Goal: Task Accomplishment & Management: Use online tool/utility

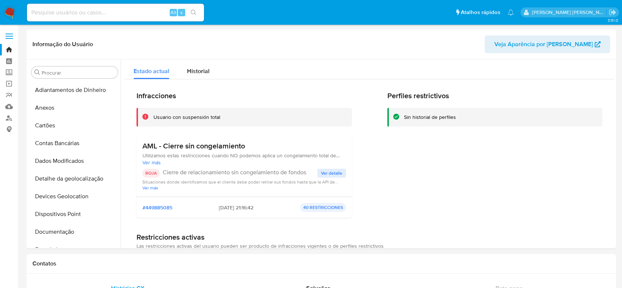
select select "10"
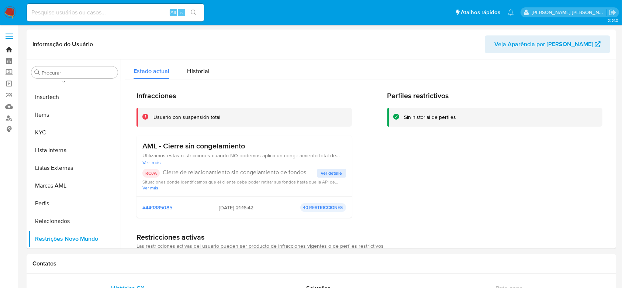
click at [11, 45] on link "Bandeja" at bounding box center [44, 49] width 88 height 11
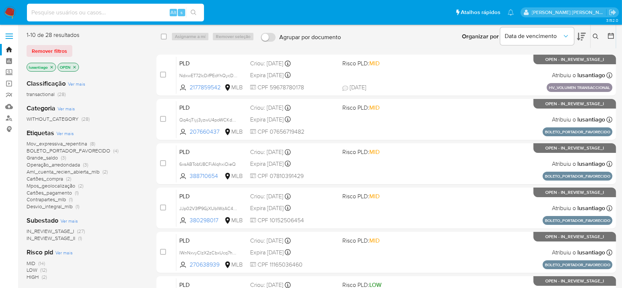
click at [102, 16] on input at bounding box center [115, 13] width 177 height 10
paste input "294585618"
type input "294585618"
click at [193, 15] on icon "search-icon" at bounding box center [194, 13] width 6 height 6
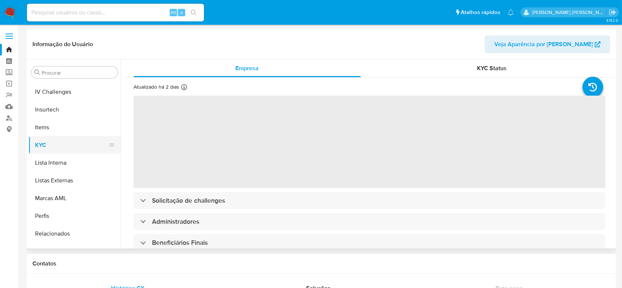
scroll to position [263, 0]
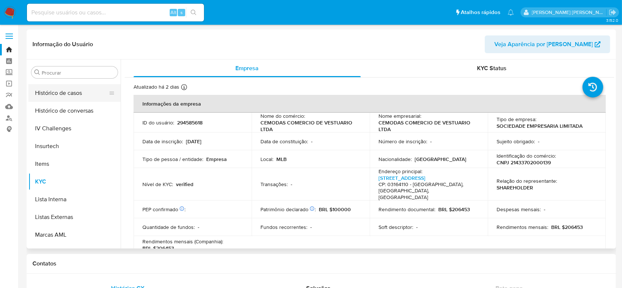
click at [66, 96] on button "Histórico de casos" at bounding box center [71, 93] width 86 height 18
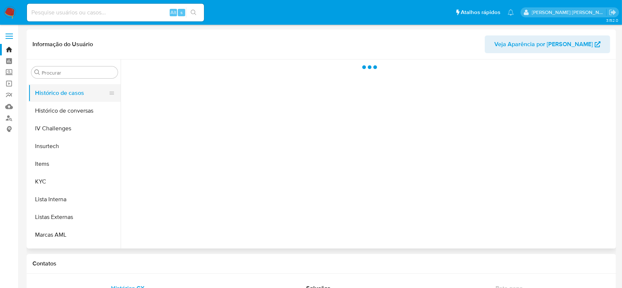
select select "10"
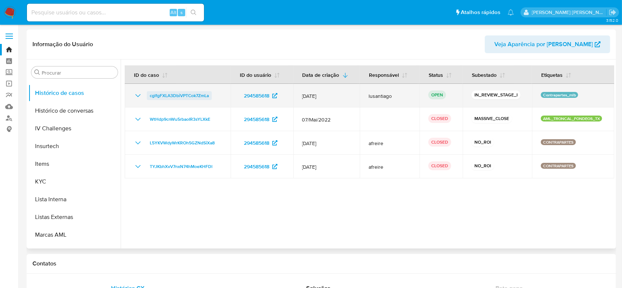
click at [181, 96] on span "cglfgFXLA3DbiVPTCok7ZmLa" at bounding box center [179, 95] width 59 height 9
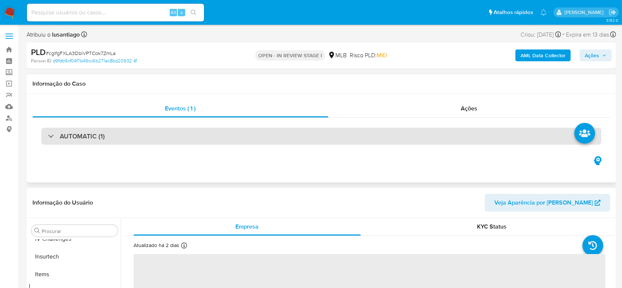
scroll to position [312, 0]
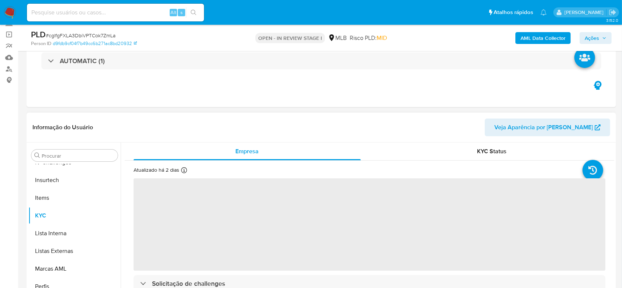
select select "10"
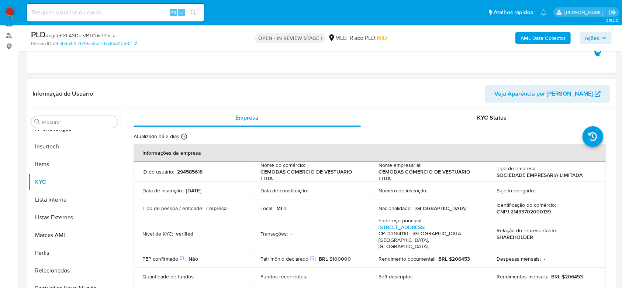
scroll to position [98, 0]
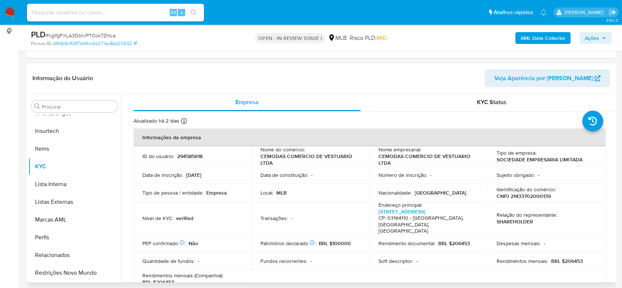
click at [522, 195] on p "CNPJ 21433702000139" at bounding box center [523, 196] width 54 height 7
copy p "21433702000139"
click at [532, 35] on b "AML Data Collector" at bounding box center [542, 38] width 45 height 12
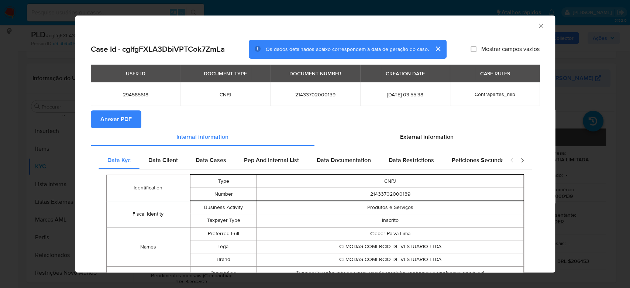
click at [112, 120] on span "Anexar PDF" at bounding box center [115, 119] width 31 height 16
click at [537, 25] on icon "Fechar a janela" at bounding box center [540, 25] width 7 height 7
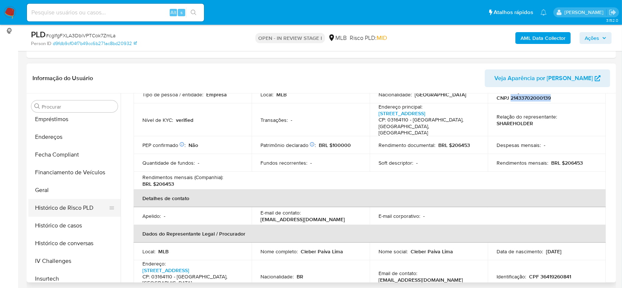
scroll to position [115, 0]
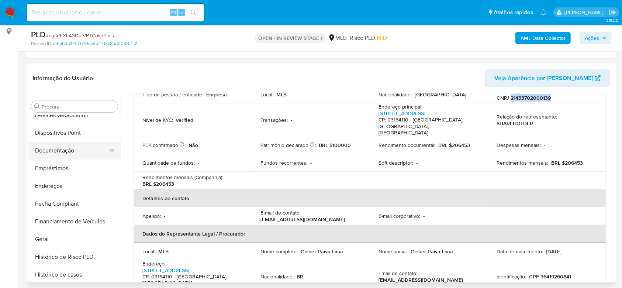
click at [65, 148] on button "Documentação" at bounding box center [71, 151] width 86 height 18
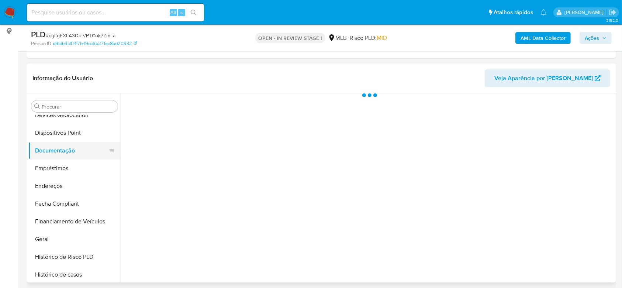
scroll to position [0, 0]
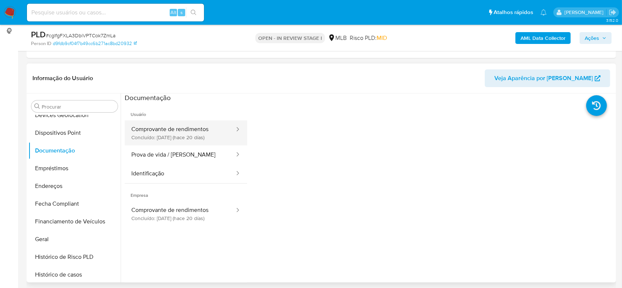
click at [172, 132] on button "Comprovante de rendimentos Concluído: 23/07/2025 (hace 20 días)" at bounding box center [180, 132] width 111 height 25
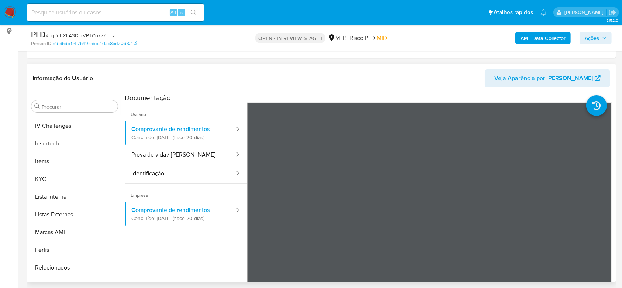
scroll to position [312, 0]
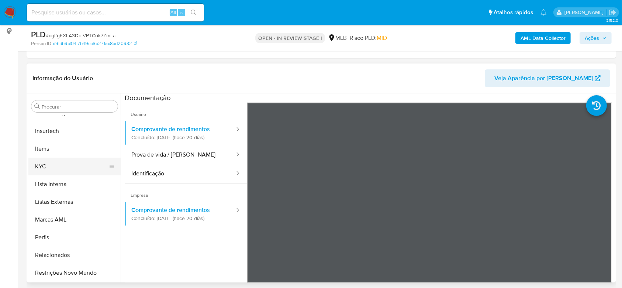
click at [55, 169] on button "KYC" at bounding box center [71, 166] width 86 height 18
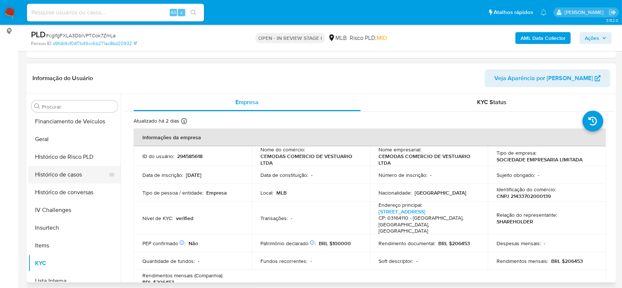
scroll to position [213, 0]
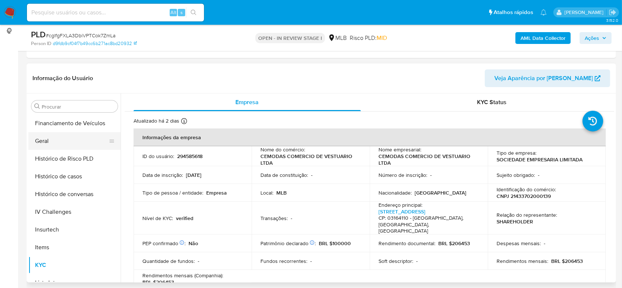
click at [55, 146] on button "Geral" at bounding box center [71, 141] width 86 height 18
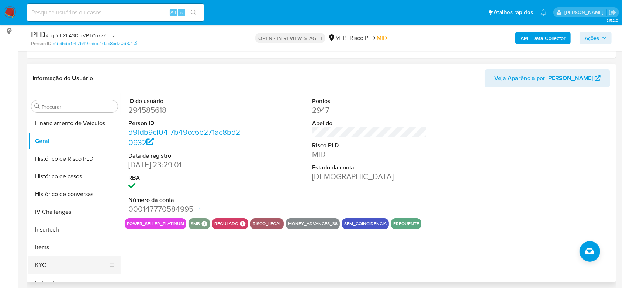
click at [54, 264] on button "KYC" at bounding box center [71, 265] width 86 height 18
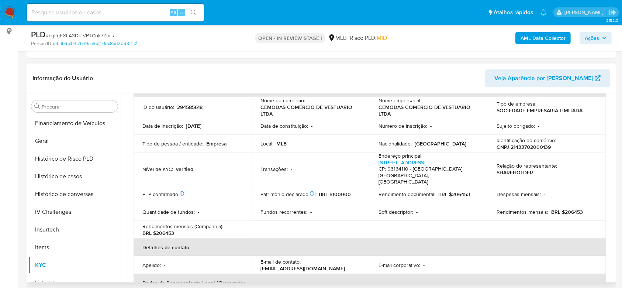
scroll to position [49, 0]
drag, startPoint x: 586, startPoint y: 199, endPoint x: 562, endPoint y: 198, distance: 24.0
click at [562, 208] on div "Rendimentos mensais : BRL $206453" at bounding box center [546, 211] width 100 height 7
copy p "206453"
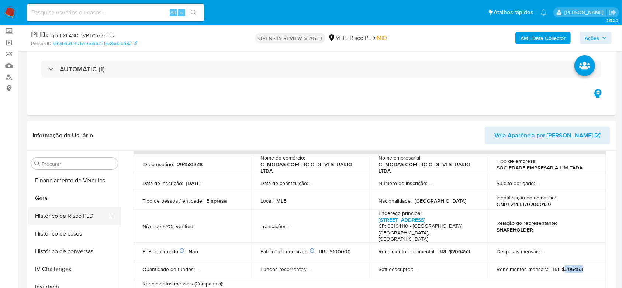
scroll to position [98, 0]
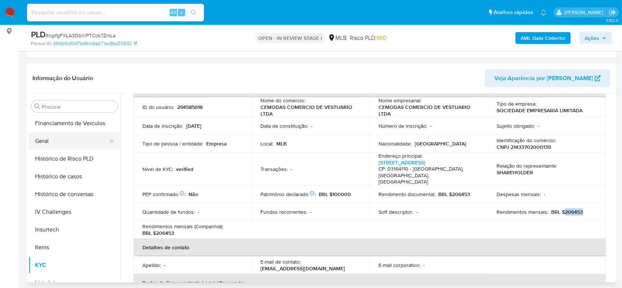
click at [53, 141] on button "Geral" at bounding box center [71, 141] width 86 height 18
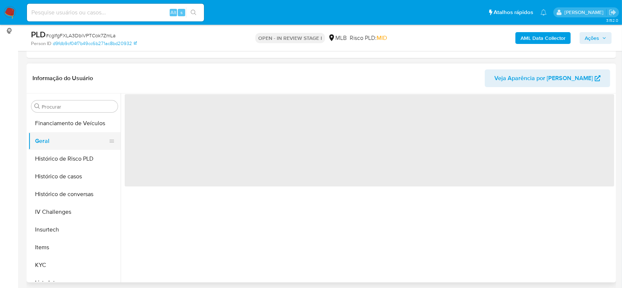
scroll to position [0, 0]
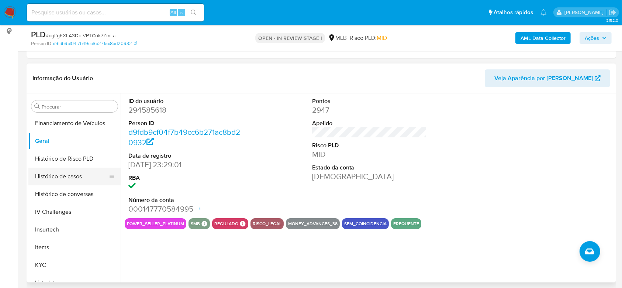
click at [78, 173] on button "Histórico de casos" at bounding box center [71, 176] width 86 height 18
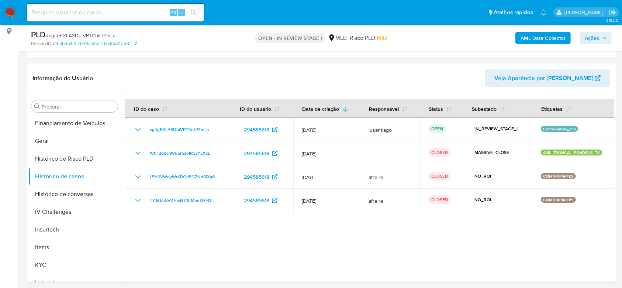
drag, startPoint x: 597, startPoint y: 35, endPoint x: 578, endPoint y: 44, distance: 20.5
click at [597, 35] on span "Ações" at bounding box center [592, 38] width 14 height 12
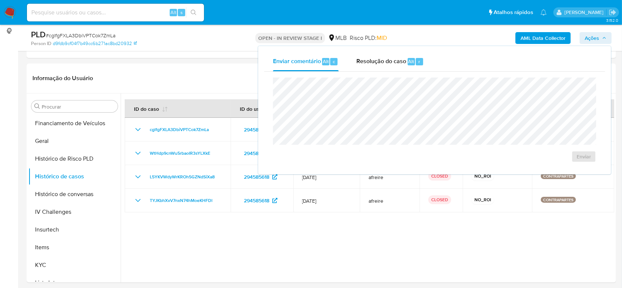
drag, startPoint x: 396, startPoint y: 56, endPoint x: 388, endPoint y: 75, distance: 20.3
click at [395, 57] on div "Resolução do caso Alt r" at bounding box center [389, 61] width 67 height 19
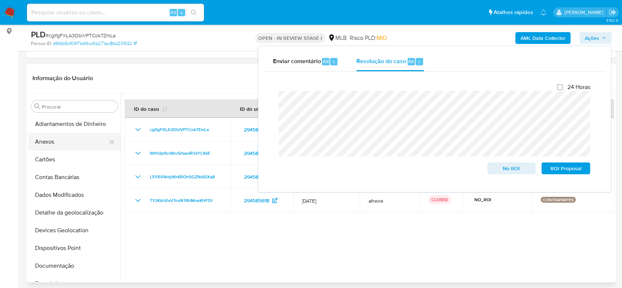
click at [58, 142] on button "Anexos" at bounding box center [71, 142] width 86 height 18
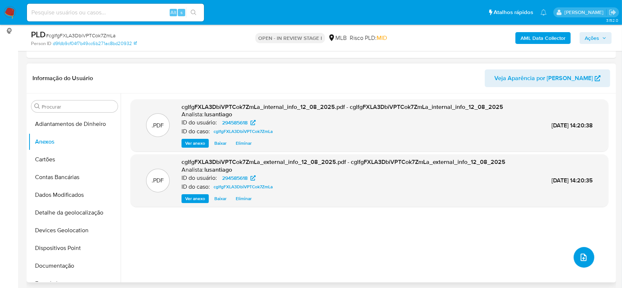
click at [582, 260] on icon "upload-file" at bounding box center [583, 257] width 9 height 9
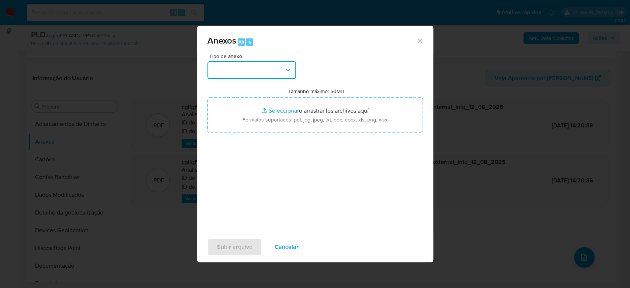
click at [225, 65] on button "button" at bounding box center [251, 70] width 89 height 18
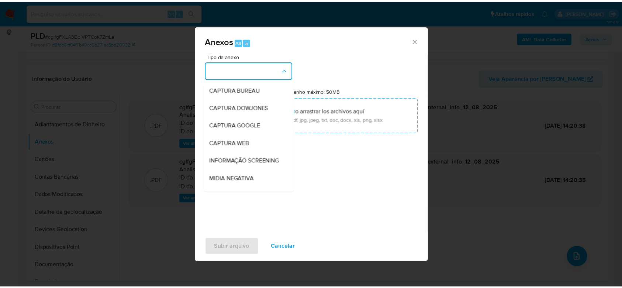
scroll to position [113, 0]
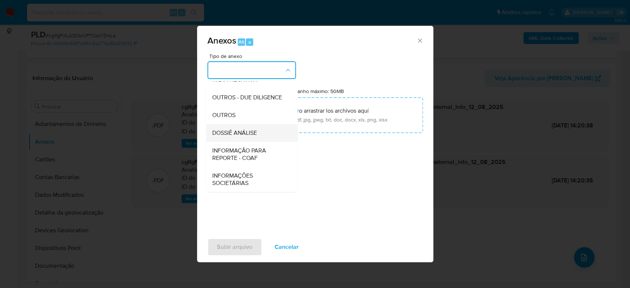
click at [242, 132] on span "DOSSIÊ ANÁLISE" at bounding box center [234, 132] width 45 height 7
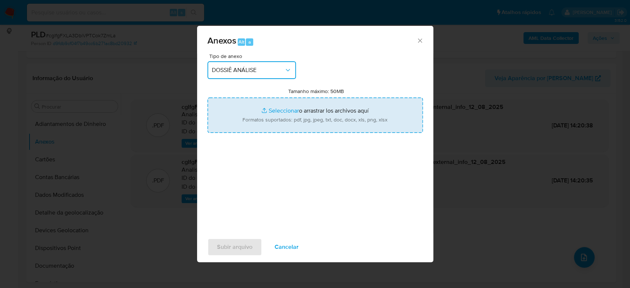
type input "C:\fakepath\Mulan 294585618_2025_08_12_10_52_40.xlsx"
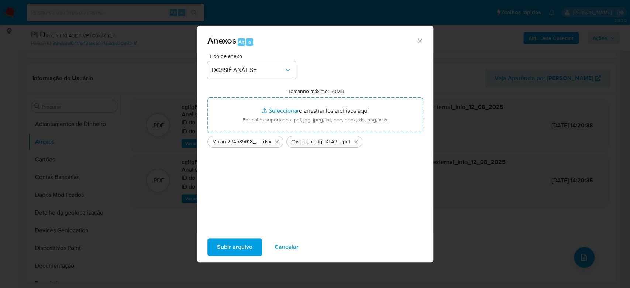
click at [236, 243] on span "Subir arquivo" at bounding box center [234, 247] width 35 height 16
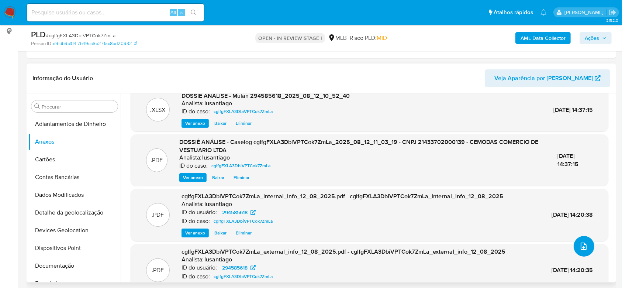
scroll to position [0, 0]
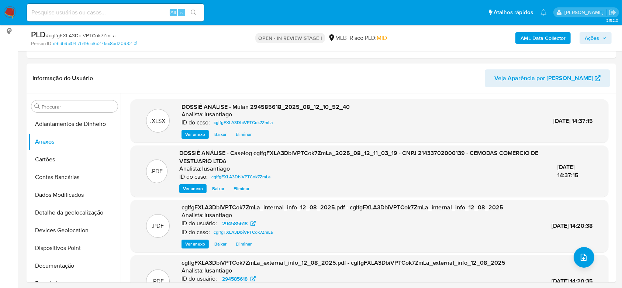
drag, startPoint x: 593, startPoint y: 34, endPoint x: 591, endPoint y: 38, distance: 4.5
click at [592, 35] on span "Ações" at bounding box center [592, 38] width 14 height 12
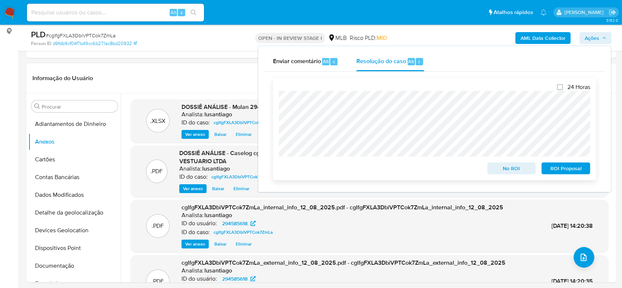
click at [506, 168] on span "No ROI" at bounding box center [511, 168] width 38 height 10
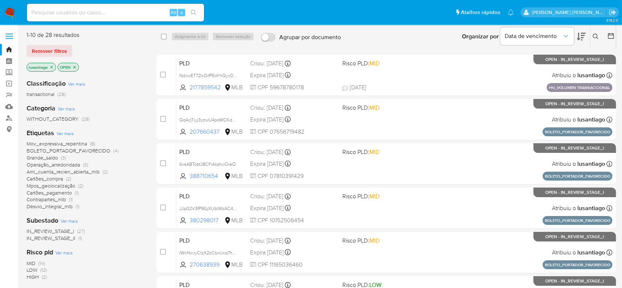
click at [60, 4] on div "Alt s" at bounding box center [115, 13] width 177 height 18
click at [58, 13] on input at bounding box center [115, 13] width 177 height 10
paste input "262534094"
type input "262534094"
click at [197, 13] on button "search-icon" at bounding box center [193, 12] width 15 height 10
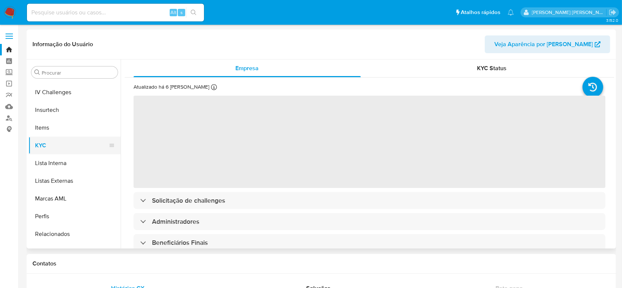
scroll to position [263, 0]
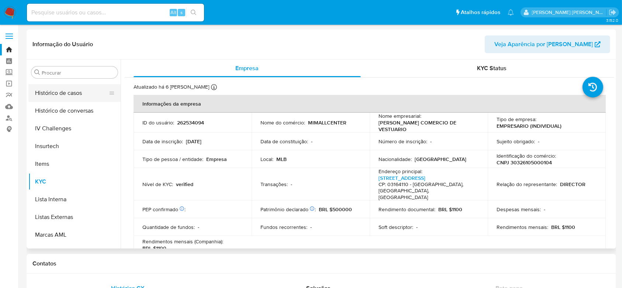
click at [64, 96] on button "Histórico de casos" at bounding box center [71, 93] width 86 height 18
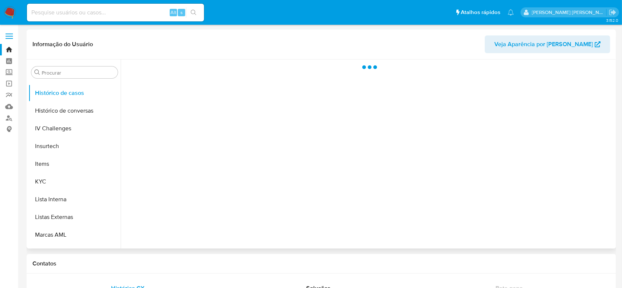
select select "10"
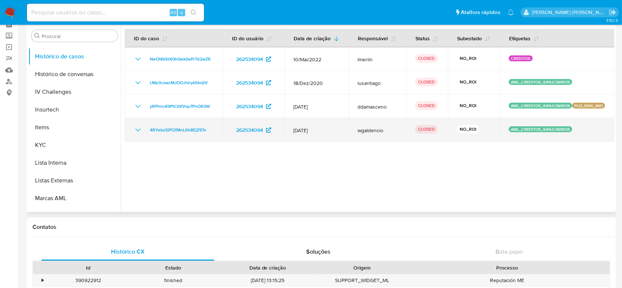
scroll to position [0, 0]
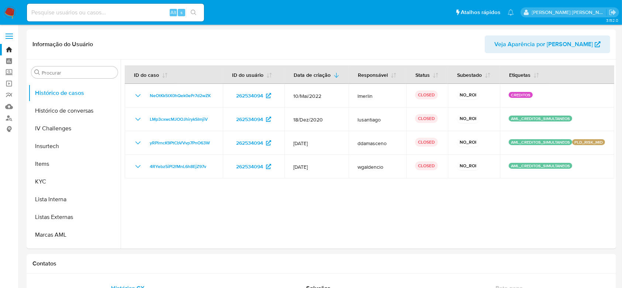
click at [90, 10] on input at bounding box center [115, 13] width 177 height 10
paste input "714520232"
type input "714520232"
click at [197, 15] on button "search-icon" at bounding box center [193, 12] width 15 height 10
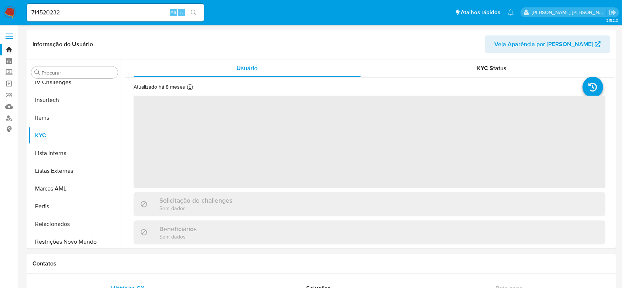
scroll to position [312, 0]
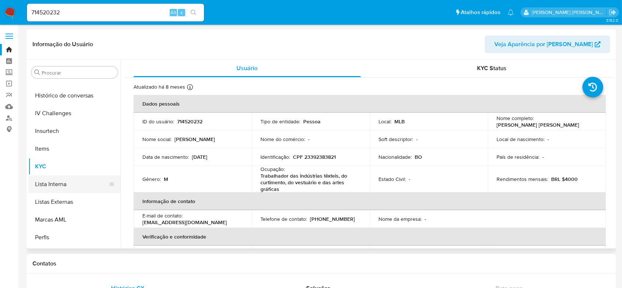
select select "10"
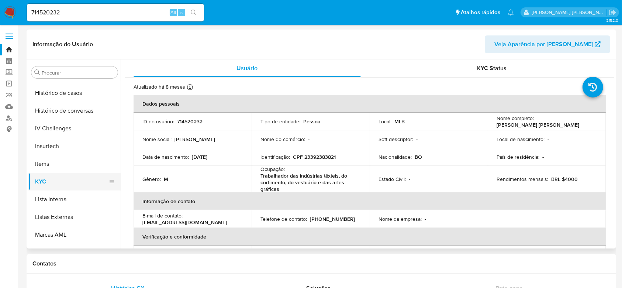
scroll to position [213, 0]
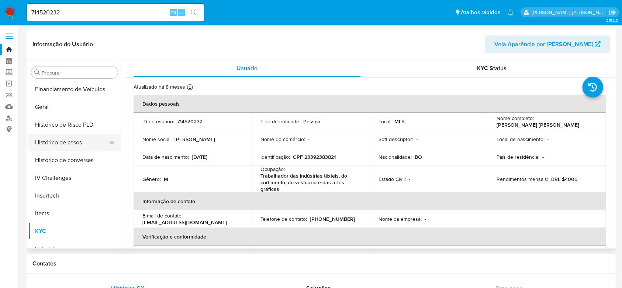
click at [59, 143] on button "Histórico de casos" at bounding box center [71, 143] width 86 height 18
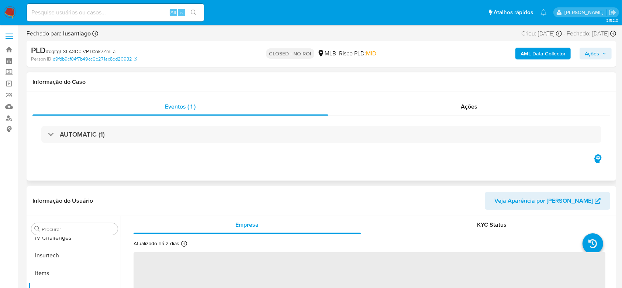
scroll to position [312, 0]
click at [11, 60] on link "Painel" at bounding box center [44, 60] width 88 height 11
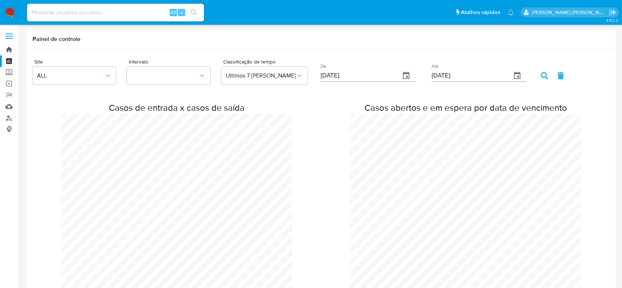
click at [7, 50] on link "Bandeja" at bounding box center [44, 49] width 88 height 11
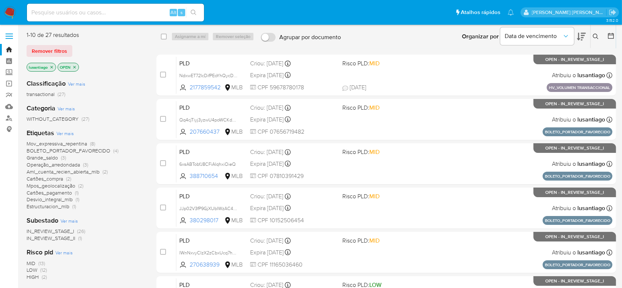
click at [88, 14] on input at bounding box center [115, 13] width 177 height 10
paste input "155437252"
type input "155437252"
click at [195, 11] on icon "search-icon" at bounding box center [194, 13] width 6 height 6
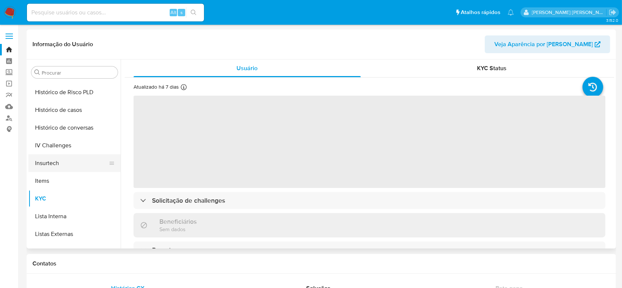
scroll to position [213, 0]
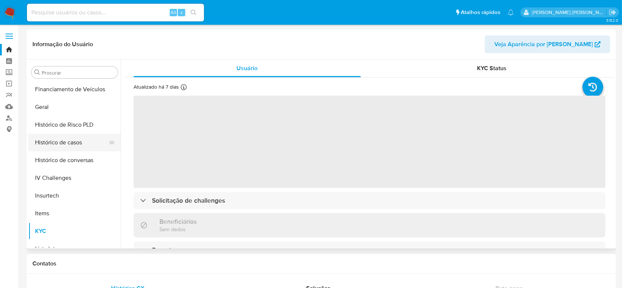
click at [71, 143] on button "Histórico de casos" at bounding box center [71, 143] width 86 height 18
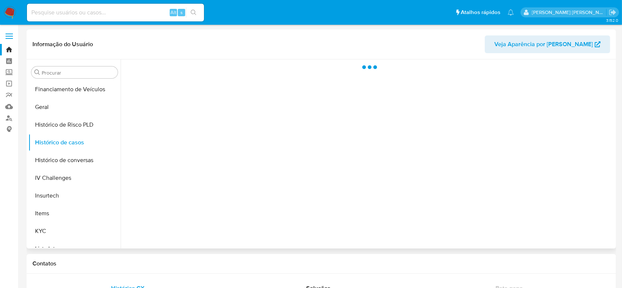
select select "10"
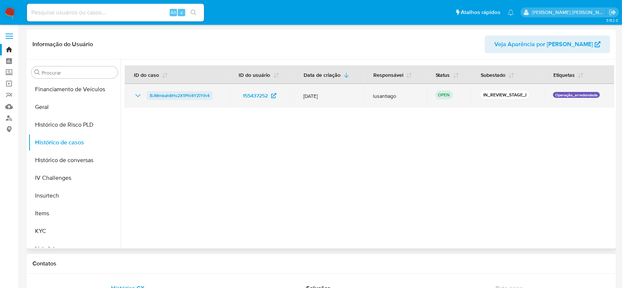
click at [180, 93] on span "BJMmkah8Hs2X1Phi4YZiYlh4" at bounding box center [180, 95] width 60 height 9
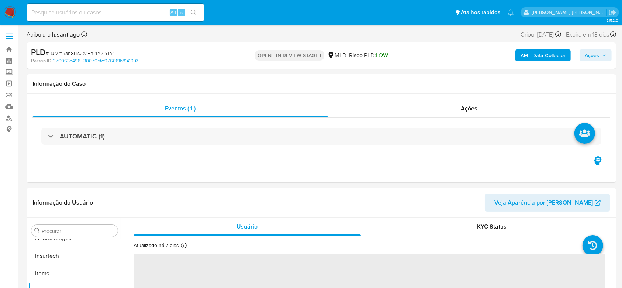
scroll to position [312, 0]
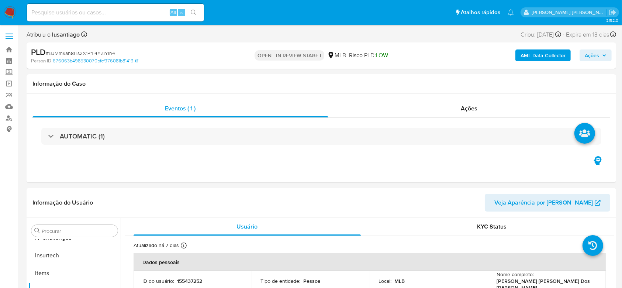
select select "10"
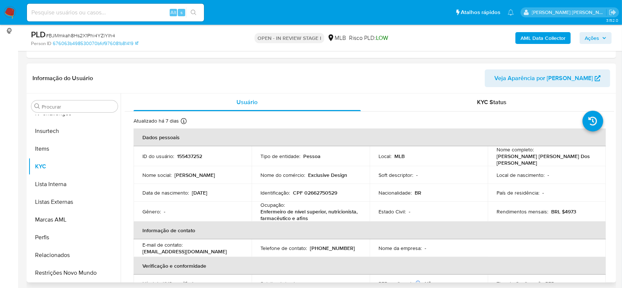
click at [313, 189] on p "CPF 02662750529" at bounding box center [315, 192] width 44 height 7
copy p "02662750529"
click at [594, 37] on span "Ações" at bounding box center [592, 38] width 14 height 12
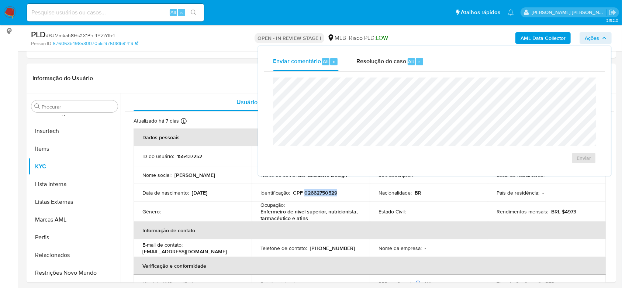
click at [593, 38] on span "Ações" at bounding box center [592, 38] width 14 height 12
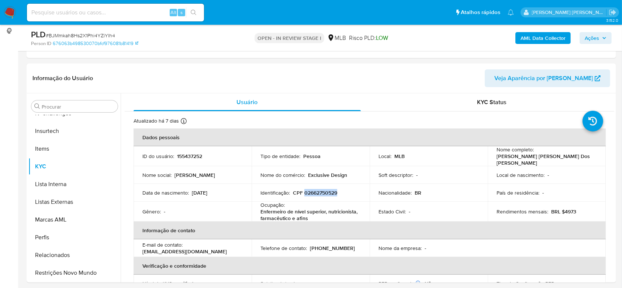
click at [593, 38] on span "Ações" at bounding box center [592, 38] width 14 height 12
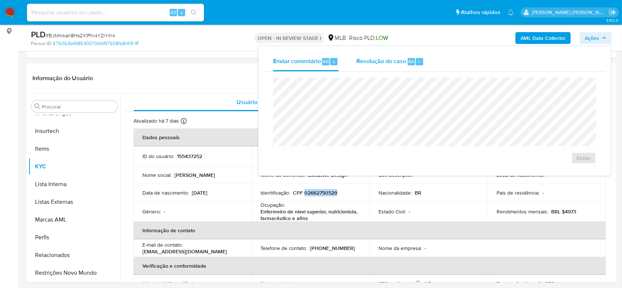
click at [385, 60] on span "Resolução do caso" at bounding box center [381, 61] width 50 height 8
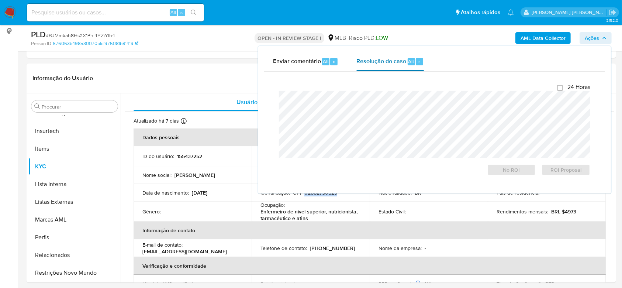
drag, startPoint x: 289, startPoint y: 63, endPoint x: 416, endPoint y: 64, distance: 127.2
click at [291, 63] on span "Enviar comentário" at bounding box center [297, 61] width 48 height 8
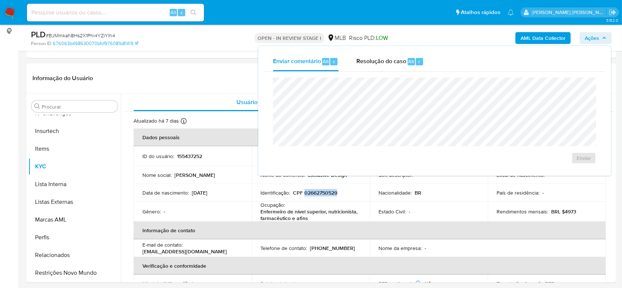
click at [588, 35] on span "Ações" at bounding box center [592, 38] width 14 height 12
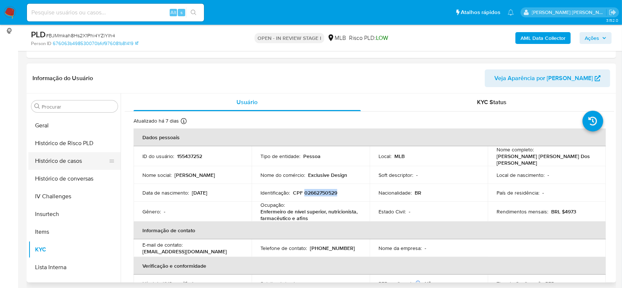
scroll to position [213, 0]
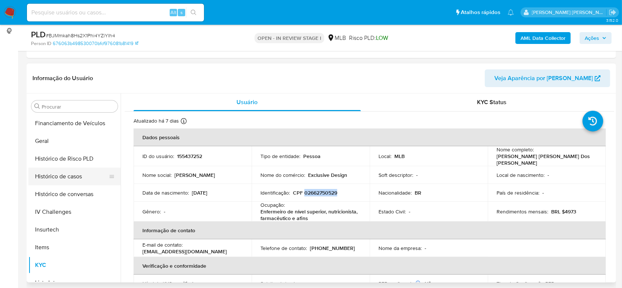
click at [66, 177] on button "Histórico de casos" at bounding box center [71, 176] width 86 height 18
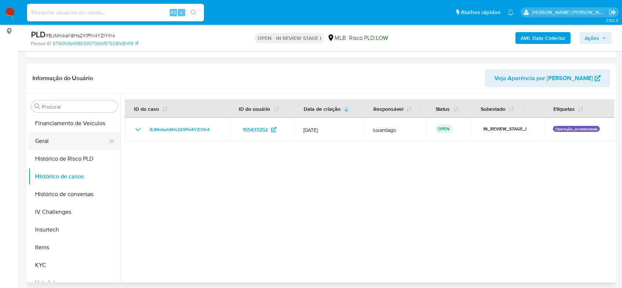
click at [55, 142] on button "Geral" at bounding box center [71, 141] width 86 height 18
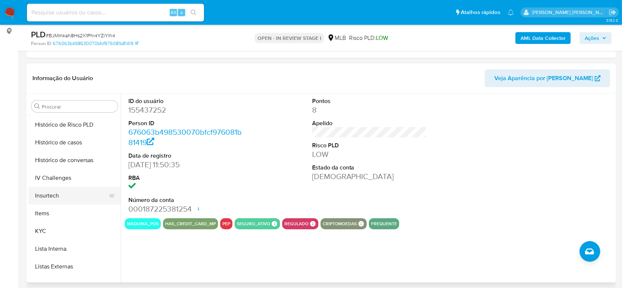
scroll to position [263, 0]
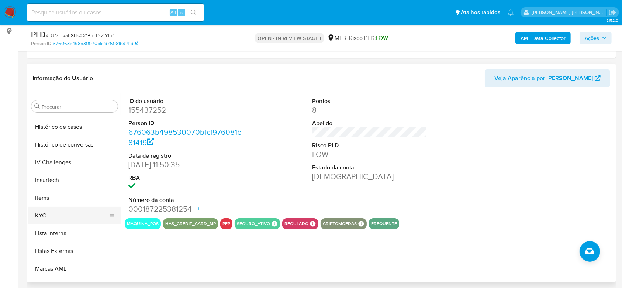
click at [56, 213] on button "KYC" at bounding box center [71, 216] width 86 height 18
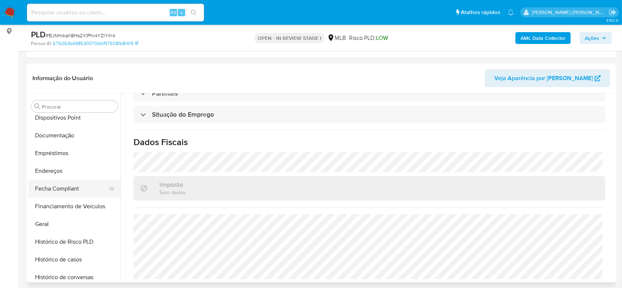
scroll to position [115, 0]
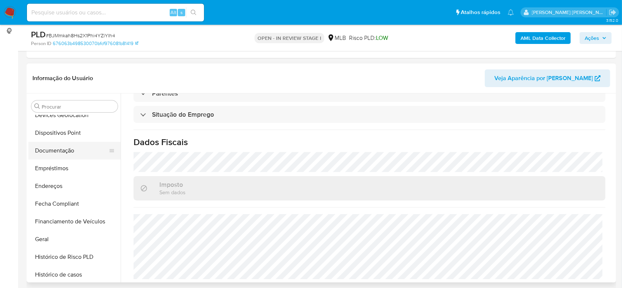
click at [58, 150] on button "Documentação" at bounding box center [71, 151] width 86 height 18
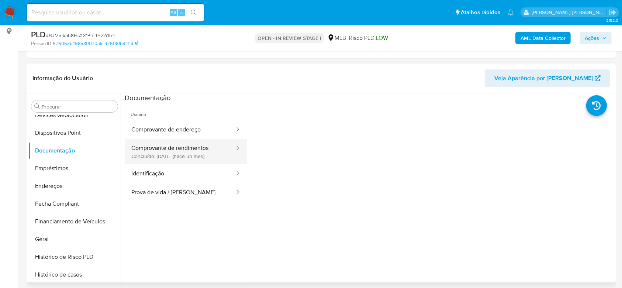
click at [174, 149] on button "Comprovante de rendimentos Concluído: 16/07/2025 (hace un mes)" at bounding box center [180, 151] width 111 height 25
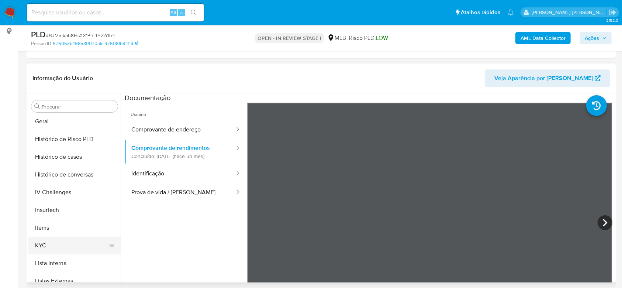
scroll to position [263, 0]
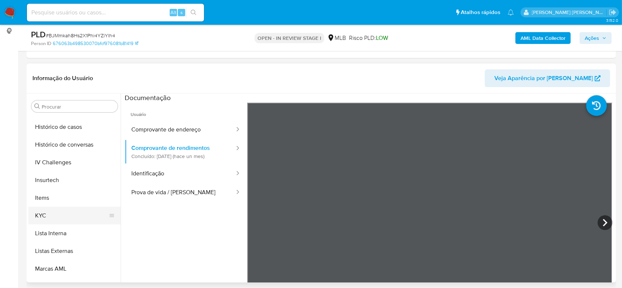
click at [52, 215] on button "KYC" at bounding box center [71, 216] width 86 height 18
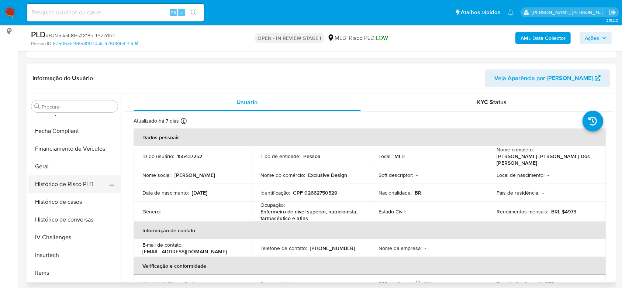
scroll to position [164, 0]
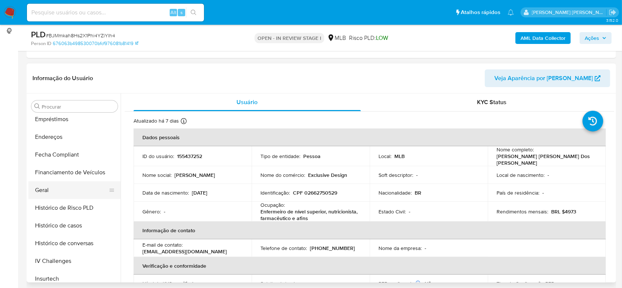
click at [56, 189] on button "Geral" at bounding box center [71, 190] width 86 height 18
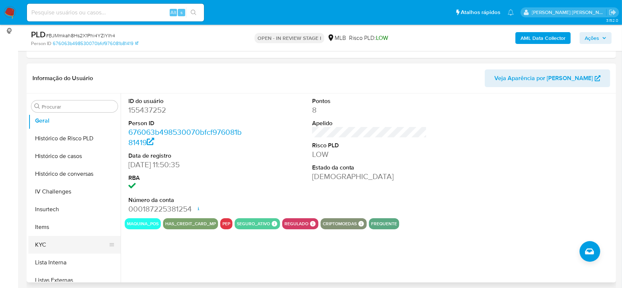
scroll to position [263, 0]
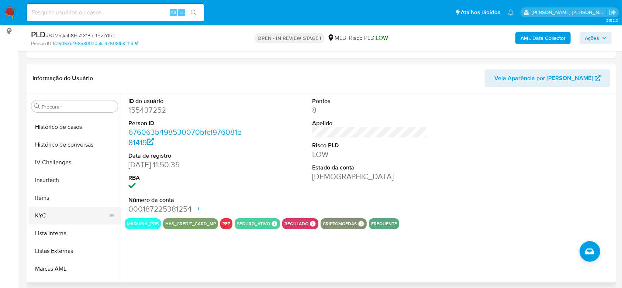
click at [65, 211] on button "KYC" at bounding box center [71, 216] width 86 height 18
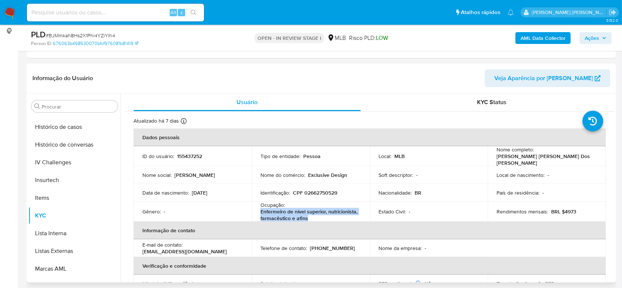
drag, startPoint x: 260, startPoint y: 209, endPoint x: 338, endPoint y: 218, distance: 79.1
click at [338, 218] on p "Enfermeiro de nível superior, nutricionista, farmacêutico e afins" at bounding box center [308, 214] width 97 height 13
copy p "Enfermeiro de nível superior, nutricionista, farmacêutico e afins"
drag, startPoint x: 575, startPoint y: 208, endPoint x: 561, endPoint y: 211, distance: 14.3
click at [561, 211] on div "Rendimentos mensais : BRL $4973" at bounding box center [546, 211] width 100 height 7
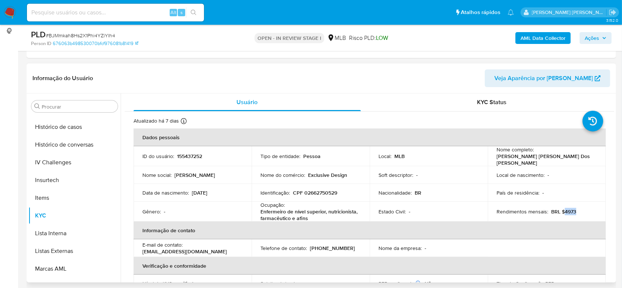
copy p "4973"
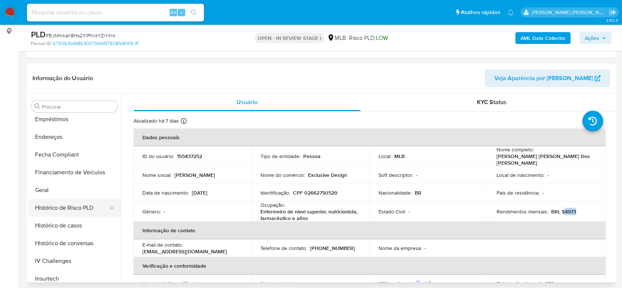
scroll to position [115, 0]
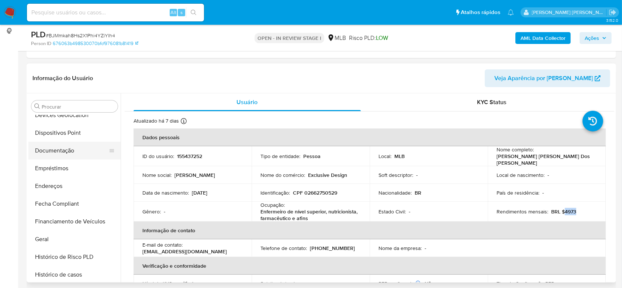
click at [61, 152] on button "Documentação" at bounding box center [71, 151] width 86 height 18
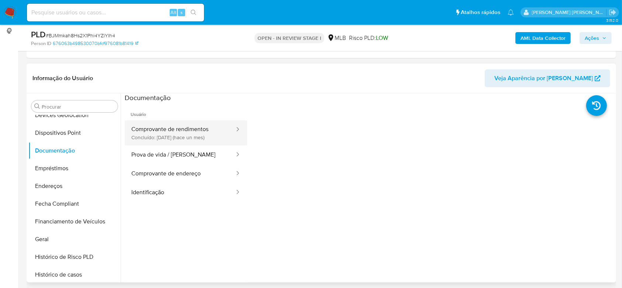
click at [178, 136] on button "Comprovante de rendimentos Concluído: 16/07/2025 (hace un mes)" at bounding box center [180, 132] width 111 height 25
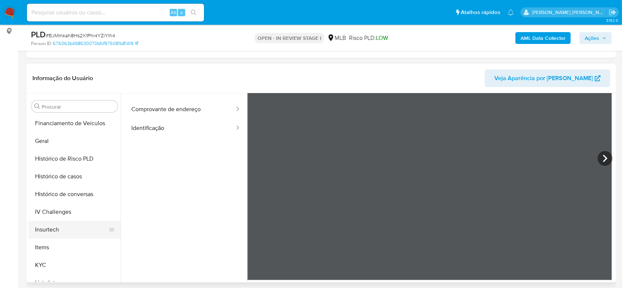
scroll to position [263, 0]
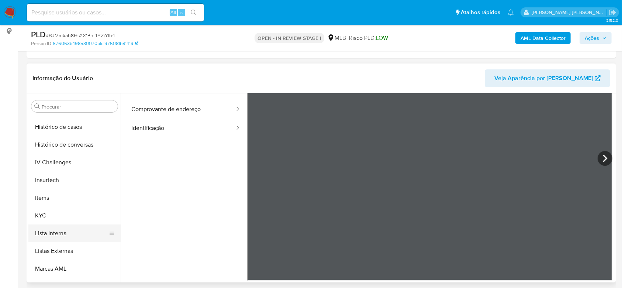
click at [69, 236] on button "Lista Interna" at bounding box center [71, 233] width 86 height 18
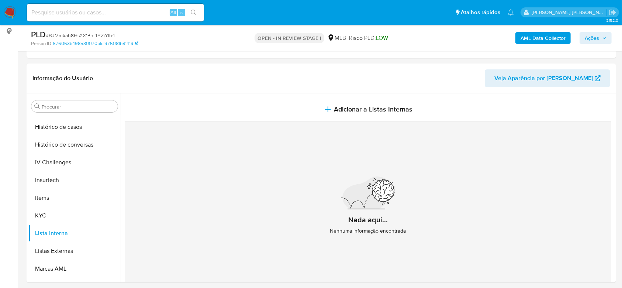
drag, startPoint x: 596, startPoint y: 32, endPoint x: 582, endPoint y: 42, distance: 17.2
click at [596, 32] on span "Ações" at bounding box center [592, 38] width 14 height 12
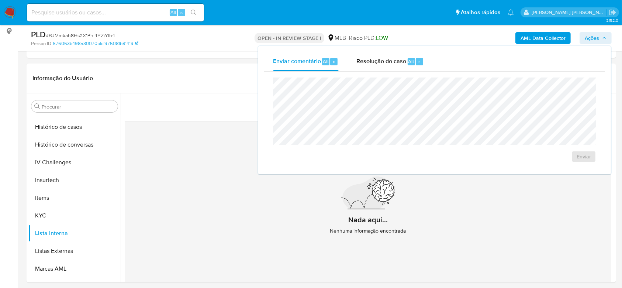
drag, startPoint x: 367, startPoint y: 58, endPoint x: 367, endPoint y: 74, distance: 16.6
click at [367, 61] on span "Resolução do caso" at bounding box center [381, 61] width 50 height 8
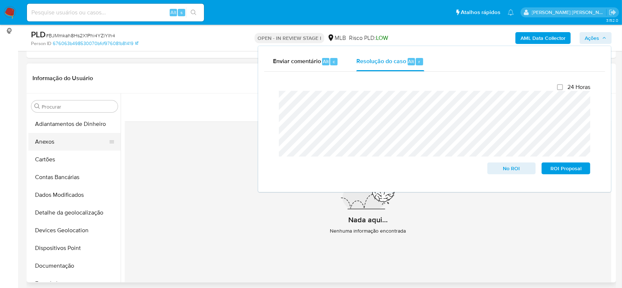
click at [59, 142] on button "Anexos" at bounding box center [71, 142] width 86 height 18
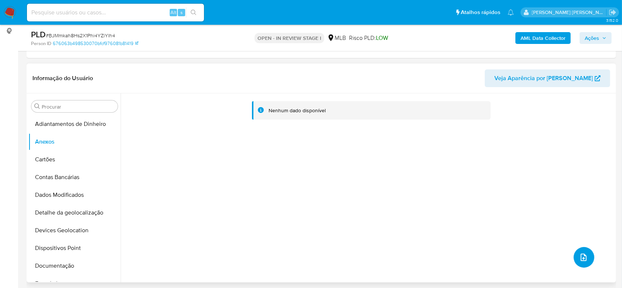
click at [585, 255] on icon "upload-file" at bounding box center [583, 257] width 9 height 9
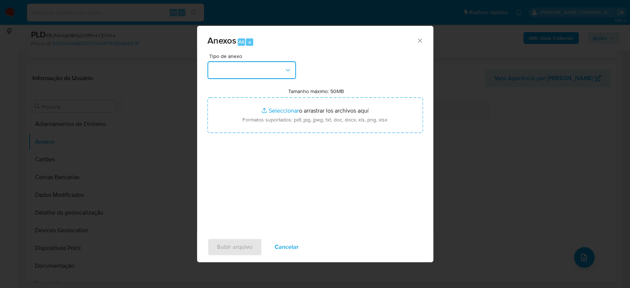
click at [241, 72] on button "button" at bounding box center [251, 70] width 89 height 18
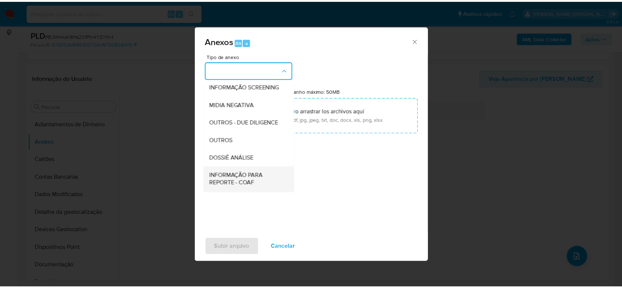
scroll to position [113, 0]
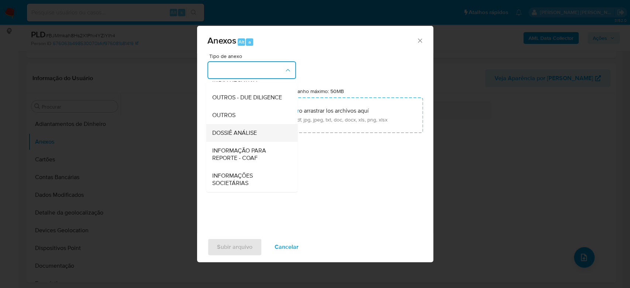
click at [247, 129] on span "DOSSIÊ ANÁLISE" at bounding box center [234, 132] width 45 height 7
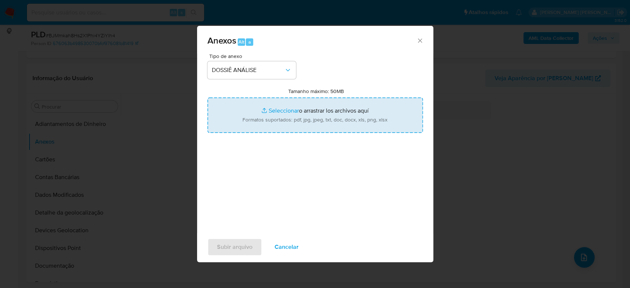
type input "C:\fakepath\Mulan 155437252_2025_08_12_10_50_38.xlsx"
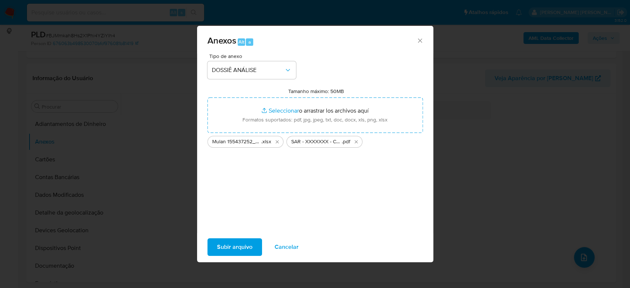
click at [224, 246] on span "Subir arquivo" at bounding box center [234, 247] width 35 height 16
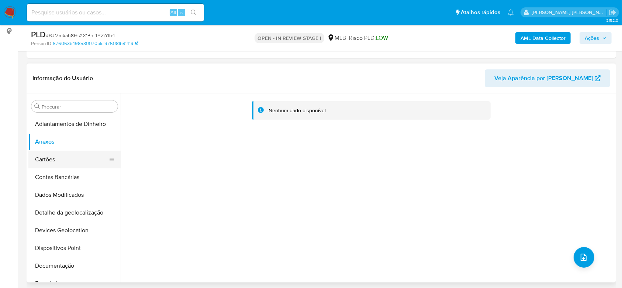
click at [52, 162] on button "Cartões" at bounding box center [71, 159] width 86 height 18
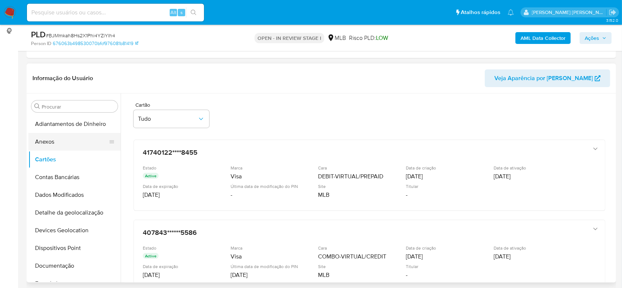
click at [60, 144] on button "Anexos" at bounding box center [71, 142] width 86 height 18
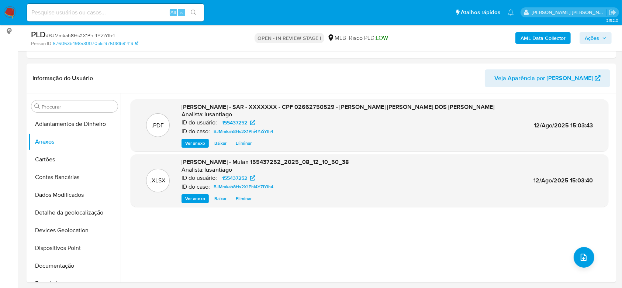
click at [537, 38] on b "AML Data Collector" at bounding box center [542, 38] width 45 height 12
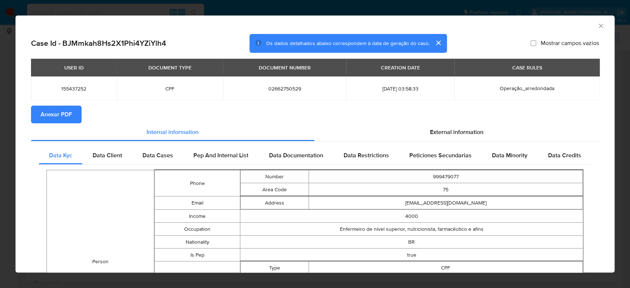
click at [48, 118] on span "Anexar PDF" at bounding box center [56, 114] width 31 height 16
drag, startPoint x: 593, startPoint y: 25, endPoint x: 580, endPoint y: 30, distance: 14.2
click at [597, 25] on icon "Fechar a janela" at bounding box center [600, 25] width 7 height 7
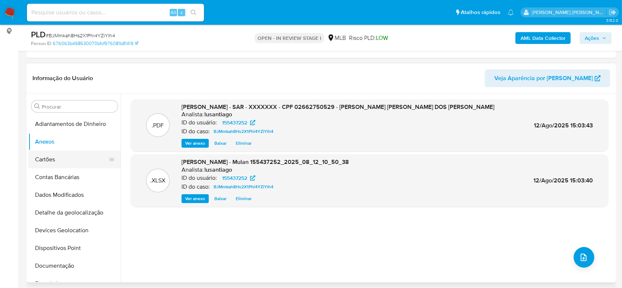
drag, startPoint x: 41, startPoint y: 159, endPoint x: 46, endPoint y: 151, distance: 10.1
click at [43, 159] on button "Cartões" at bounding box center [71, 159] width 86 height 18
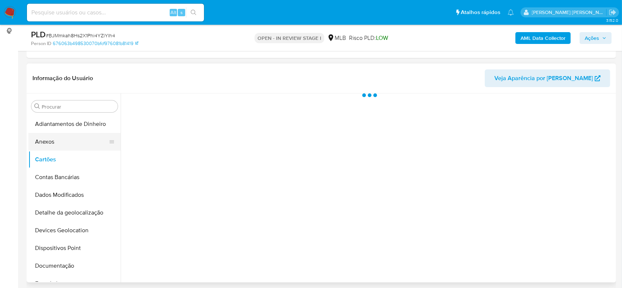
click at [53, 140] on button "Anexos" at bounding box center [71, 142] width 86 height 18
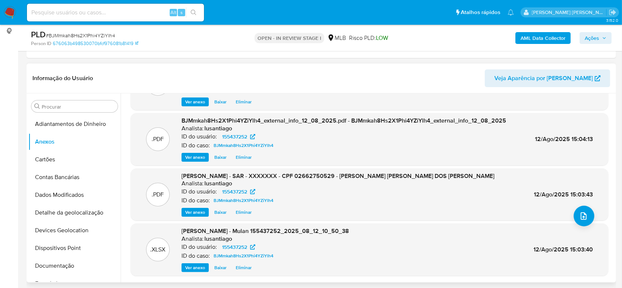
scroll to position [0, 0]
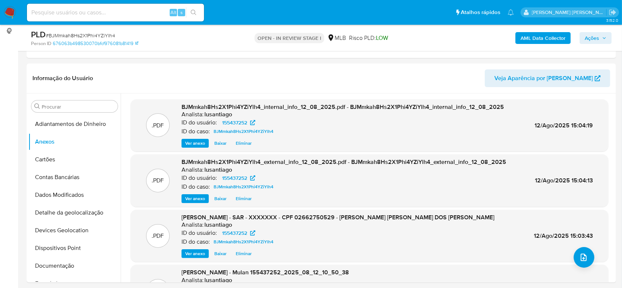
click at [589, 37] on span "Ações" at bounding box center [592, 38] width 14 height 12
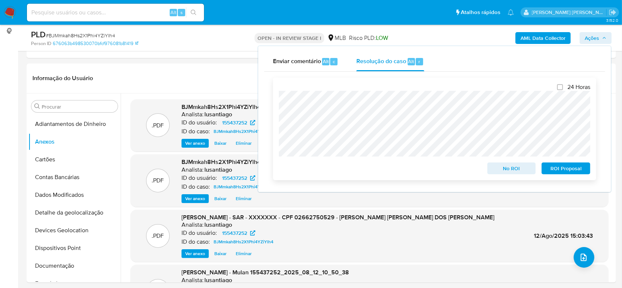
click at [554, 170] on span "ROI Proposal" at bounding box center [566, 168] width 38 height 10
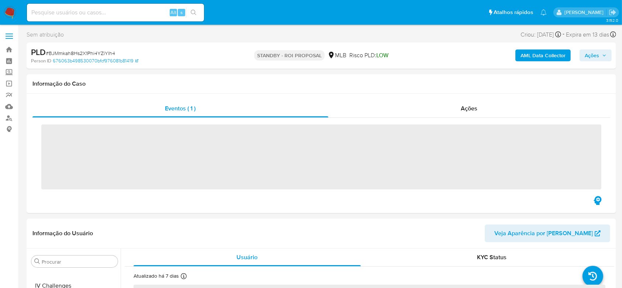
scroll to position [312, 0]
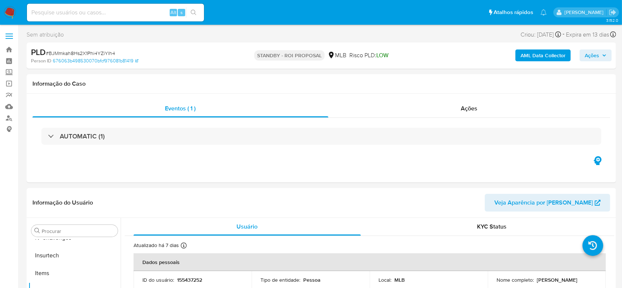
select select "10"
click at [6, 60] on link "Painel" at bounding box center [44, 60] width 88 height 11
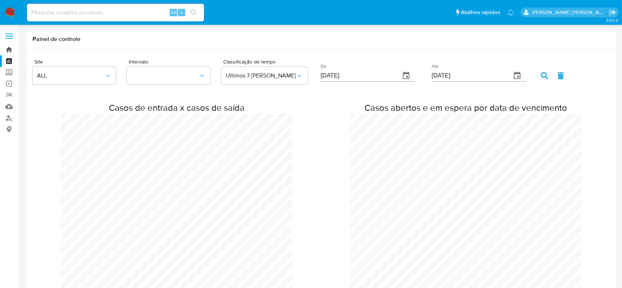
click at [7, 48] on link "Bandeja" at bounding box center [44, 49] width 88 height 11
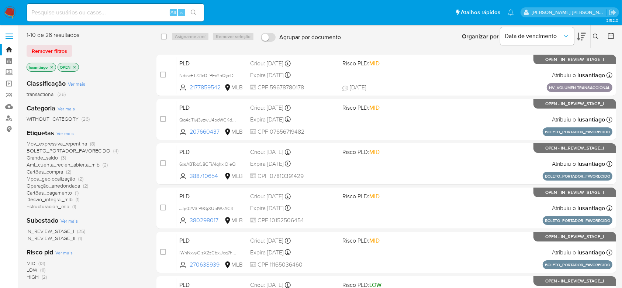
click at [79, 16] on input at bounding box center [115, 13] width 177 height 10
paste input "185418316"
type input "185418316"
click at [196, 13] on icon "search-icon" at bounding box center [194, 13] width 6 height 6
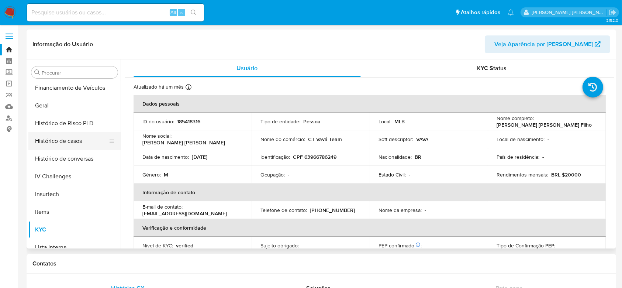
scroll to position [213, 0]
click at [67, 141] on button "Histórico de casos" at bounding box center [71, 143] width 86 height 18
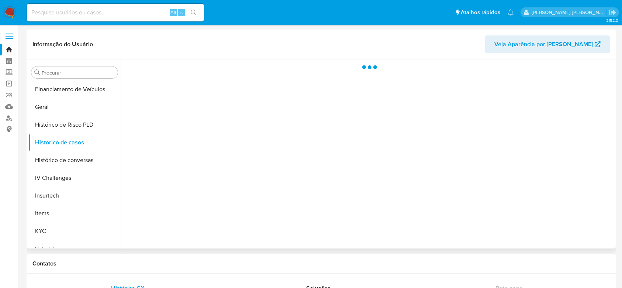
select select "10"
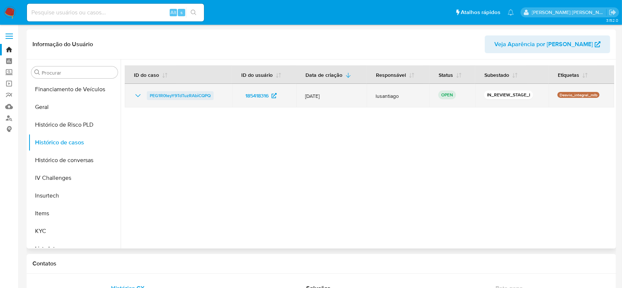
click at [177, 93] on span "PEG1R0teyY9TdTuzRAbiCQPQ" at bounding box center [180, 95] width 61 height 9
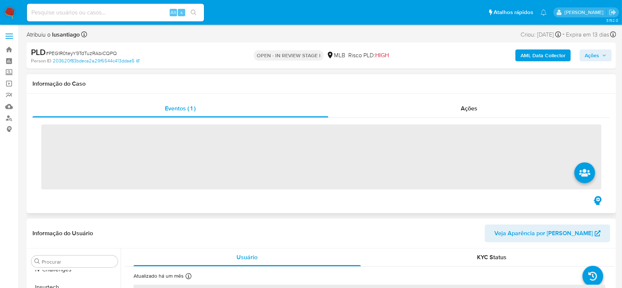
scroll to position [312, 0]
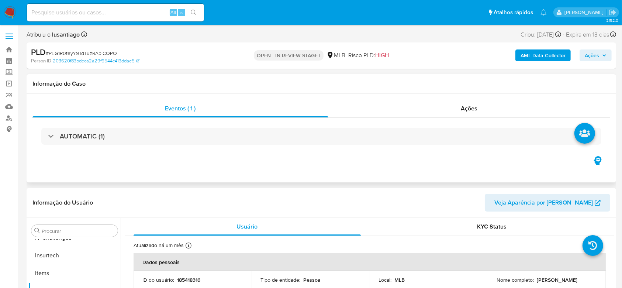
select select "10"
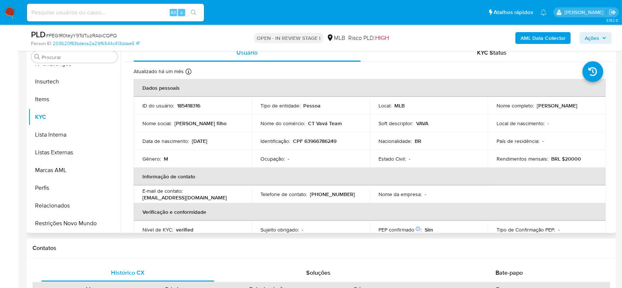
click at [322, 138] on p "CPF 63966786249" at bounding box center [315, 141] width 44 height 7
copy p "63966786249"
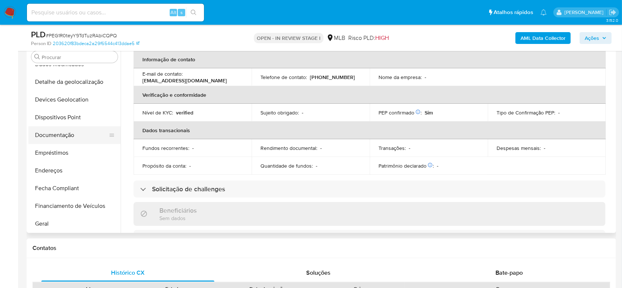
scroll to position [66, 0]
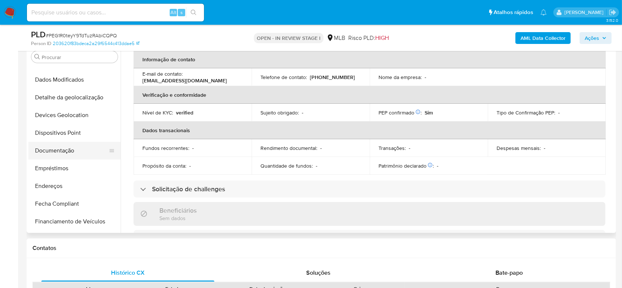
click at [68, 148] on button "Documentação" at bounding box center [71, 151] width 86 height 18
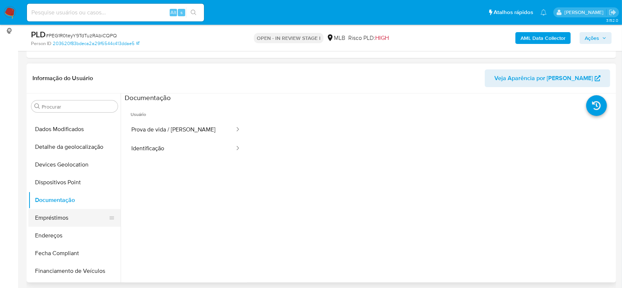
scroll to position [213, 0]
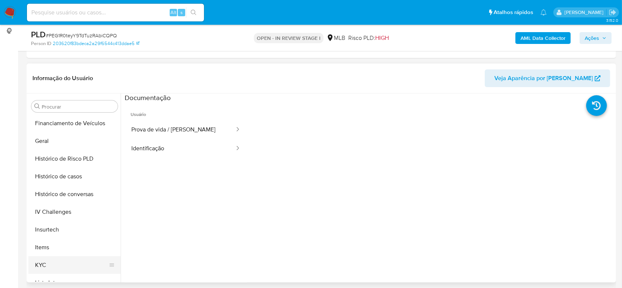
click at [52, 262] on button "KYC" at bounding box center [71, 265] width 86 height 18
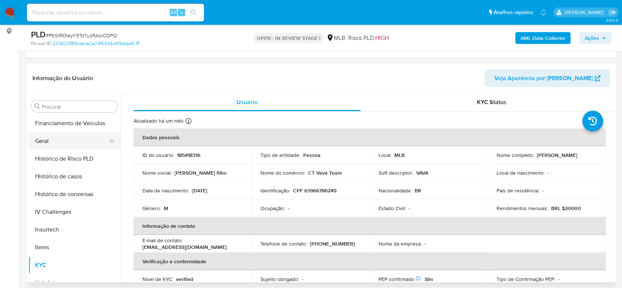
click at [58, 143] on button "Geral" at bounding box center [71, 141] width 86 height 18
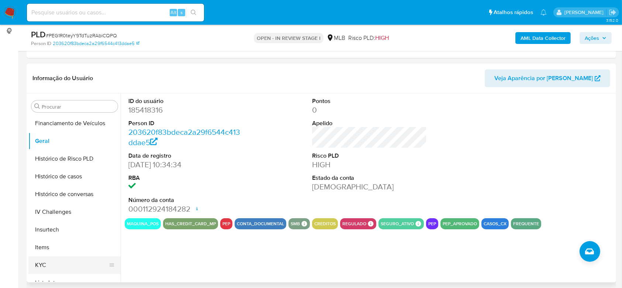
click at [51, 261] on button "KYC" at bounding box center [71, 265] width 86 height 18
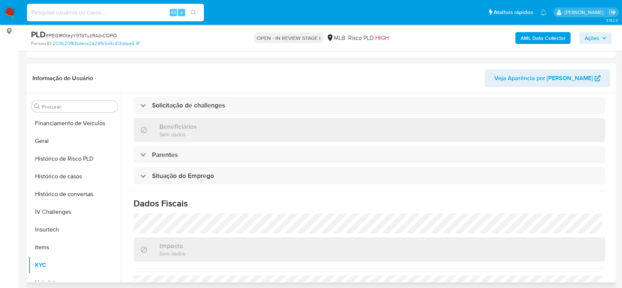
scroll to position [295, 0]
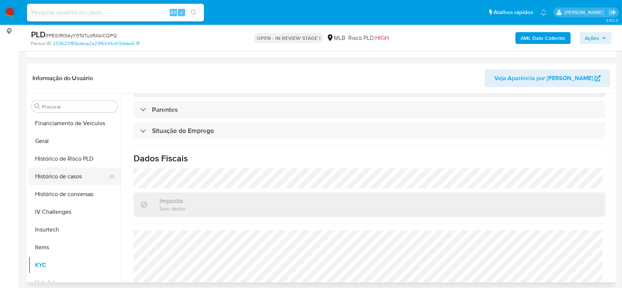
click at [51, 180] on button "Histórico de casos" at bounding box center [71, 176] width 86 height 18
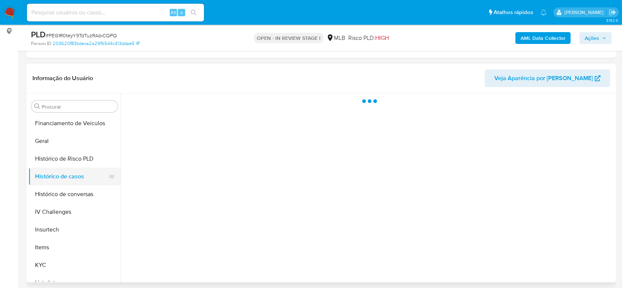
scroll to position [0, 0]
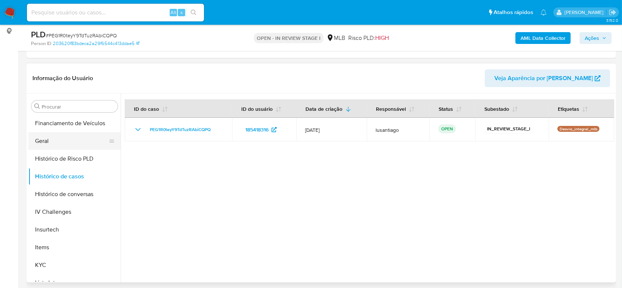
click at [46, 134] on button "Geral" at bounding box center [71, 141] width 86 height 18
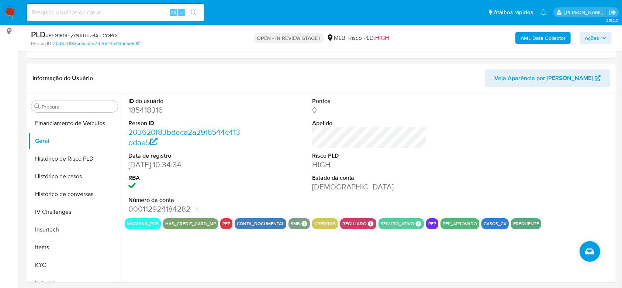
click at [596, 39] on span "Ações" at bounding box center [592, 38] width 14 height 12
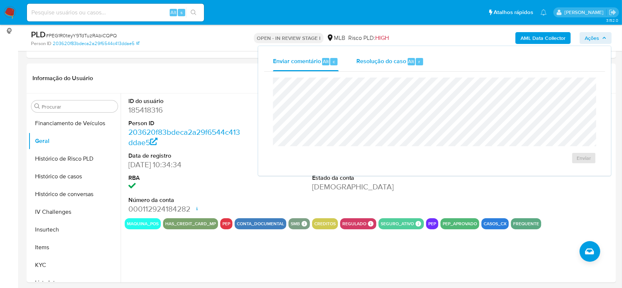
click at [371, 67] on div "Resolução do caso Alt r" at bounding box center [389, 61] width 67 height 19
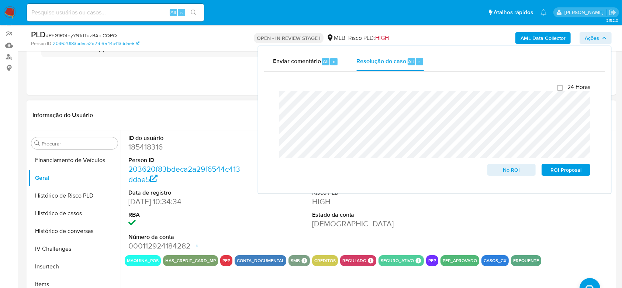
scroll to position [49, 0]
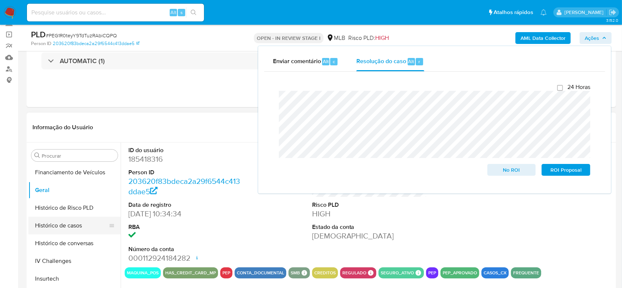
click at [61, 222] on button "Histórico de casos" at bounding box center [71, 226] width 86 height 18
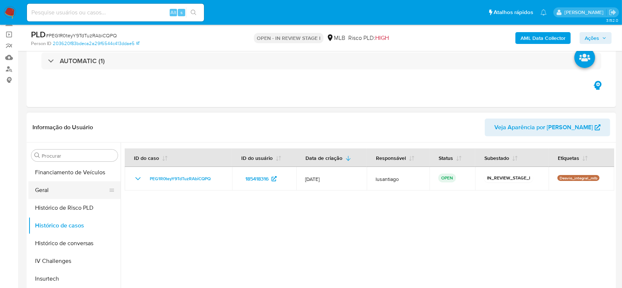
click at [61, 194] on button "Geral" at bounding box center [71, 190] width 86 height 18
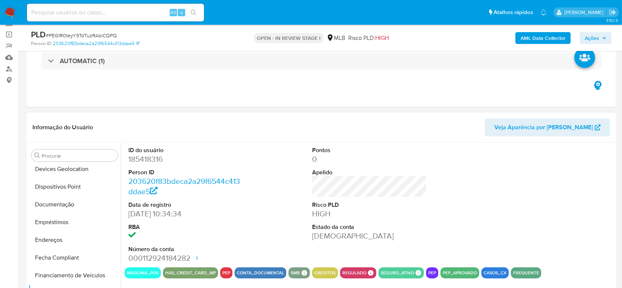
scroll to position [17, 0]
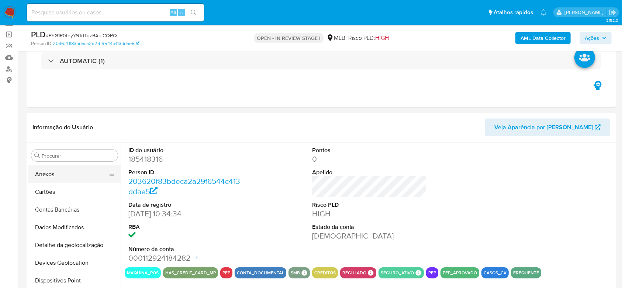
click at [65, 172] on button "Anexos" at bounding box center [71, 174] width 86 height 18
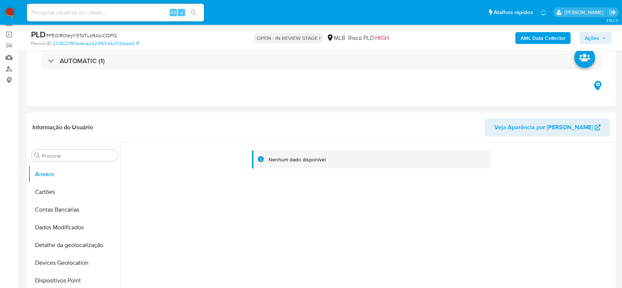
click at [529, 37] on b "AML Data Collector" at bounding box center [542, 38] width 45 height 12
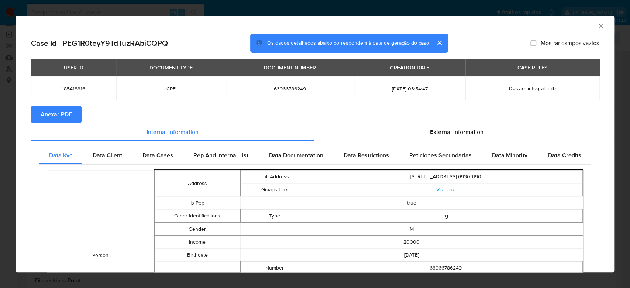
click at [62, 114] on span "Anexar PDF" at bounding box center [56, 114] width 31 height 16
click at [597, 26] on icon "Fechar a janela" at bounding box center [600, 25] width 7 height 7
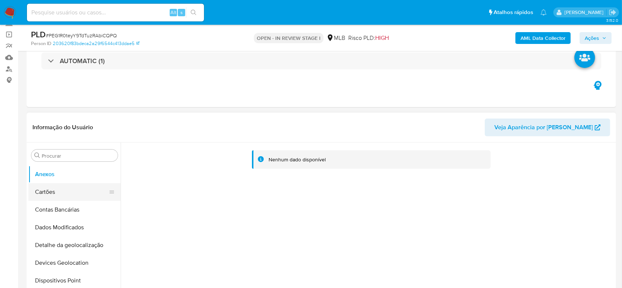
click at [56, 191] on button "Cartões" at bounding box center [71, 192] width 86 height 18
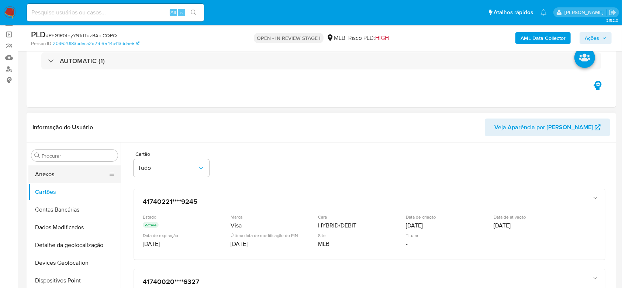
click at [68, 175] on button "Anexos" at bounding box center [71, 174] width 86 height 18
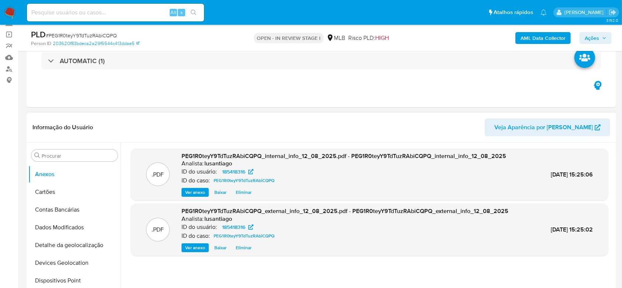
click at [292, 127] on header "Informação do Usuário Veja Aparência por Pessoa" at bounding box center [321, 127] width 578 height 18
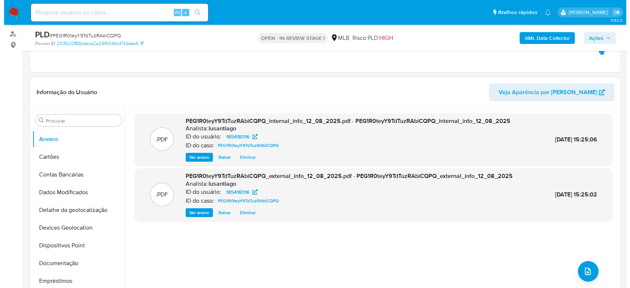
scroll to position [98, 0]
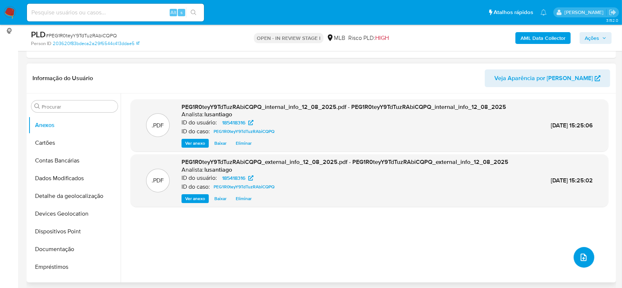
click at [581, 254] on icon "upload-file" at bounding box center [583, 257] width 9 height 9
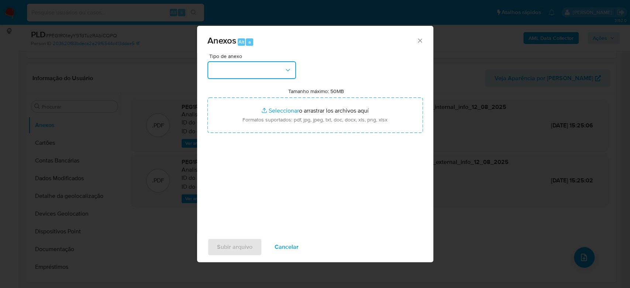
click at [249, 73] on button "button" at bounding box center [251, 70] width 89 height 18
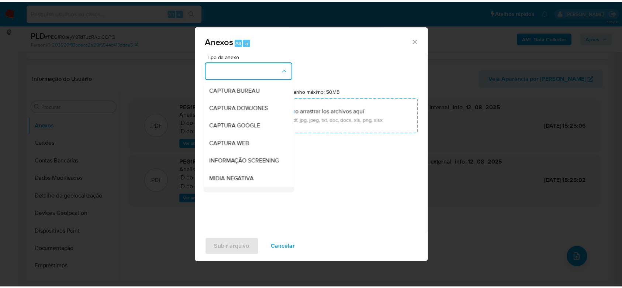
scroll to position [113, 0]
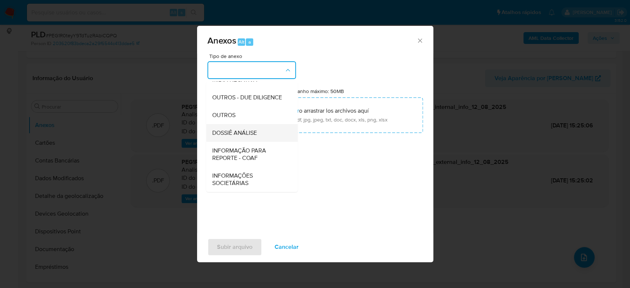
click at [251, 132] on span "DOSSIÊ ANÁLISE" at bounding box center [234, 132] width 45 height 7
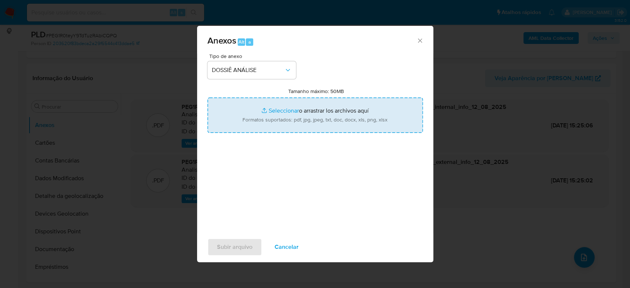
type input "C:\fakepath\Mulan 185418316_2025_08_12_10_52_57.xlsx"
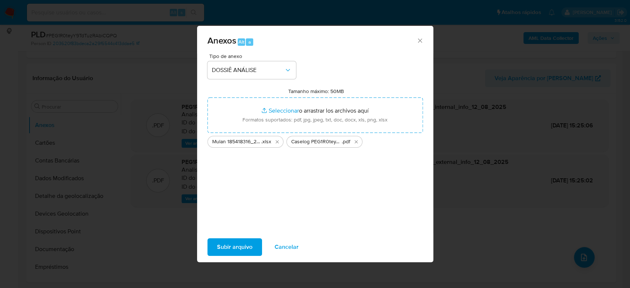
click at [232, 247] on span "Subir arquivo" at bounding box center [234, 247] width 35 height 16
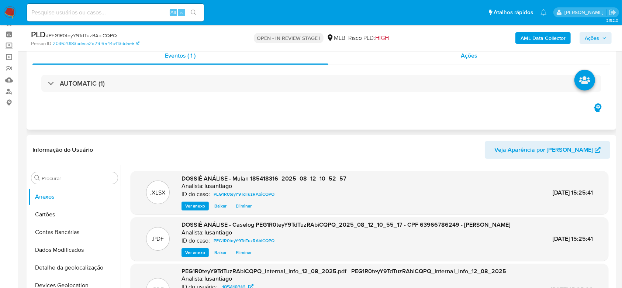
scroll to position [0, 0]
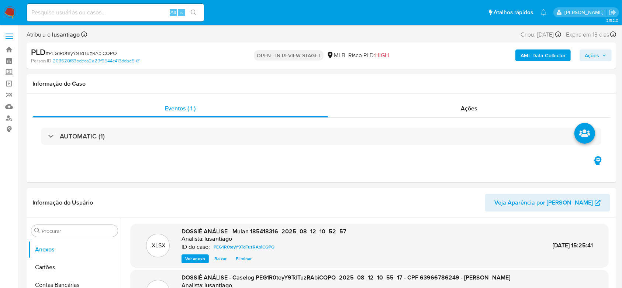
click at [586, 57] on span "Ações" at bounding box center [592, 55] width 14 height 12
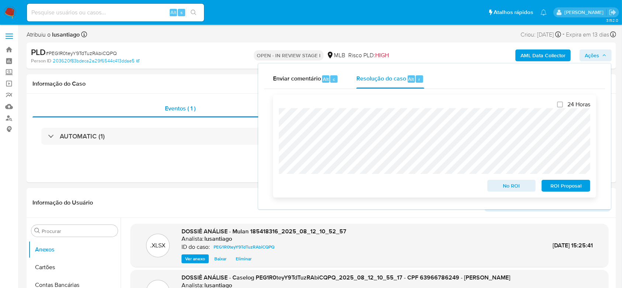
click at [519, 187] on span "No ROI" at bounding box center [511, 185] width 38 height 10
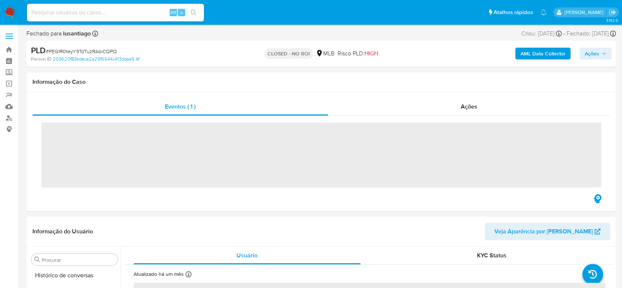
scroll to position [312, 0]
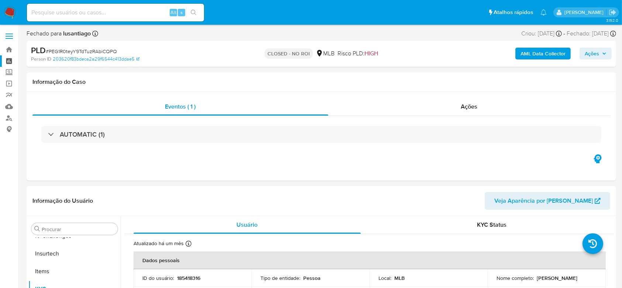
click at [10, 61] on link "Painel" at bounding box center [44, 60] width 88 height 11
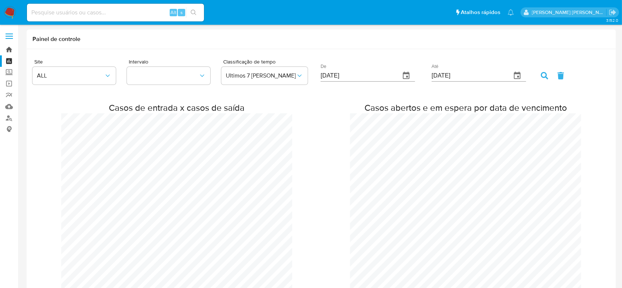
click at [8, 49] on link "Bandeja" at bounding box center [44, 49] width 88 height 11
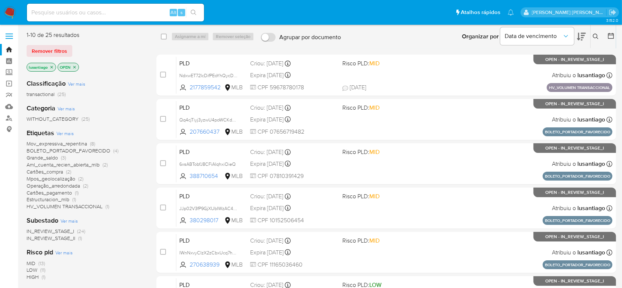
click at [106, 13] on input at bounding box center [115, 13] width 177 height 10
paste input "294585618"
type input "294585618"
click at [193, 11] on icon "search-icon" at bounding box center [194, 13] width 6 height 6
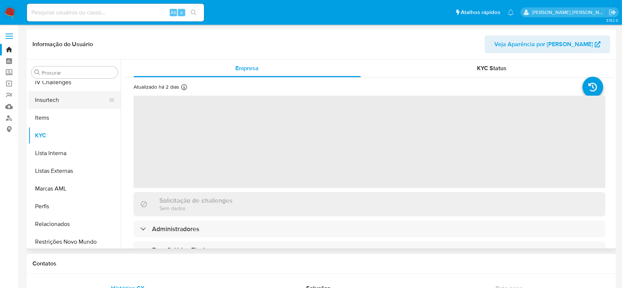
scroll to position [213, 0]
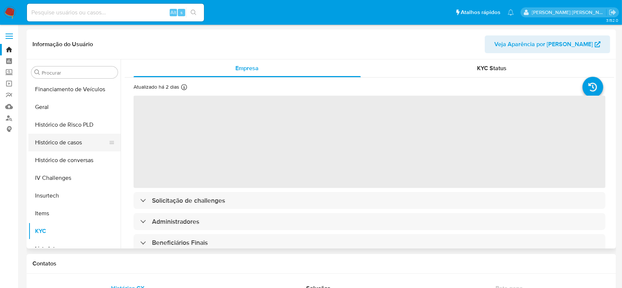
click at [62, 137] on button "Histórico de casos" at bounding box center [71, 143] width 86 height 18
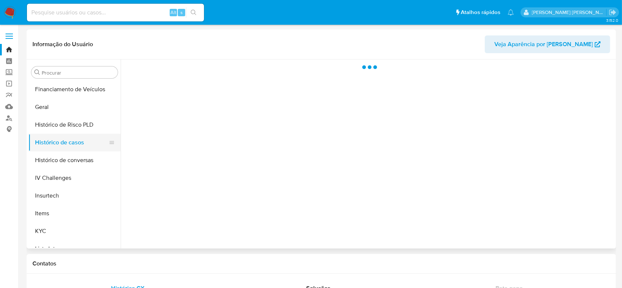
select select "10"
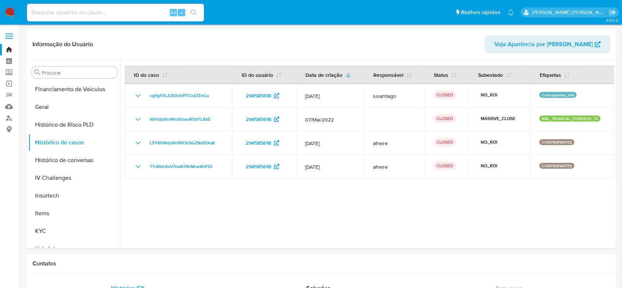
click at [97, 17] on div "Alt s" at bounding box center [115, 13] width 177 height 18
click at [97, 14] on input at bounding box center [115, 13] width 177 height 10
paste input "212045881"
type input "212045881"
click at [193, 15] on icon "search-icon" at bounding box center [194, 13] width 6 height 6
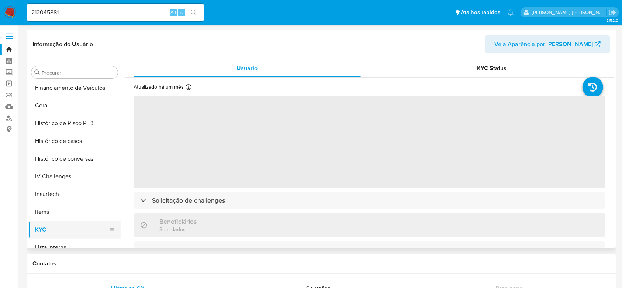
scroll to position [213, 0]
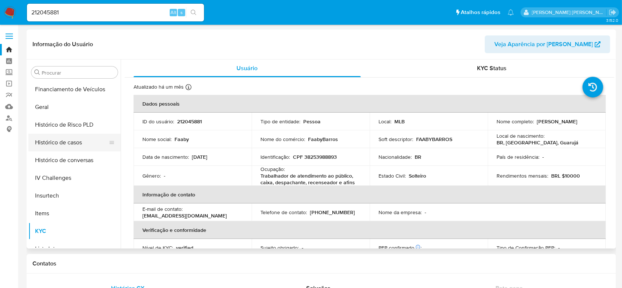
click at [60, 141] on button "Histórico de casos" at bounding box center [71, 143] width 86 height 18
select select "10"
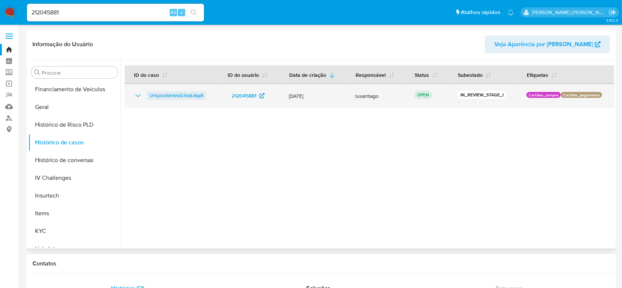
click at [169, 96] on span "UYqJxLVbhIVoiGTskILiKgiR" at bounding box center [177, 95] width 54 height 9
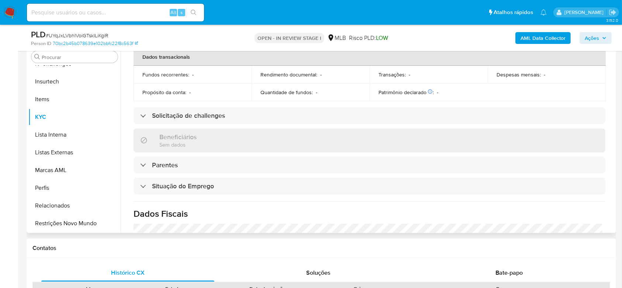
scroll to position [316, 0]
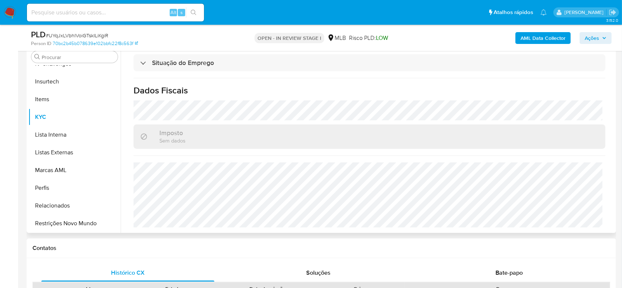
select select "10"
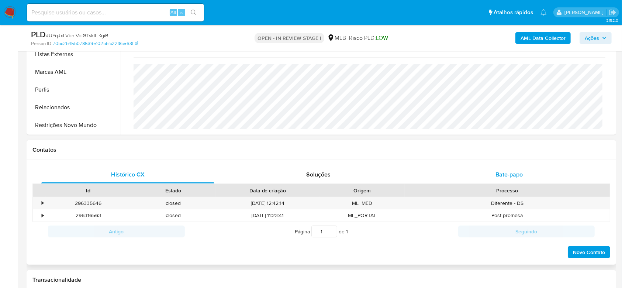
click at [518, 177] on span "Bate-papo" at bounding box center [508, 174] width 27 height 8
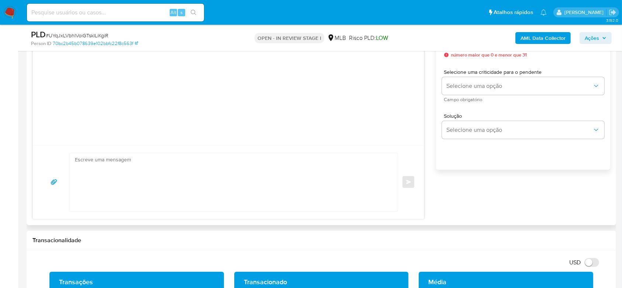
scroll to position [393, 0]
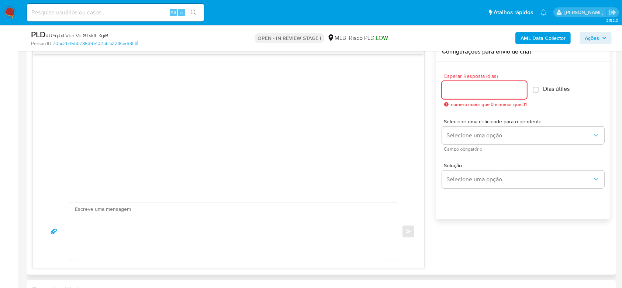
click at [490, 93] on input "Esperar Resposta (dias)" at bounding box center [484, 90] width 85 height 10
type input "3"
click at [175, 226] on textarea at bounding box center [232, 231] width 314 height 58
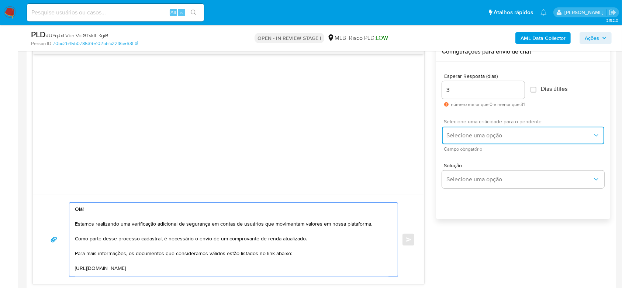
click at [508, 134] on span "Selecione uma opção" at bounding box center [519, 135] width 146 height 7
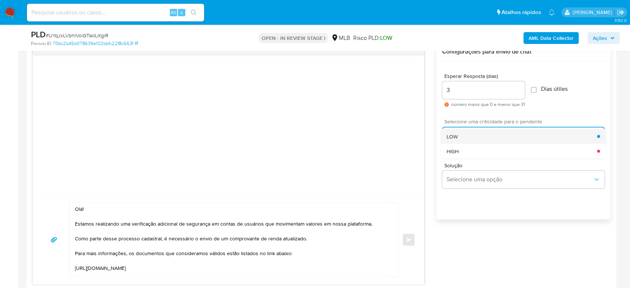
click at [488, 135] on div "LOW" at bounding box center [521, 136] width 150 height 15
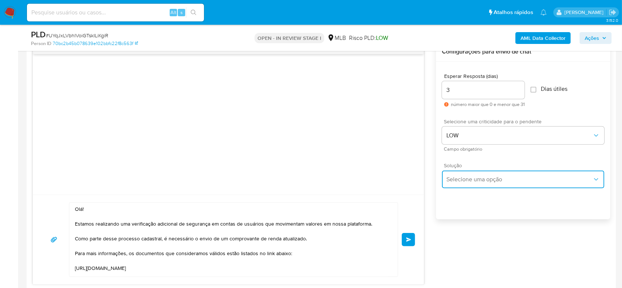
click at [491, 181] on span "Selecione uma opção" at bounding box center [519, 179] width 146 height 7
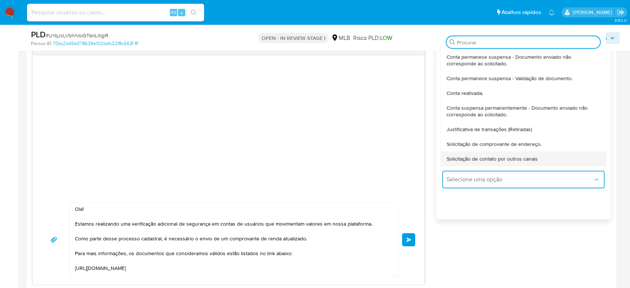
click at [482, 157] on span "Solicitação de contato por outros canais" at bounding box center [491, 158] width 91 height 7
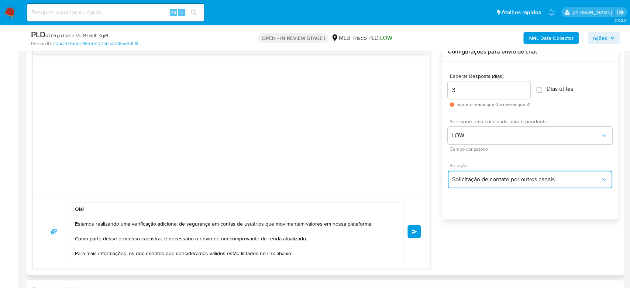
type textarea "Pedimos desculpas, por este canal de atendimento não podemos responder a sua pe…"
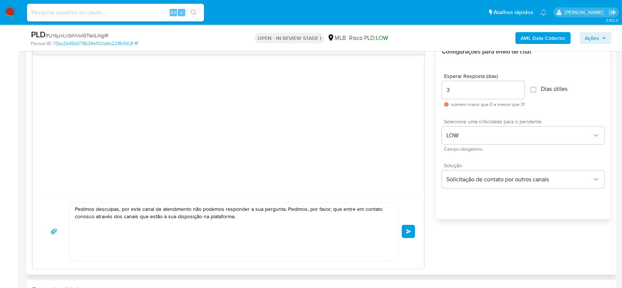
click at [207, 224] on textarea "Pedimos desculpas, por este canal de atendimento não podemos responder a sua pe…" at bounding box center [232, 231] width 314 height 58
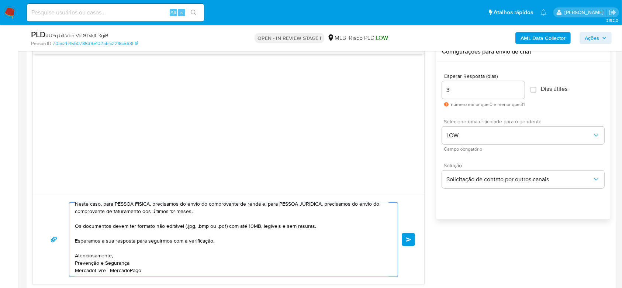
scroll to position [112, 0]
type textarea "Olá! Estamos realizando uma verificação adicional de segurança em contas de usu…"
click at [413, 239] on button "common.send" at bounding box center [408, 239] width 13 height 13
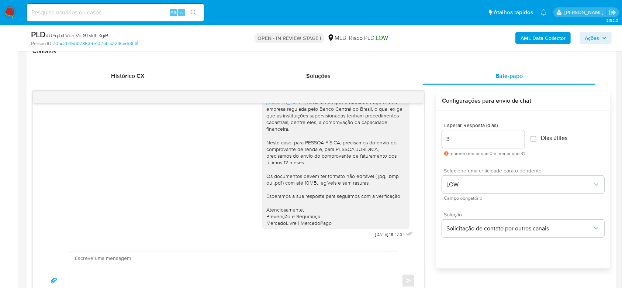
scroll to position [295, 0]
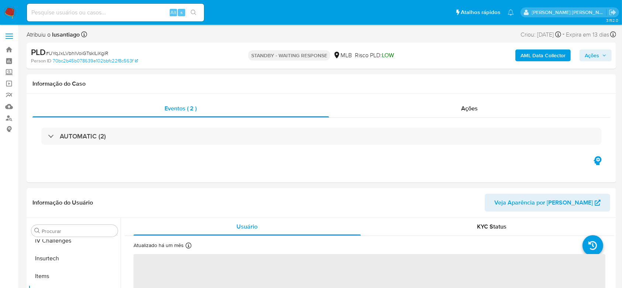
scroll to position [312, 0]
select select "10"
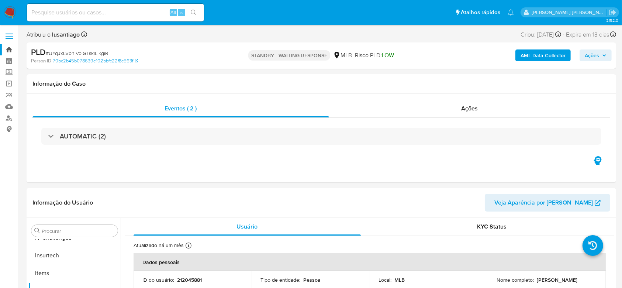
click at [11, 51] on link "Bandeja" at bounding box center [44, 49] width 88 height 11
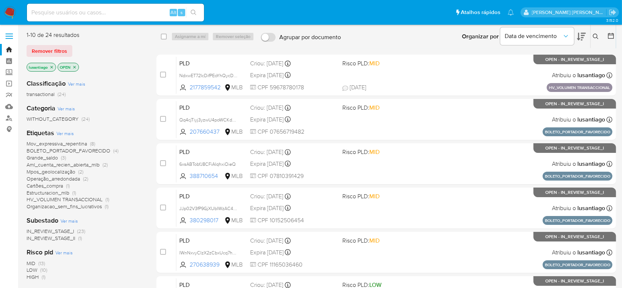
click at [595, 38] on icon at bounding box center [596, 37] width 6 height 6
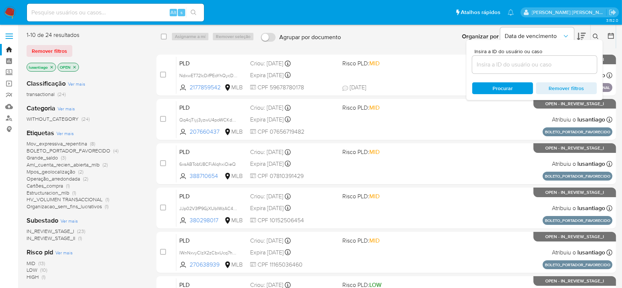
click at [51, 67] on icon "close-filter" at bounding box center [51, 67] width 4 height 4
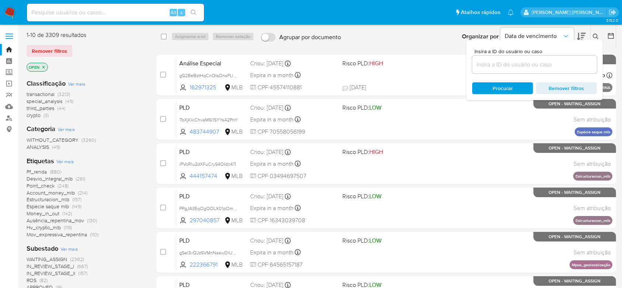
click at [44, 65] on icon "close-filter" at bounding box center [43, 67] width 4 height 4
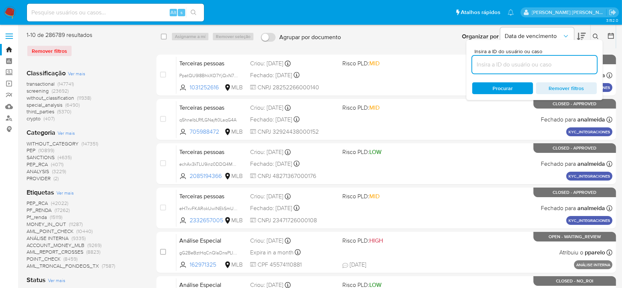
click at [492, 62] on input at bounding box center [534, 65] width 125 height 10
paste input "9T7i8rrG6SnYpvYV55oScQJr"
type input "9T7i8rrG6SnYpvYV55oScQJr"
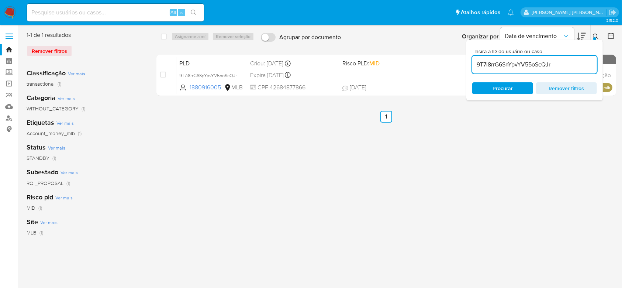
click at [439, 144] on div "select-all-cases-checkbox Asignarme a mí Remover seleção Agrupar por documento …" at bounding box center [386, 190] width 460 height 318
click at [595, 35] on icon at bounding box center [596, 37] width 6 height 6
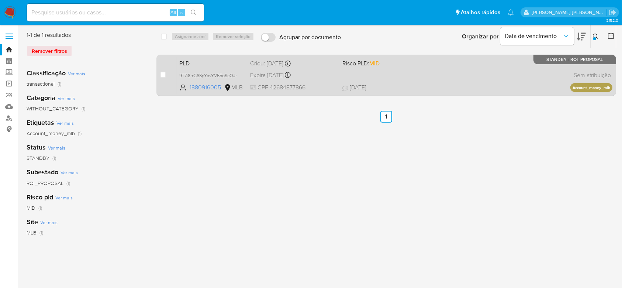
click at [409, 71] on div "PLD 9T7i8rrG6SnYpvYV55oScQJr 1880916005 MLB Risco PLD: MID Criou: 12/07/2025 Cr…" at bounding box center [394, 74] width 436 height 37
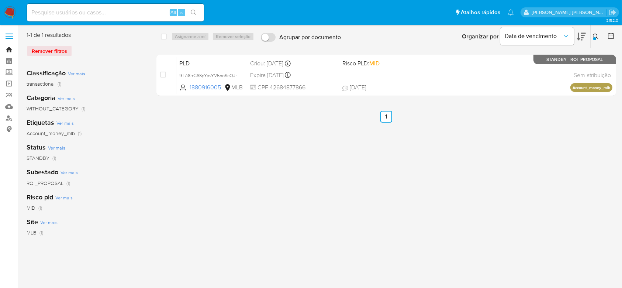
click at [6, 51] on link "Bandeja" at bounding box center [44, 49] width 88 height 11
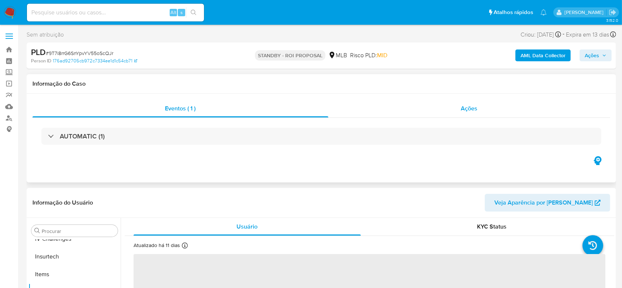
scroll to position [312, 0]
click at [387, 109] on div "Ações" at bounding box center [469, 109] width 282 height 18
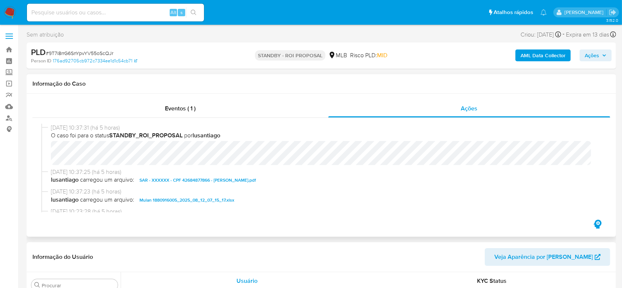
select select "10"
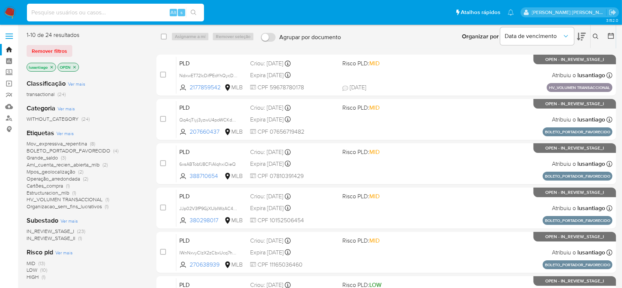
click at [95, 13] on input at bounding box center [115, 13] width 177 height 10
paste input "95862145"
type input "95862145"
click at [195, 16] on button "search-icon" at bounding box center [193, 12] width 15 height 10
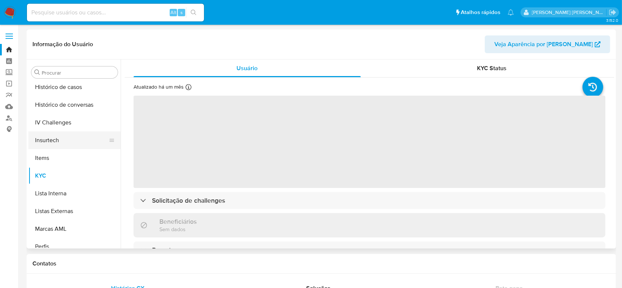
scroll to position [213, 0]
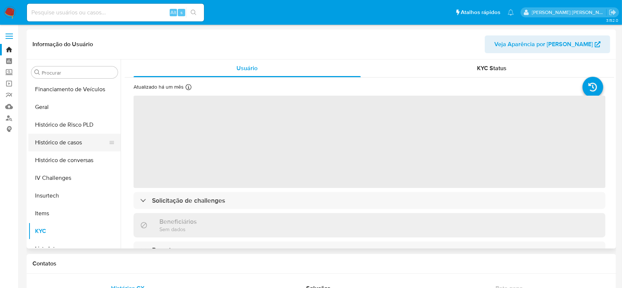
click at [67, 141] on button "Histórico de casos" at bounding box center [71, 143] width 86 height 18
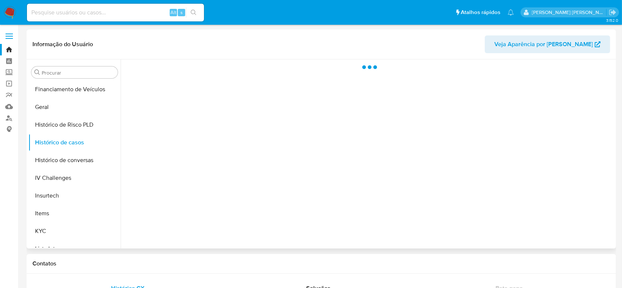
select select "10"
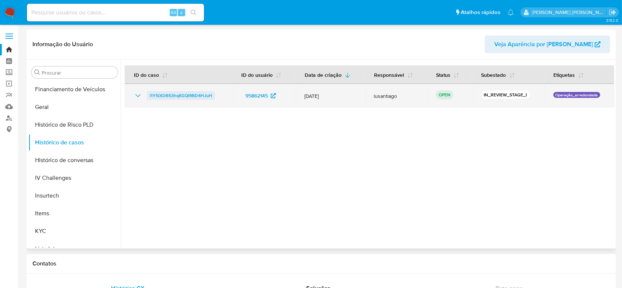
click at [183, 93] on span "i1Y5iXDB53hqKGQl9BD4HJuH" at bounding box center [181, 95] width 62 height 9
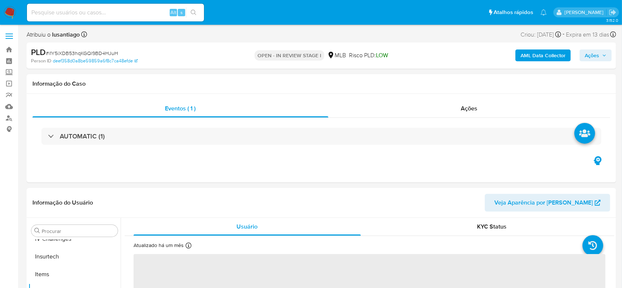
scroll to position [312, 0]
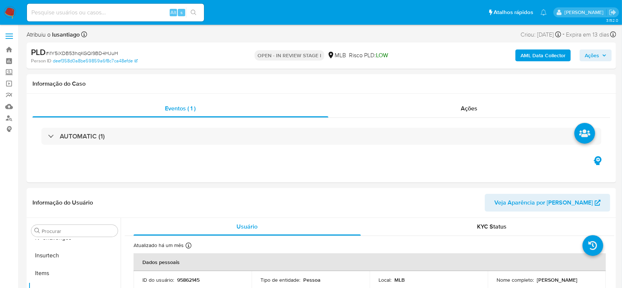
select select "10"
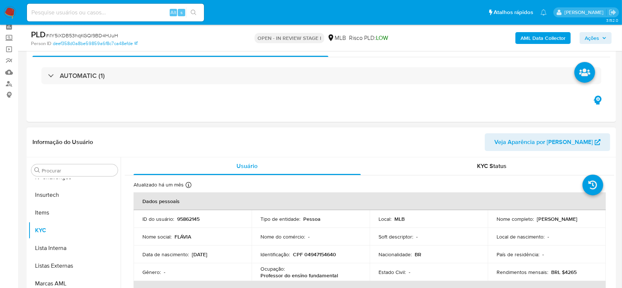
scroll to position [98, 0]
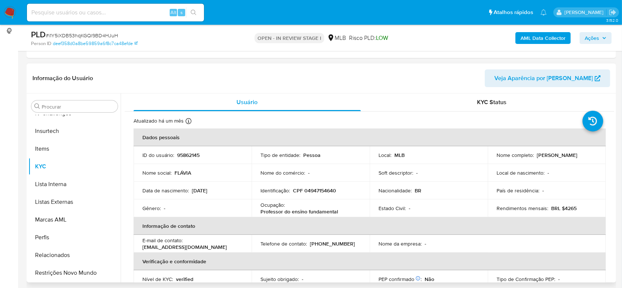
click at [314, 190] on p "CPF 04947154640" at bounding box center [314, 190] width 43 height 7
copy p "04947154640"
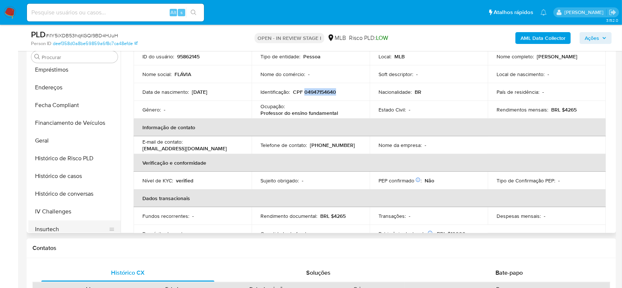
scroll to position [115, 0]
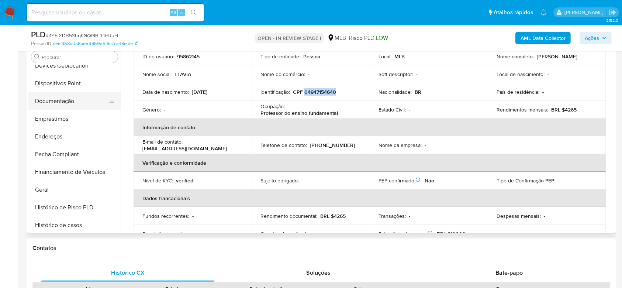
click at [50, 100] on button "Documentação" at bounding box center [71, 101] width 86 height 18
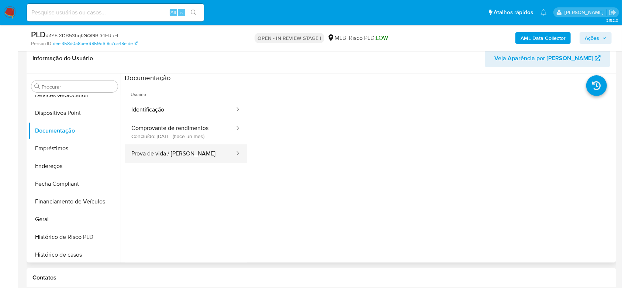
scroll to position [98, 0]
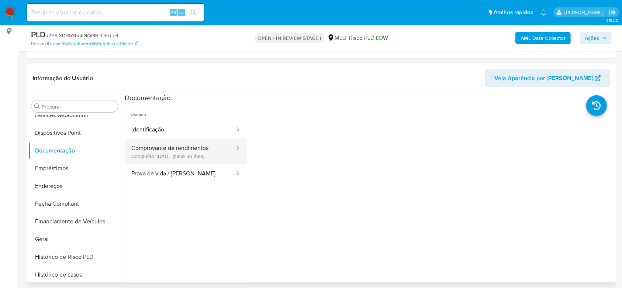
click at [173, 153] on button "Comprovante de rendimentos Concluído: 16/07/2025 (hace un mes)" at bounding box center [180, 151] width 111 height 25
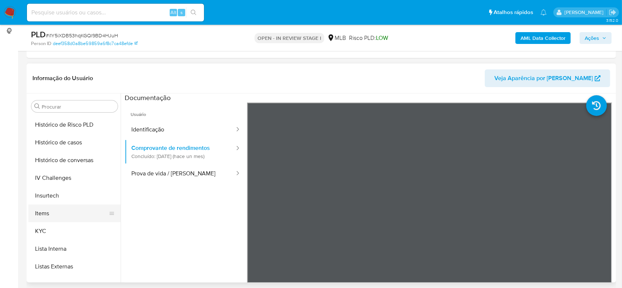
scroll to position [263, 0]
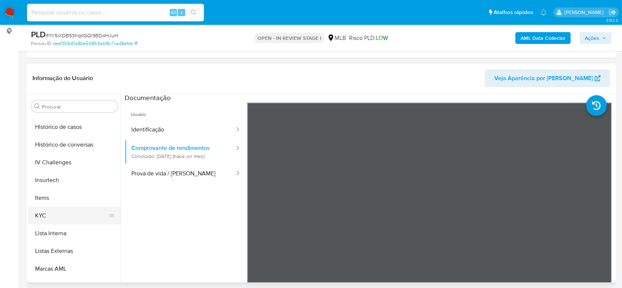
click at [51, 211] on button "KYC" at bounding box center [71, 216] width 86 height 18
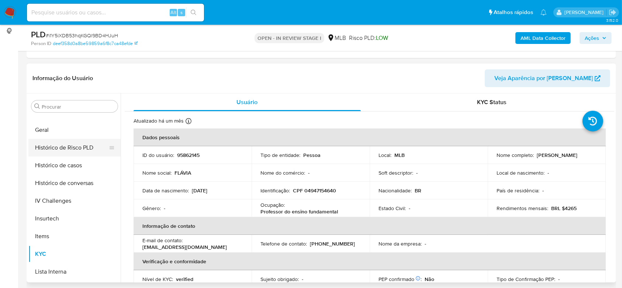
scroll to position [164, 0]
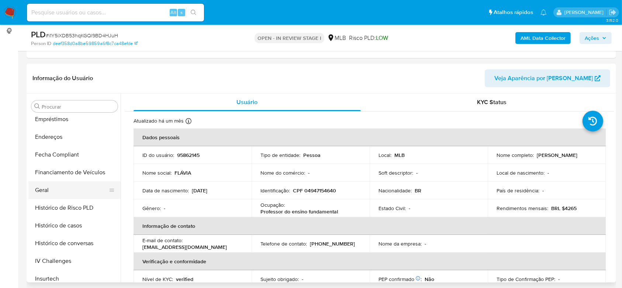
click at [65, 194] on button "Geral" at bounding box center [71, 190] width 86 height 18
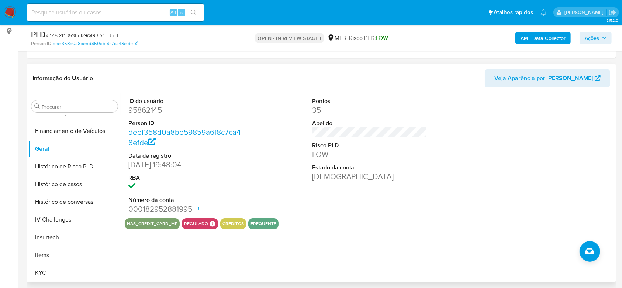
scroll to position [263, 0]
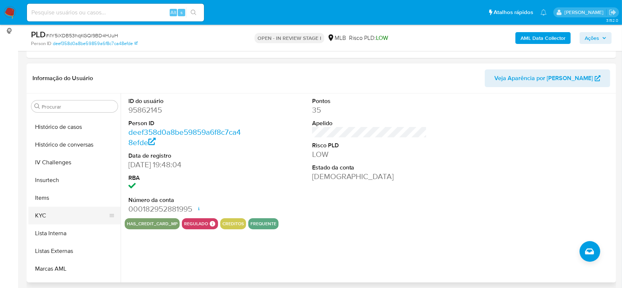
click at [62, 210] on button "KYC" at bounding box center [71, 216] width 86 height 18
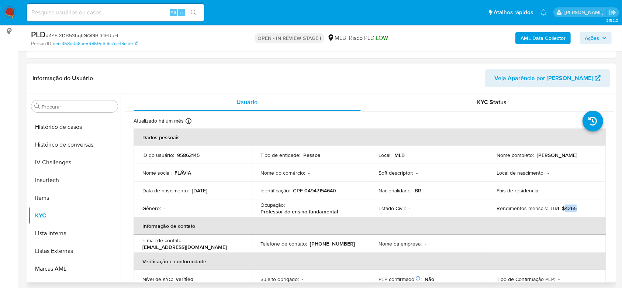
drag, startPoint x: 575, startPoint y: 208, endPoint x: 562, endPoint y: 209, distance: 12.9
click at [562, 209] on div "Rendimentos mensais : BRL $4265" at bounding box center [546, 208] width 100 height 7
copy p "4265"
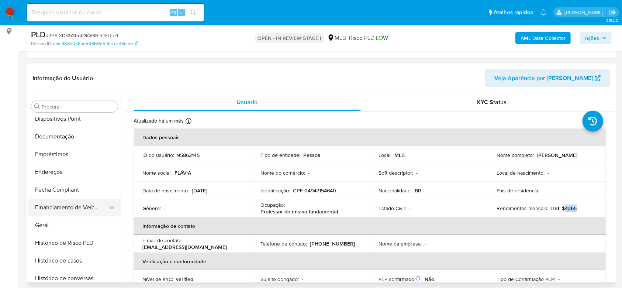
scroll to position [115, 0]
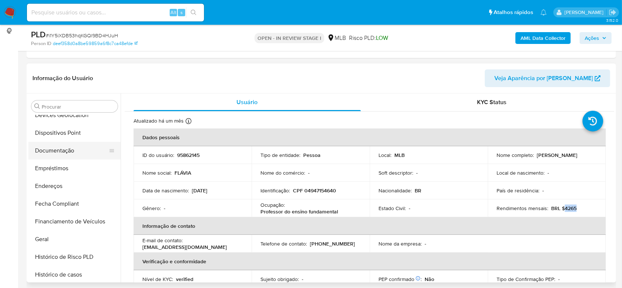
click at [64, 152] on button "Documentação" at bounding box center [71, 151] width 86 height 18
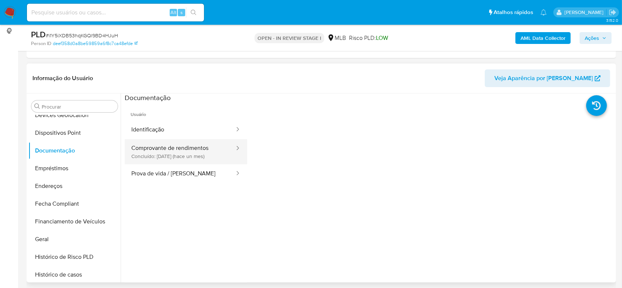
click at [169, 147] on button "Comprovante de rendimentos Concluído: 16/07/2025 (hace un mes)" at bounding box center [180, 151] width 111 height 25
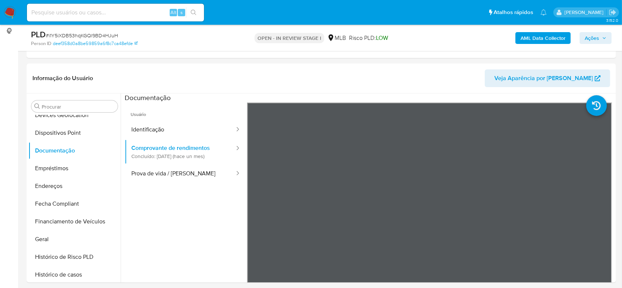
click at [592, 38] on span "Ações" at bounding box center [592, 38] width 14 height 12
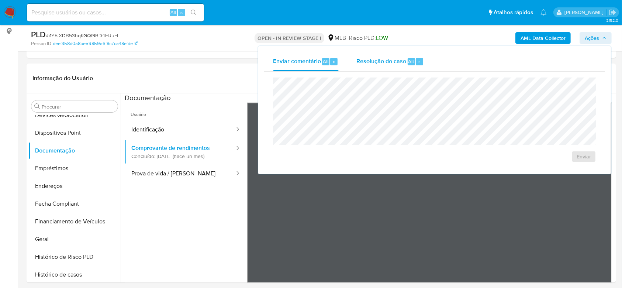
click at [381, 61] on span "Resolução do caso" at bounding box center [381, 61] width 50 height 8
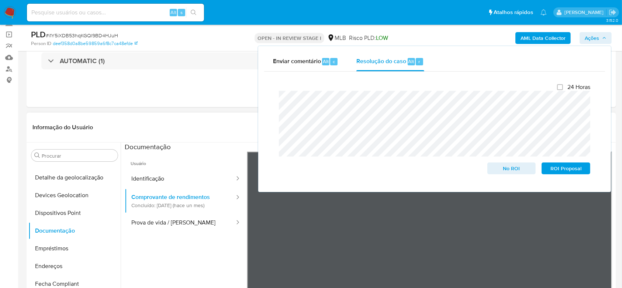
scroll to position [0, 0]
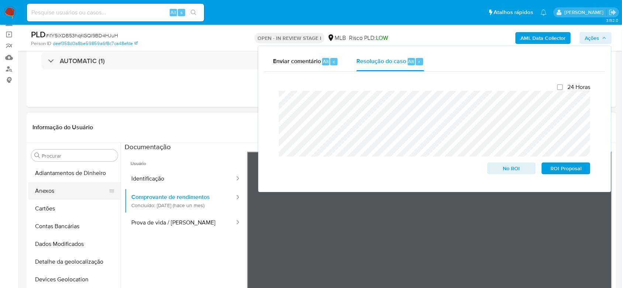
click at [47, 184] on button "Anexos" at bounding box center [71, 191] width 86 height 18
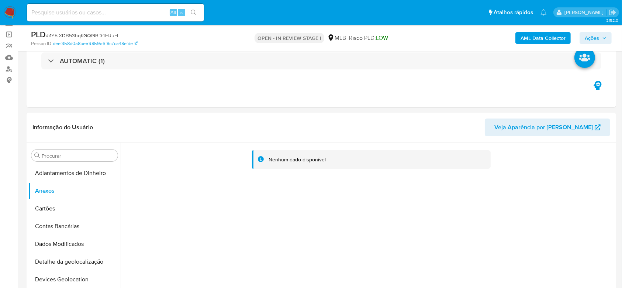
click at [530, 38] on b "AML Data Collector" at bounding box center [542, 38] width 45 height 12
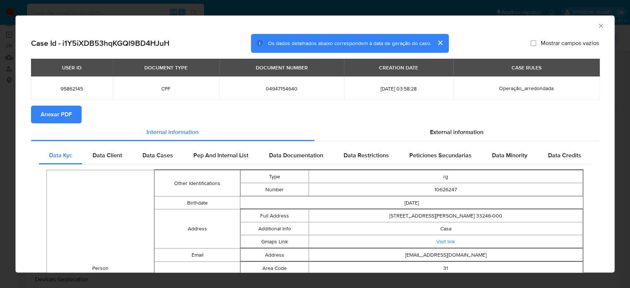
click at [56, 117] on span "Anexar PDF" at bounding box center [56, 114] width 31 height 16
click at [597, 23] on icon "Fechar a janela" at bounding box center [600, 25] width 7 height 7
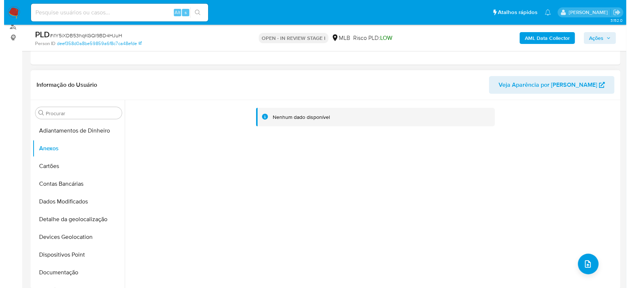
scroll to position [148, 0]
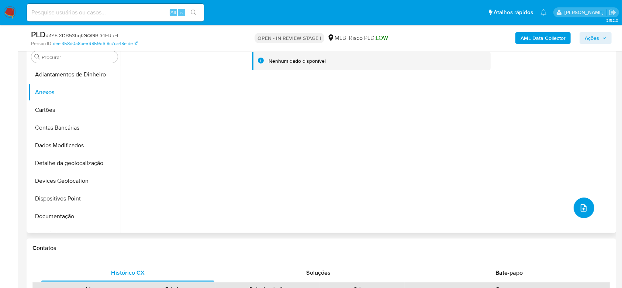
click at [579, 208] on icon "upload-file" at bounding box center [583, 207] width 9 height 9
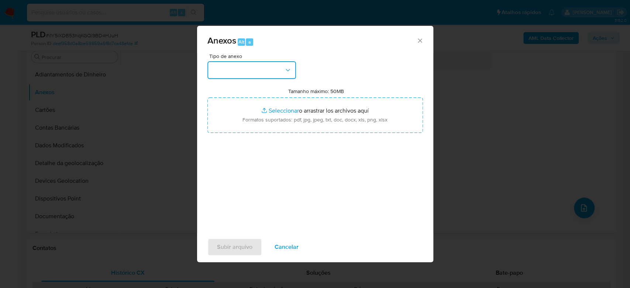
drag, startPoint x: 239, startPoint y: 70, endPoint x: 238, endPoint y: 76, distance: 6.0
click at [238, 70] on button "button" at bounding box center [251, 70] width 89 height 18
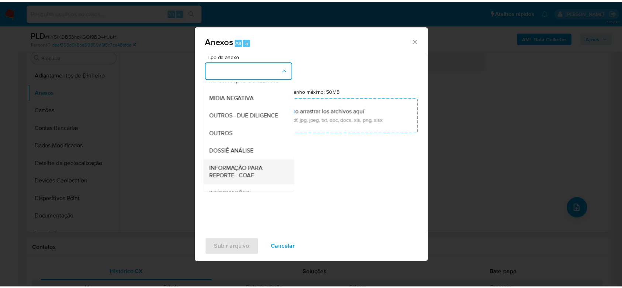
scroll to position [113, 0]
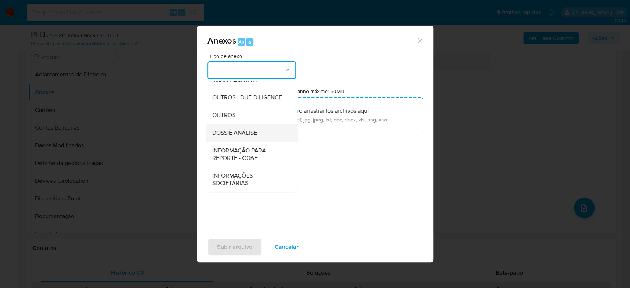
click at [243, 131] on span "DOSSIÊ ANÁLISE" at bounding box center [234, 132] width 45 height 7
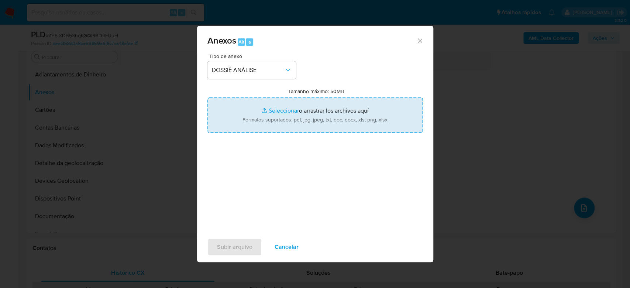
type input "C:\fakepath\Mulan 95862145_2025_08_12_10_53_24.xlsx"
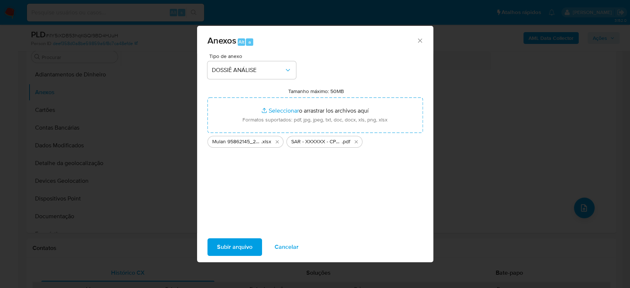
click at [236, 245] on span "Subir arquivo" at bounding box center [234, 247] width 35 height 16
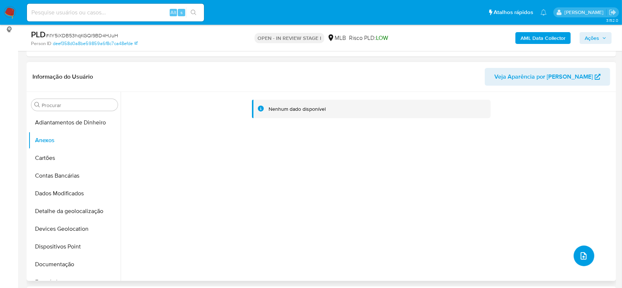
scroll to position [98, 0]
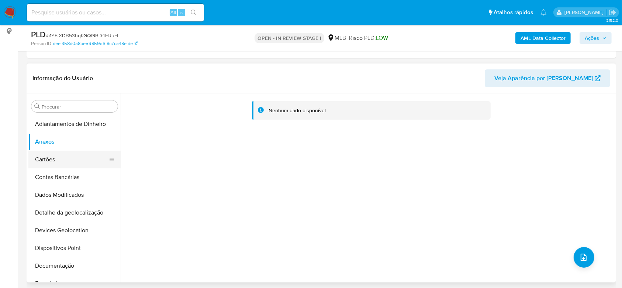
click at [69, 162] on button "Cartões" at bounding box center [71, 159] width 86 height 18
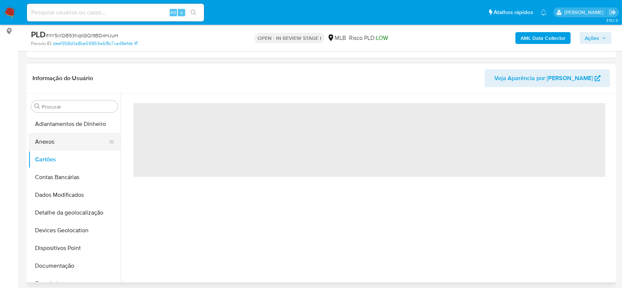
click at [55, 141] on button "Anexos" at bounding box center [71, 142] width 86 height 18
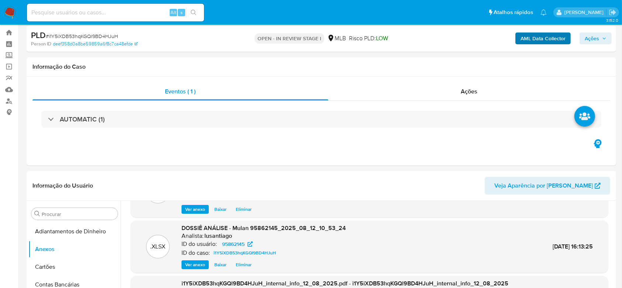
scroll to position [0, 0]
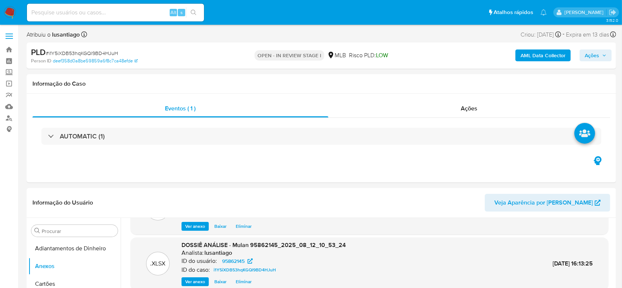
click at [590, 53] on span "Ações" at bounding box center [592, 55] width 14 height 12
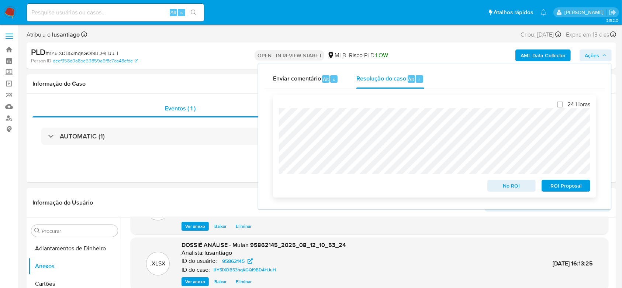
click at [556, 187] on span "ROI Proposal" at bounding box center [566, 185] width 38 height 10
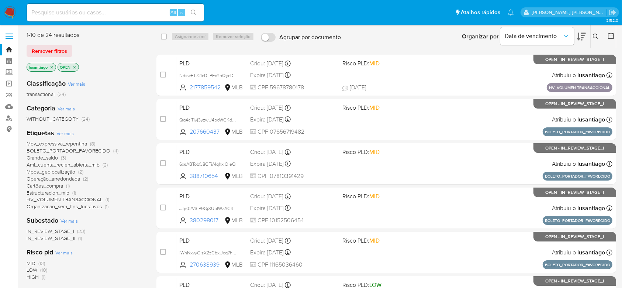
click at [48, 191] on span "Estructuracion_mlb" at bounding box center [48, 192] width 43 height 7
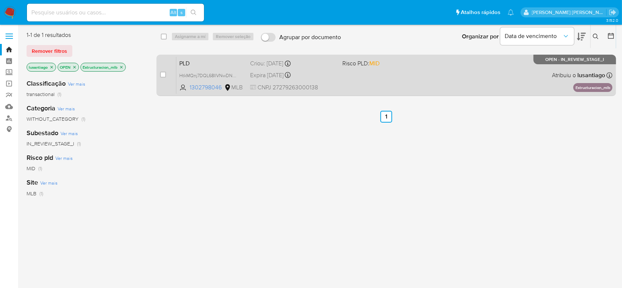
click at [372, 71] on div "PLD HtkMQnj7DQL68IlVNwDNsqxk 1302798046 MLB Risco PLD: MID Criou: 12/07/2025 Cr…" at bounding box center [394, 74] width 436 height 37
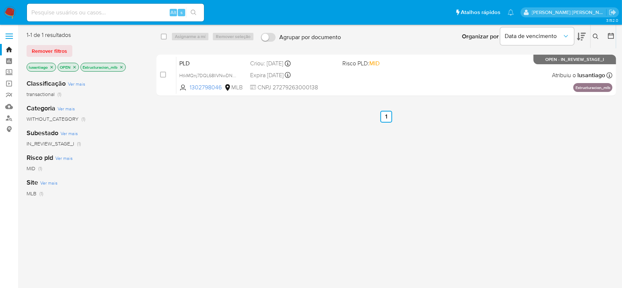
click at [122, 66] on icon "close-filter" at bounding box center [121, 67] width 4 height 4
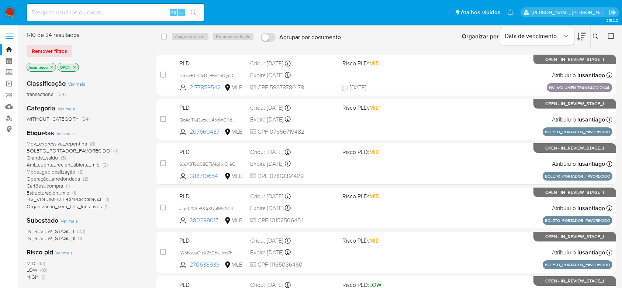
click at [84, 198] on span "HV_VOLUMEN TRANSACCIONAL" at bounding box center [65, 198] width 76 height 7
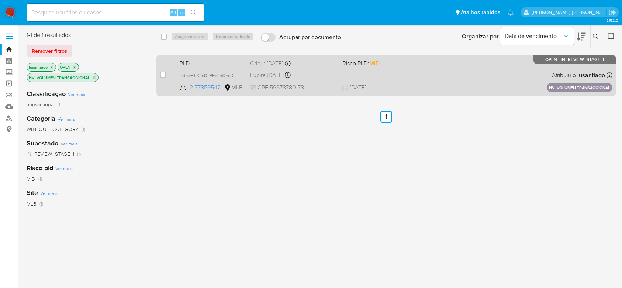
click at [419, 69] on div "PLD NdxwET72IcDifPEoYhQycDgo 2177859542 MLB Risco PLD: MID Criou: 15/07/2025 Cr…" at bounding box center [394, 74] width 436 height 37
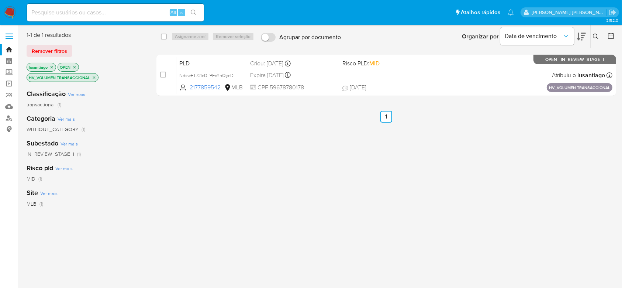
click at [93, 76] on icon "close-filter" at bounding box center [94, 77] width 3 height 3
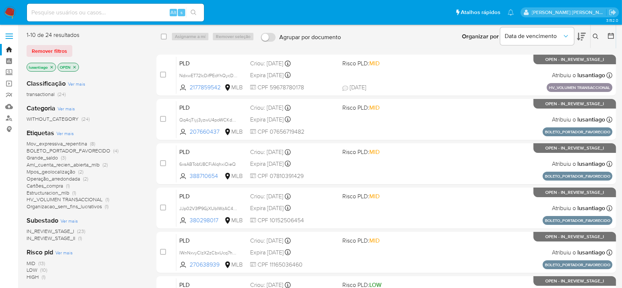
click at [82, 165] on span "Aml_cuenta_recien_abierta_mlb" at bounding box center [63, 164] width 73 height 7
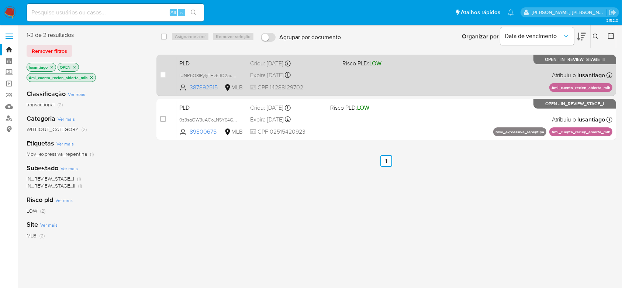
click at [330, 77] on div "Expira in 13 days Expira em 26/08/2025 00:55:01" at bounding box center [293, 75] width 86 height 10
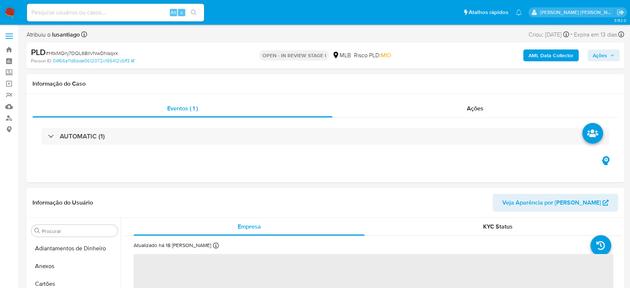
select select "10"
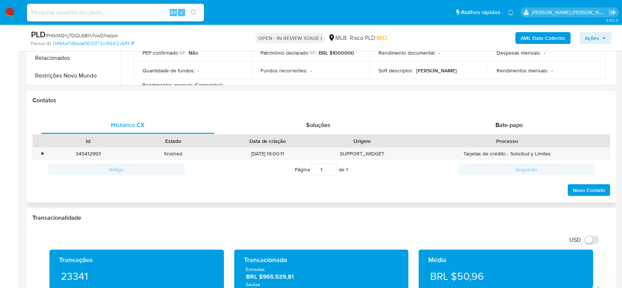
scroll to position [49, 0]
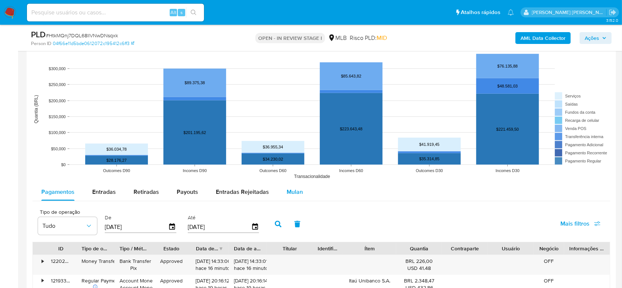
click at [291, 186] on div "Mulan" at bounding box center [295, 192] width 16 height 18
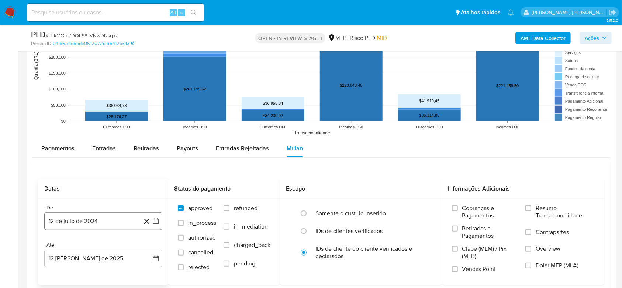
scroll to position [738, 0]
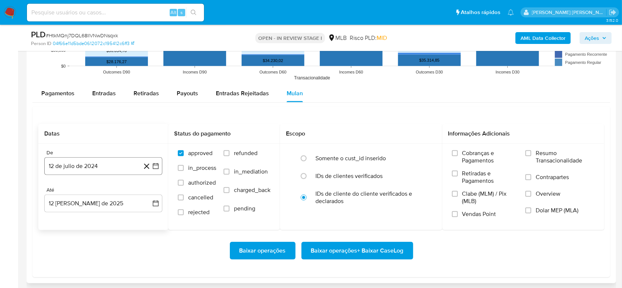
click at [98, 167] on button "12 de julio de 2024" at bounding box center [103, 166] width 118 height 18
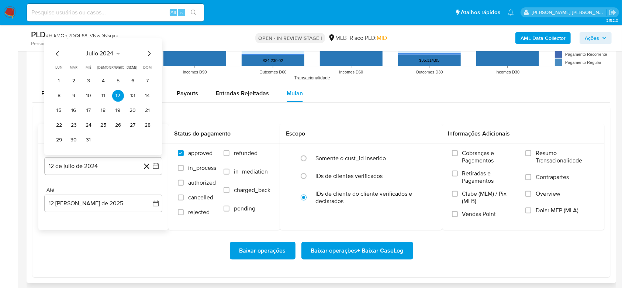
click at [103, 53] on span "julio 2024" at bounding box center [100, 53] width 28 height 7
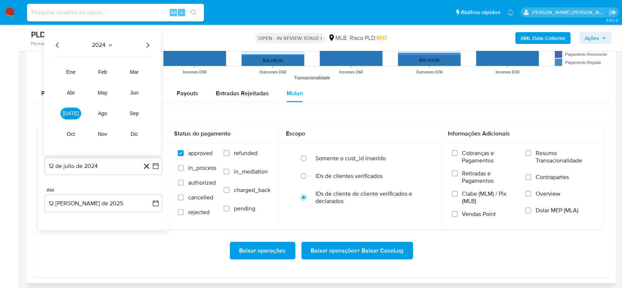
click at [146, 46] on icon "Año siguiente" at bounding box center [147, 45] width 9 height 9
click at [136, 93] on span "jun" at bounding box center [134, 93] width 8 height 6
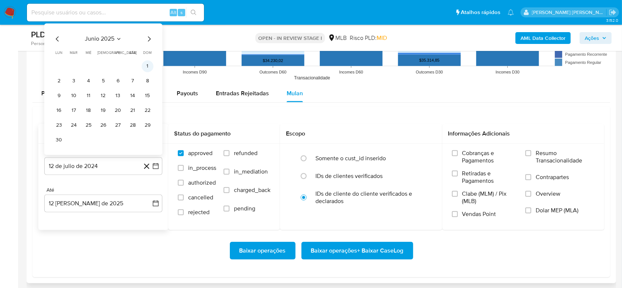
click at [146, 68] on button "1" at bounding box center [148, 66] width 12 height 12
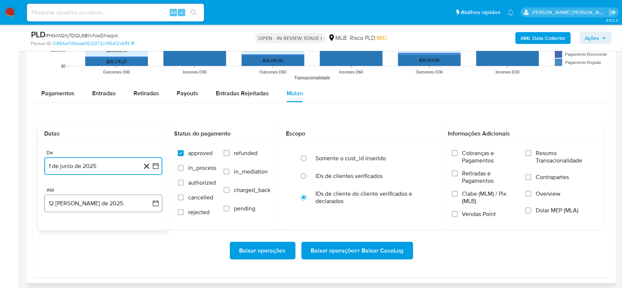
click at [90, 204] on button "12 [PERSON_NAME] de 2025" at bounding box center [103, 203] width 118 height 18
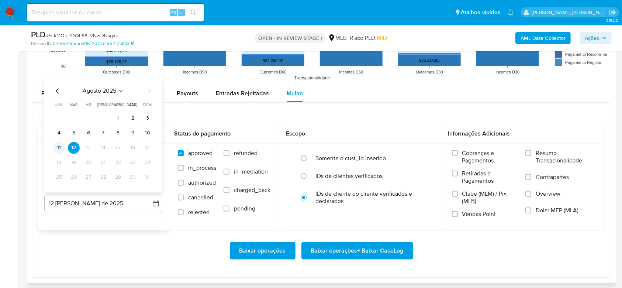
click at [62, 148] on button "11" at bounding box center [59, 148] width 12 height 12
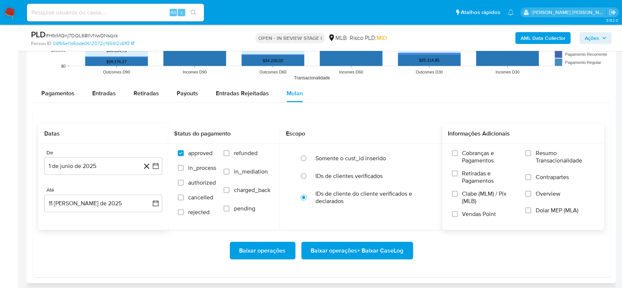
click at [534, 152] on label "Resumo Transacionalidade" at bounding box center [559, 161] width 69 height 24
click at [531, 152] on input "Resumo Transacionalidade" at bounding box center [528, 153] width 6 height 6
click at [361, 250] on span "Baixar operações + Baixar CaseLog" at bounding box center [357, 250] width 93 height 16
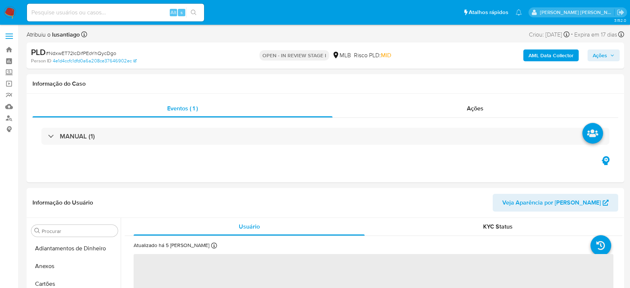
select select "10"
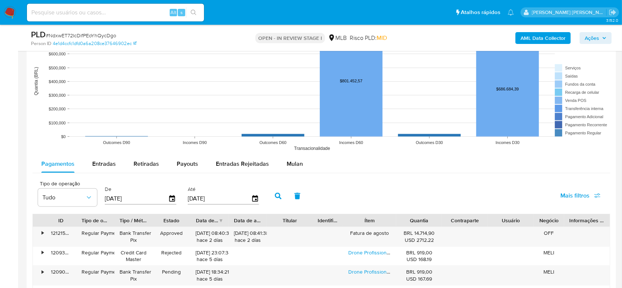
scroll to position [738, 0]
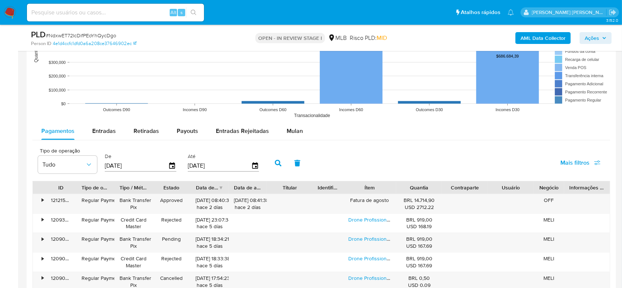
drag, startPoint x: 291, startPoint y: 129, endPoint x: 278, endPoint y: 142, distance: 17.5
click at [290, 129] on span "Mulan" at bounding box center [295, 131] width 16 height 8
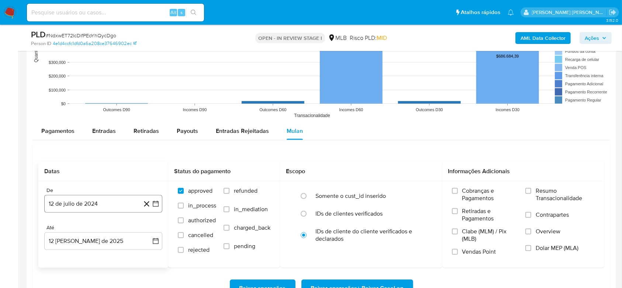
click at [91, 202] on button "12 de julio de 2024" at bounding box center [103, 204] width 118 height 18
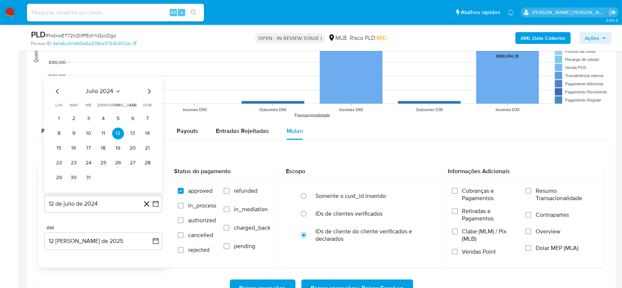
click at [100, 88] on span "julio 2024" at bounding box center [100, 91] width 28 height 7
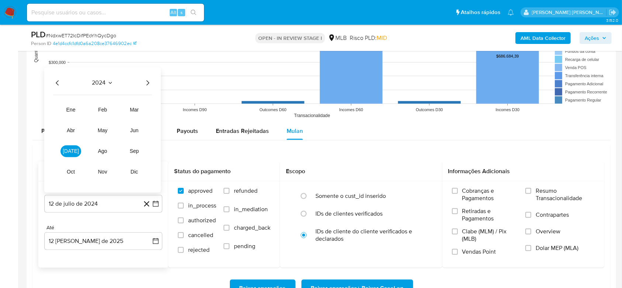
click at [147, 84] on icon "Año siguiente" at bounding box center [147, 82] width 3 height 5
click at [135, 131] on span "jun" at bounding box center [134, 131] width 8 height 6
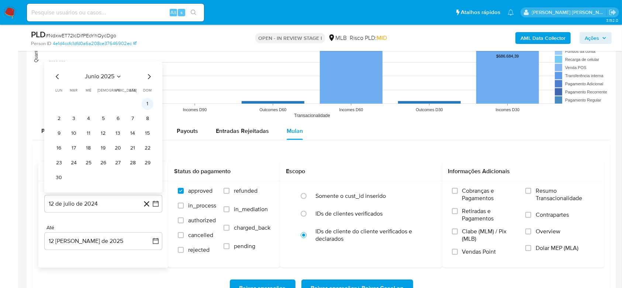
click at [147, 104] on button "1" at bounding box center [148, 104] width 12 height 12
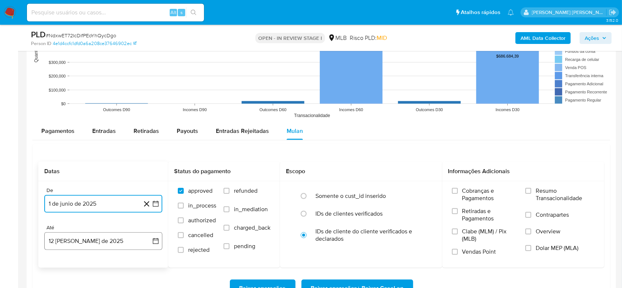
click at [79, 242] on button "12 [PERSON_NAME] de 2025" at bounding box center [103, 241] width 118 height 18
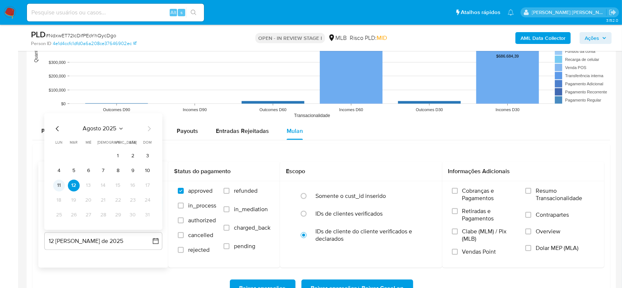
click at [59, 183] on button "11" at bounding box center [59, 186] width 12 height 12
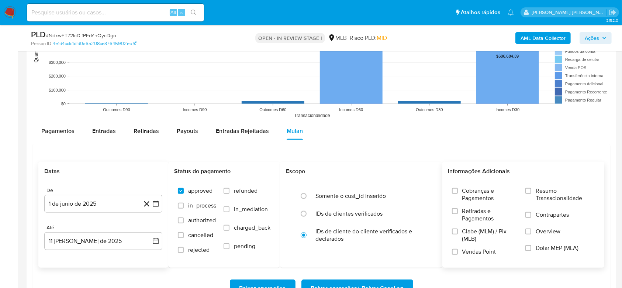
drag, startPoint x: 543, startPoint y: 189, endPoint x: 523, endPoint y: 195, distance: 20.3
click at [542, 190] on span "Resumo Transacionalidade" at bounding box center [565, 194] width 59 height 15
click at [531, 190] on input "Resumo Transacionalidade" at bounding box center [528, 191] width 6 height 6
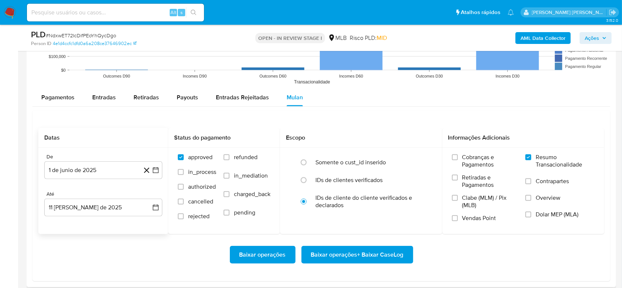
scroll to position [787, 0]
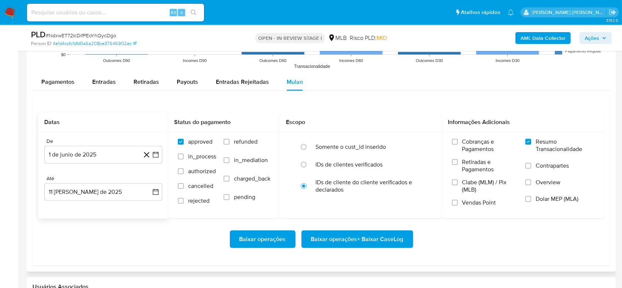
click at [365, 236] on span "Baixar operações + Baixar CaseLog" at bounding box center [357, 239] width 93 height 16
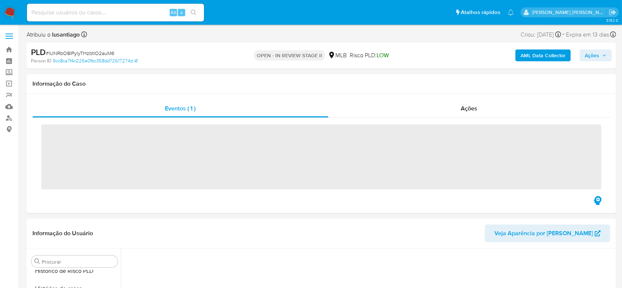
scroll to position [298, 0]
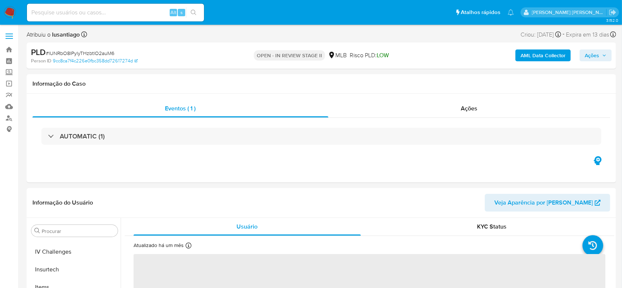
select select "10"
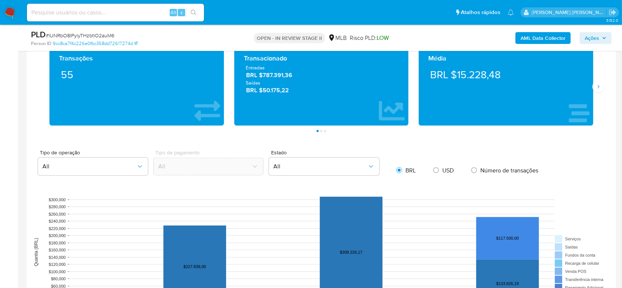
scroll to position [639, 0]
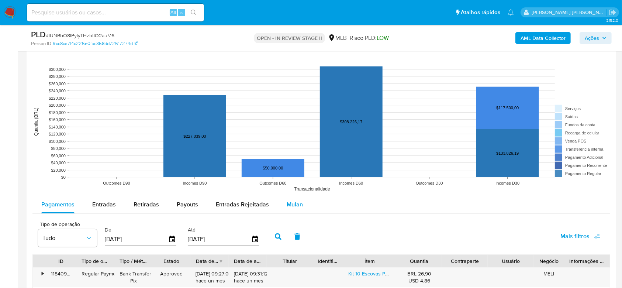
click at [295, 202] on span "Mulan" at bounding box center [295, 204] width 16 height 8
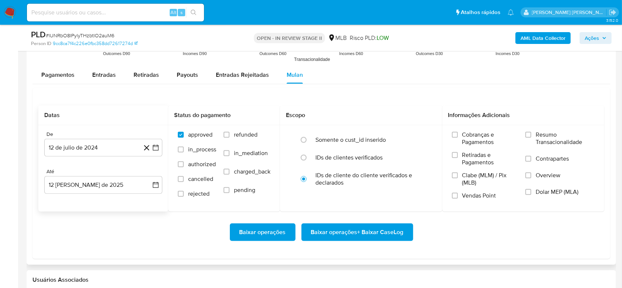
scroll to position [787, 0]
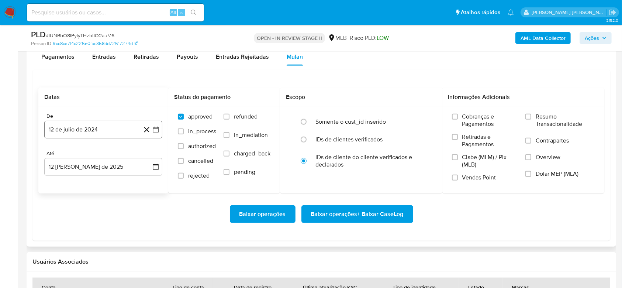
click at [84, 126] on button "12 de julio de 2024" at bounding box center [103, 130] width 118 height 18
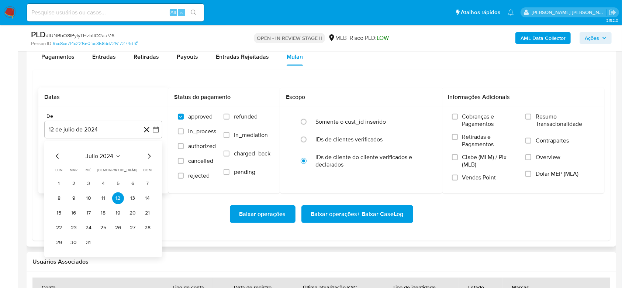
click at [98, 155] on span "julio 2024" at bounding box center [100, 155] width 28 height 7
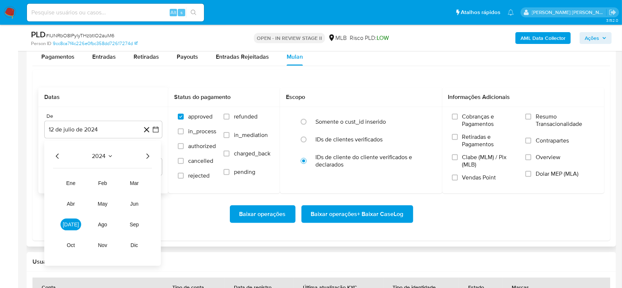
click at [147, 156] on icon "Año siguiente" at bounding box center [147, 156] width 9 height 9
click at [133, 202] on span "jun" at bounding box center [134, 204] width 8 height 6
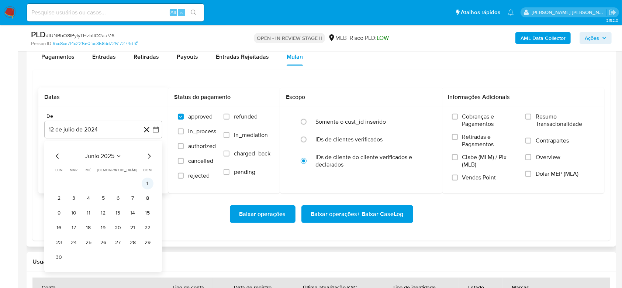
click at [147, 180] on button "1" at bounding box center [148, 183] width 12 height 12
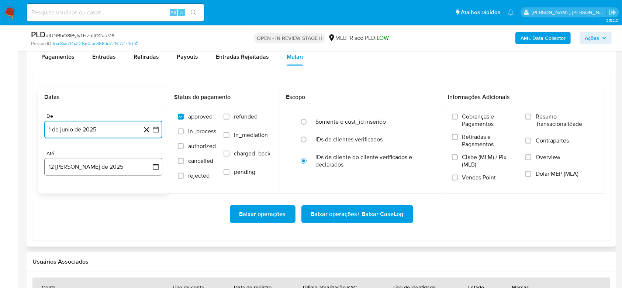
click at [115, 168] on button "12 de agosto de 2025" at bounding box center [103, 167] width 118 height 18
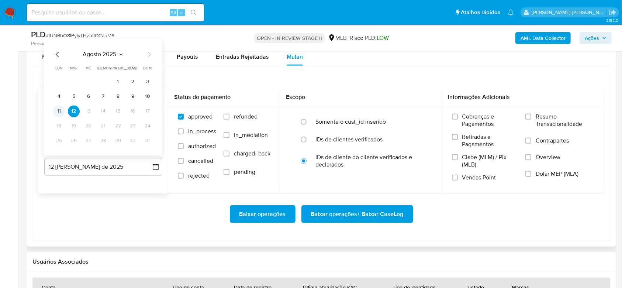
click at [60, 110] on button "11" at bounding box center [59, 111] width 12 height 12
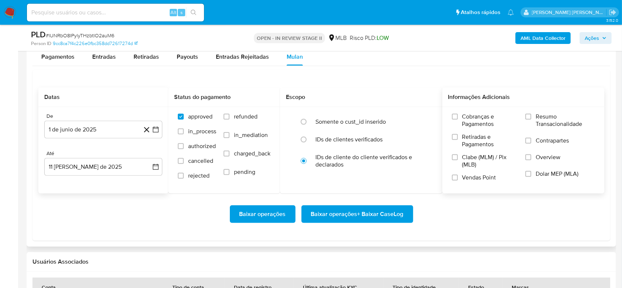
click at [549, 120] on span "Resumo Transacionalidade" at bounding box center [565, 120] width 59 height 15
click at [531, 120] on input "Resumo Transacionalidade" at bounding box center [528, 117] width 6 height 6
click at [375, 215] on span "Baixar operações + Baixar CaseLog" at bounding box center [357, 214] width 93 height 16
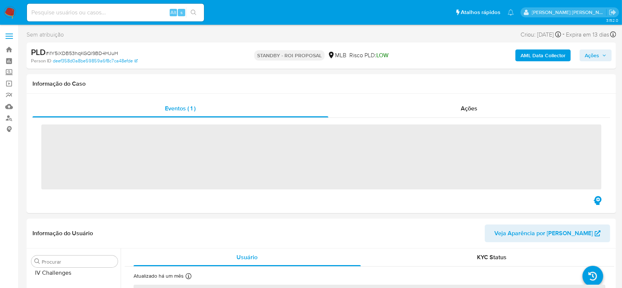
scroll to position [312, 0]
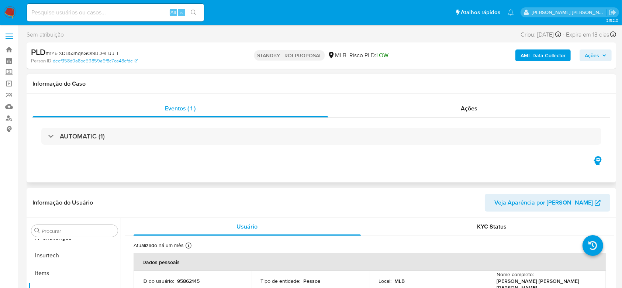
select select "10"
click at [8, 60] on link "Painel" at bounding box center [44, 60] width 88 height 11
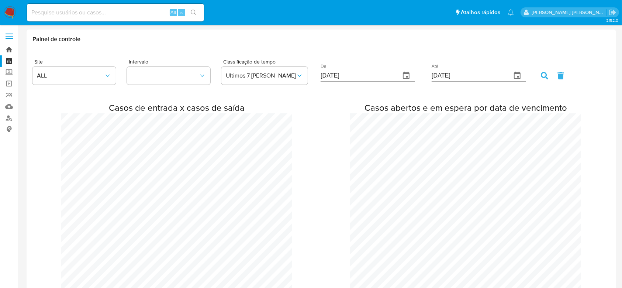
click at [6, 50] on link "Bandeja" at bounding box center [44, 49] width 88 height 11
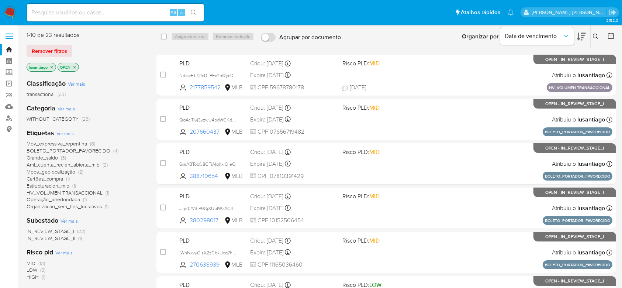
click at [52, 65] on icon "close-filter" at bounding box center [51, 67] width 4 height 4
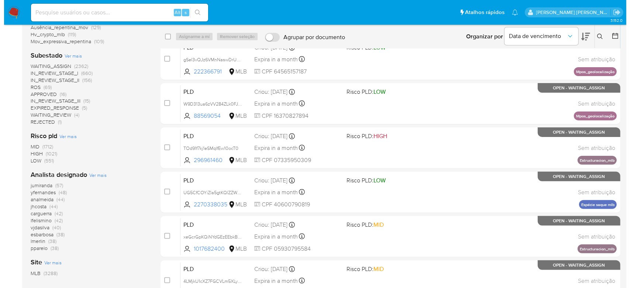
scroll to position [197, 0]
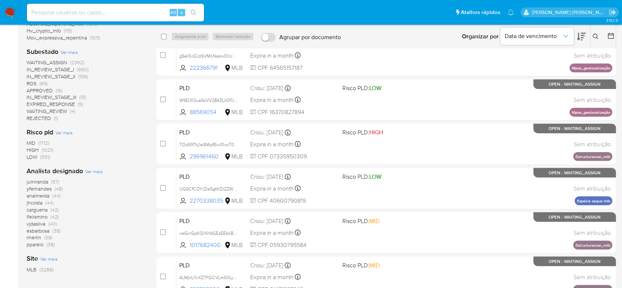
click at [95, 170] on span "Ver mais" at bounding box center [93, 171] width 17 height 7
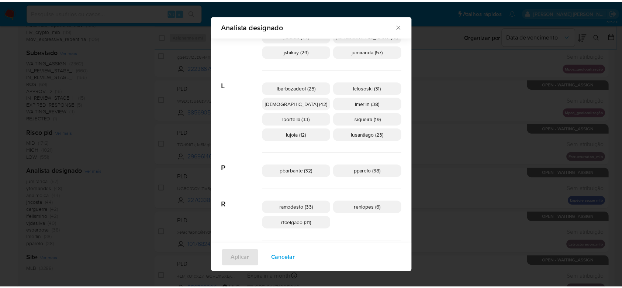
scroll to position [132, 0]
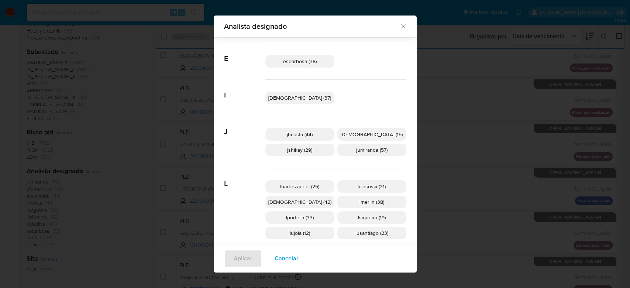
click at [401, 28] on icon "Fechar" at bounding box center [403, 26] width 4 height 4
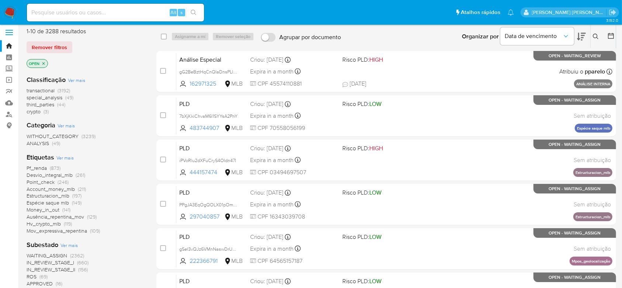
scroll to position [0, 0]
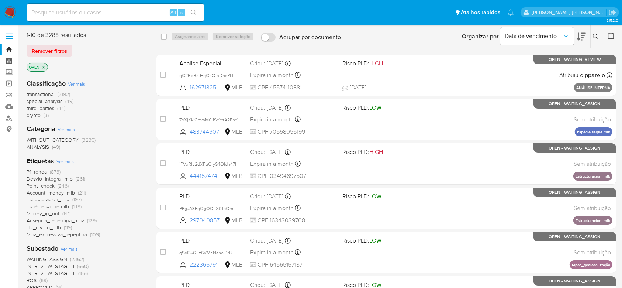
click at [12, 60] on link "Painel" at bounding box center [44, 60] width 88 height 11
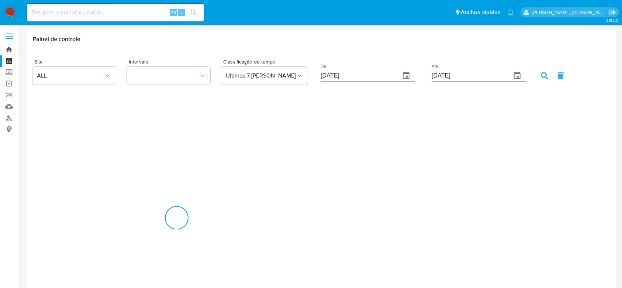
click at [6, 47] on link "Bandeja" at bounding box center [44, 49] width 88 height 11
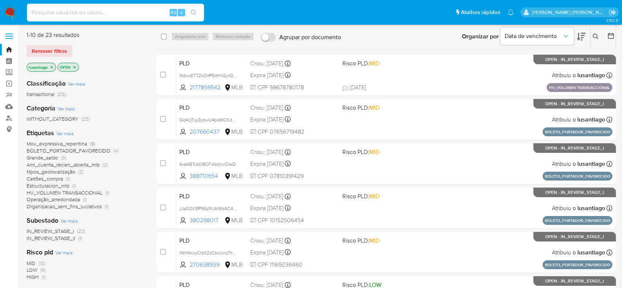
click at [85, 8] on input at bounding box center [115, 13] width 177 height 10
paste input "2177859542"
type input "2177859542"
click at [195, 12] on icon "search-icon" at bounding box center [194, 13] width 6 height 6
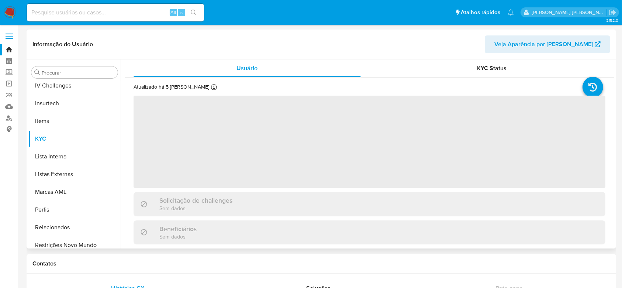
scroll to position [312, 0]
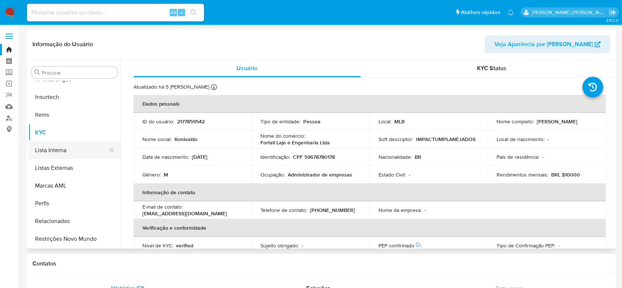
select select "10"
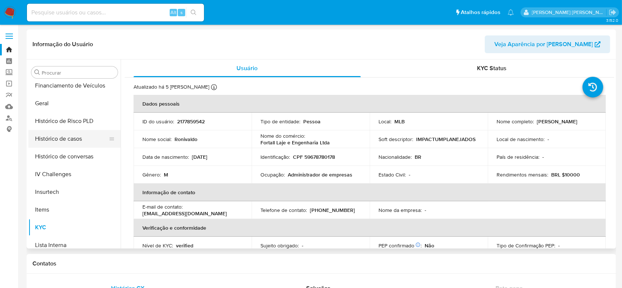
scroll to position [213, 0]
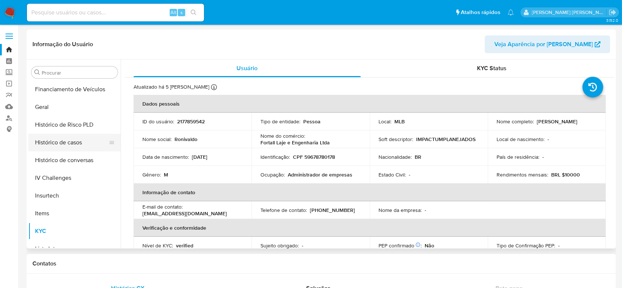
click at [72, 146] on button "Histórico de casos" at bounding box center [71, 143] width 86 height 18
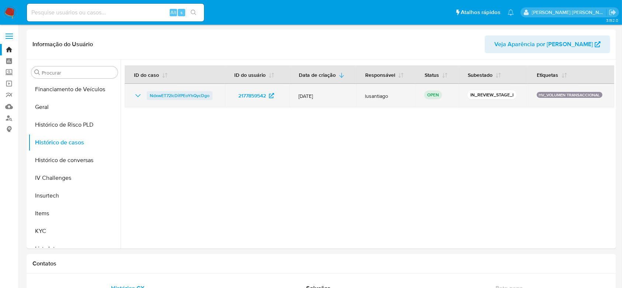
click at [166, 95] on span "NdxwET72IcDifPEoYhQycDgo" at bounding box center [180, 95] width 60 height 9
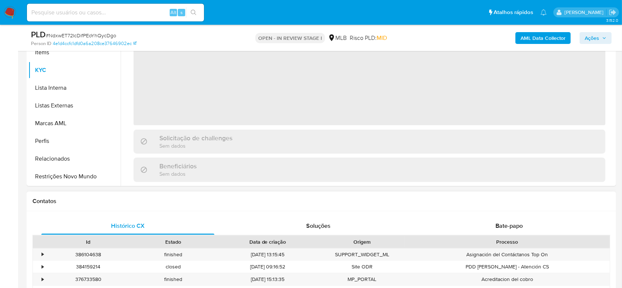
scroll to position [197, 0]
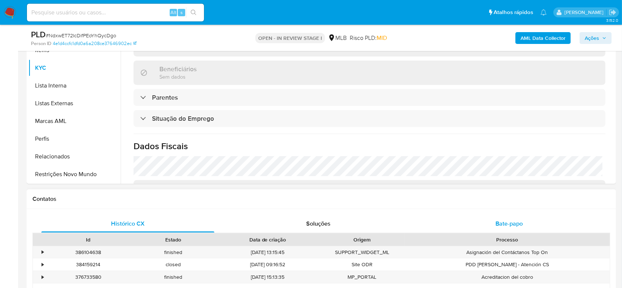
click at [503, 220] on span "Bate-papo" at bounding box center [508, 223] width 27 height 8
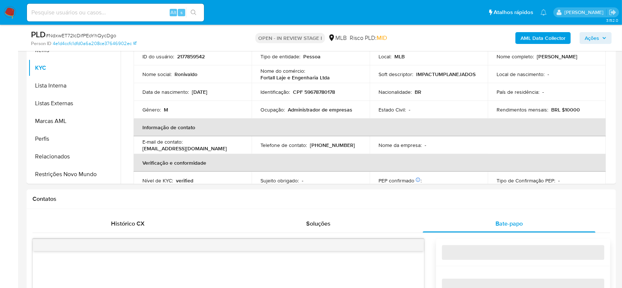
select select "10"
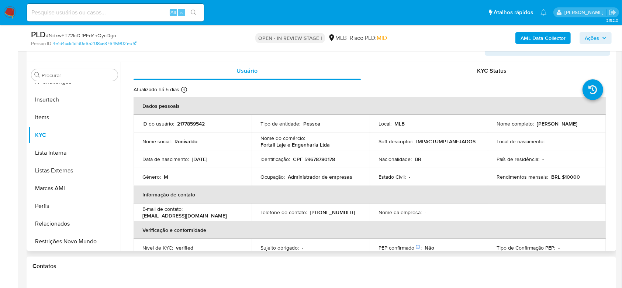
scroll to position [148, 0]
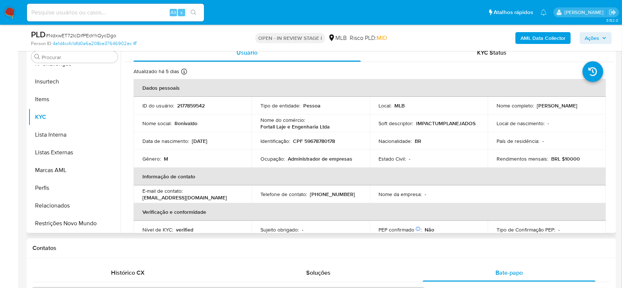
click at [317, 143] on p "CPF 59678780178" at bounding box center [314, 141] width 42 height 7
copy p "59678780178"
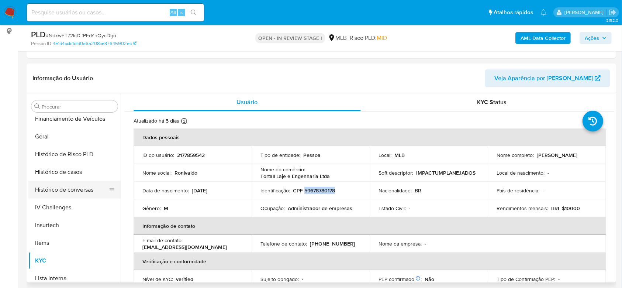
scroll to position [213, 0]
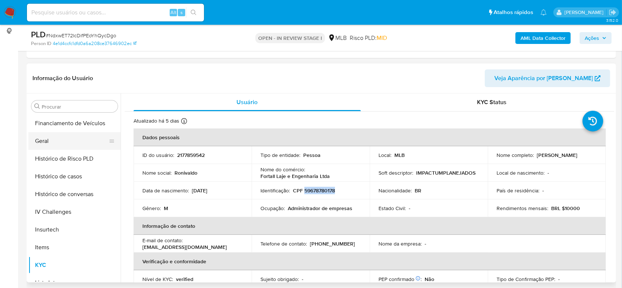
click at [45, 141] on button "Geral" at bounding box center [71, 141] width 86 height 18
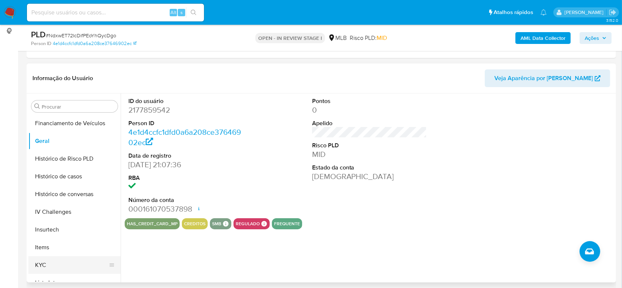
click at [44, 264] on button "KYC" at bounding box center [71, 265] width 86 height 18
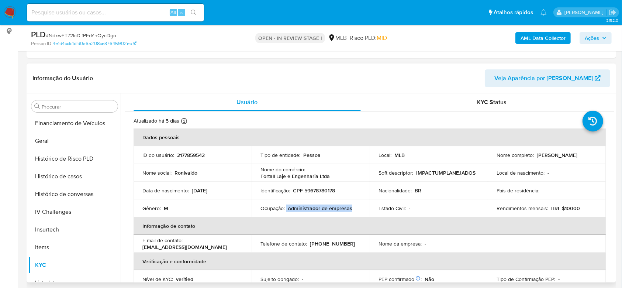
drag, startPoint x: 351, startPoint y: 209, endPoint x: 286, endPoint y: 209, distance: 64.9
click at [286, 209] on div "Ocupação : Administrador de empresas" at bounding box center [310, 208] width 100 height 7
copy div "Administrador de empresas"
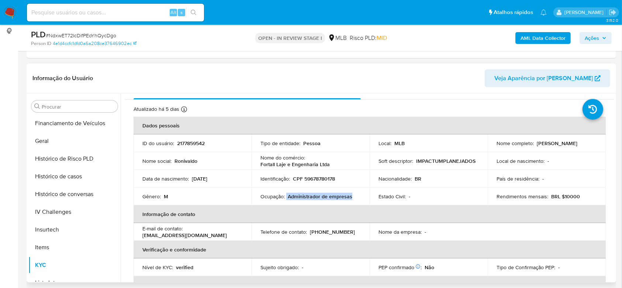
scroll to position [0, 0]
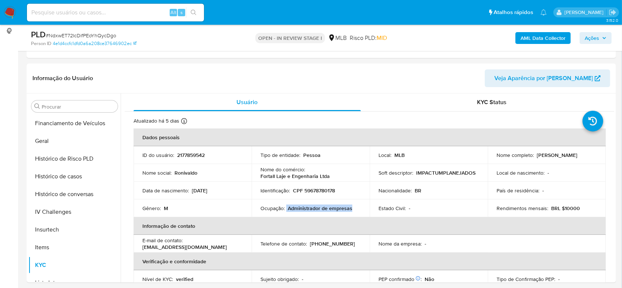
click at [599, 36] on span "Ações" at bounding box center [596, 38] width 22 height 10
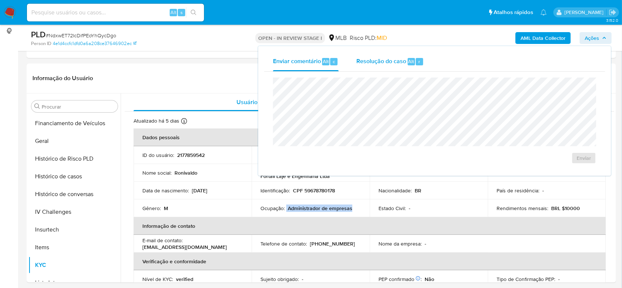
drag, startPoint x: 373, startPoint y: 61, endPoint x: 373, endPoint y: 65, distance: 3.7
click at [373, 61] on span "Resolução do caso" at bounding box center [381, 61] width 50 height 8
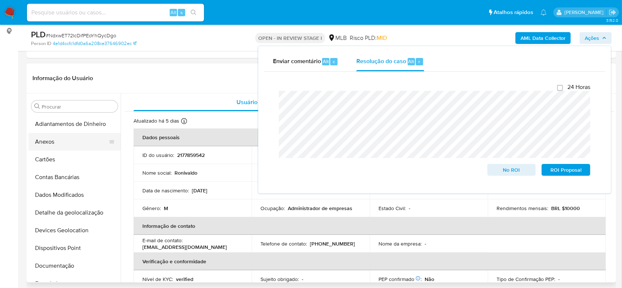
click at [63, 145] on button "Anexos" at bounding box center [71, 142] width 86 height 18
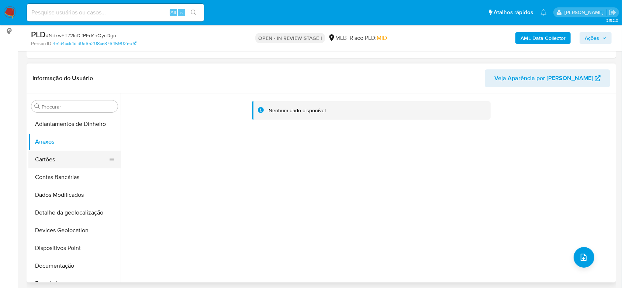
click at [50, 160] on button "Cartões" at bounding box center [71, 159] width 86 height 18
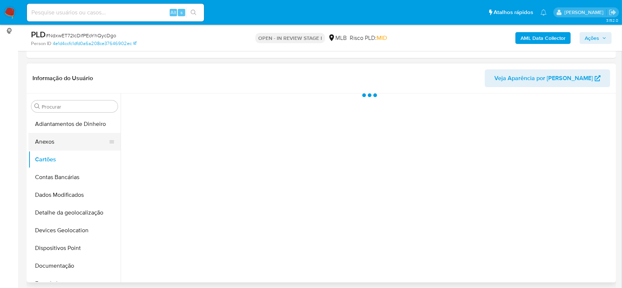
click at [53, 141] on button "Anexos" at bounding box center [71, 142] width 86 height 18
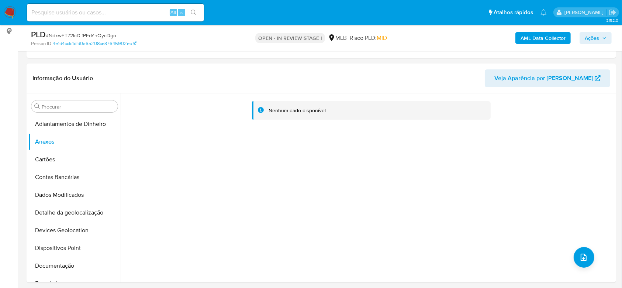
click at [537, 40] on b "AML Data Collector" at bounding box center [542, 38] width 45 height 12
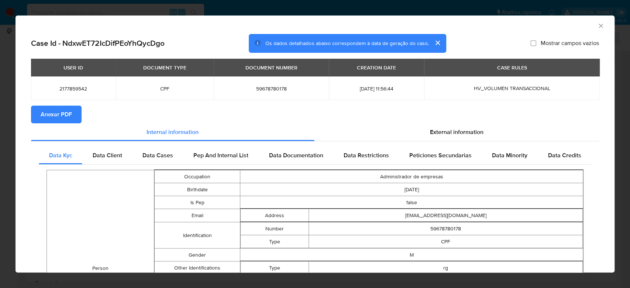
click at [50, 113] on span "Anexar PDF" at bounding box center [56, 114] width 31 height 16
click at [598, 25] on icon "Fechar a janela" at bounding box center [600, 26] width 4 height 4
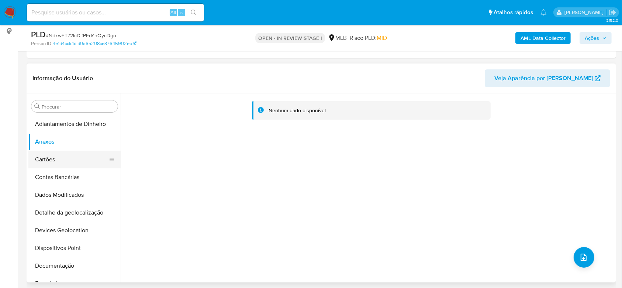
click at [47, 154] on button "Cartões" at bounding box center [71, 159] width 86 height 18
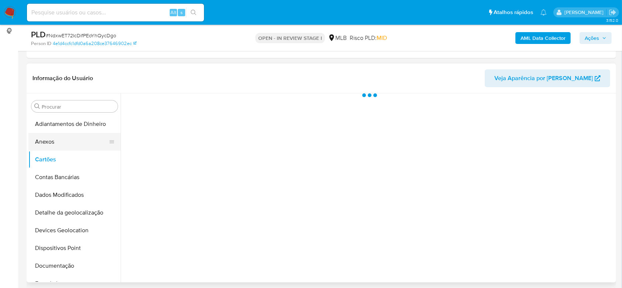
click at [51, 142] on button "Anexos" at bounding box center [71, 142] width 86 height 18
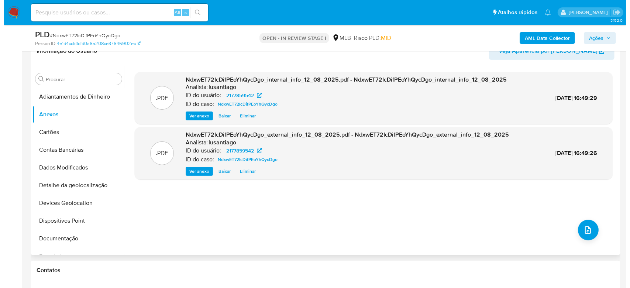
scroll to position [148, 0]
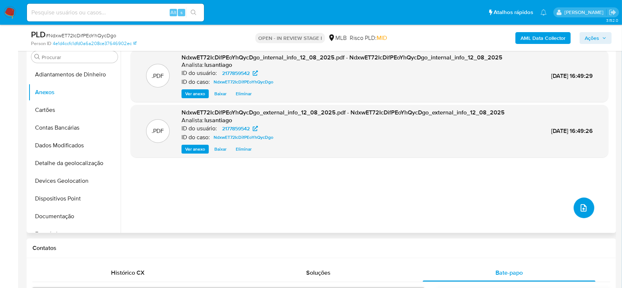
click at [577, 212] on button "upload-file" at bounding box center [584, 207] width 21 height 21
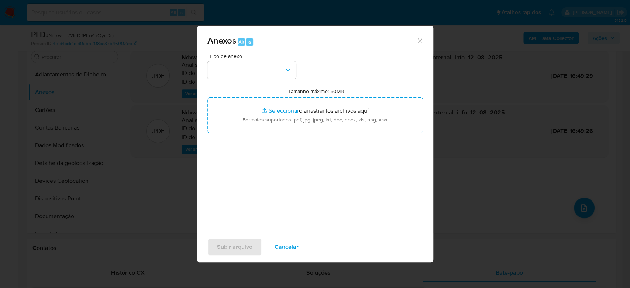
drag, startPoint x: 239, startPoint y: 79, endPoint x: 239, endPoint y: 83, distance: 4.1
click at [239, 78] on div "Tipo de anexo Tamanho máximo: 50MB Seleccionar archivos Seleccionar o arrastrar…" at bounding box center [314, 140] width 215 height 174
click at [242, 70] on button "button" at bounding box center [251, 70] width 89 height 18
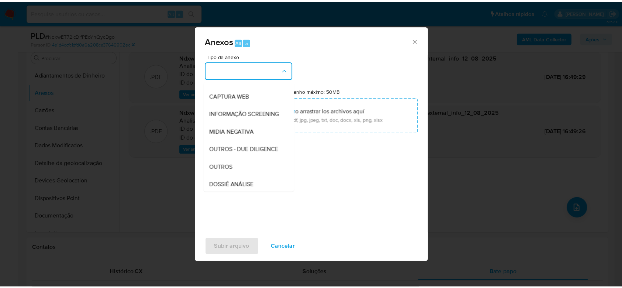
scroll to position [113, 0]
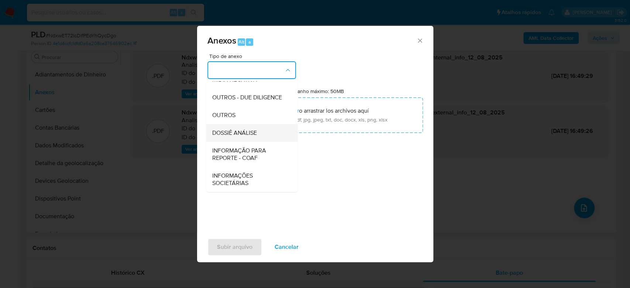
click at [249, 136] on span "DOSSIÊ ANÁLISE" at bounding box center [234, 132] width 45 height 7
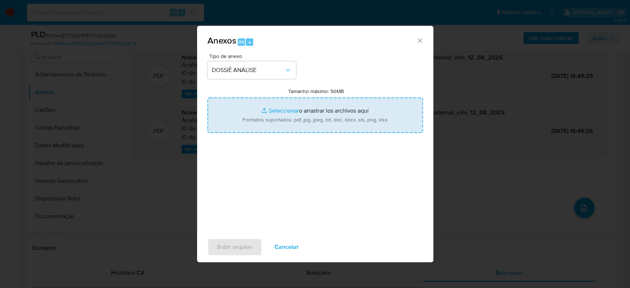
type input "C:\fakepath\Mulan 2177859542_2025_08_12_15_21_43.xlsx"
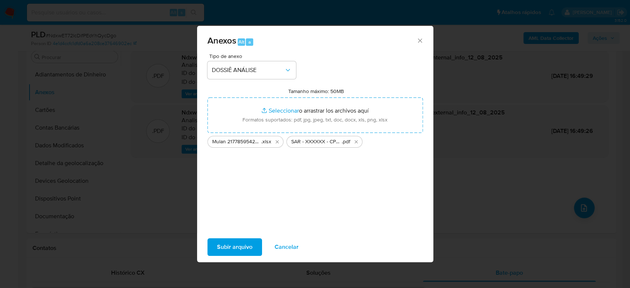
click at [229, 248] on span "Subir arquivo" at bounding box center [234, 247] width 35 height 16
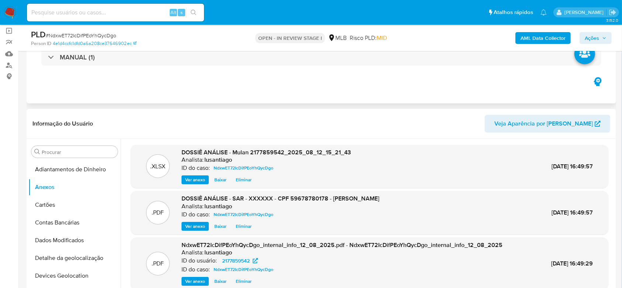
scroll to position [49, 0]
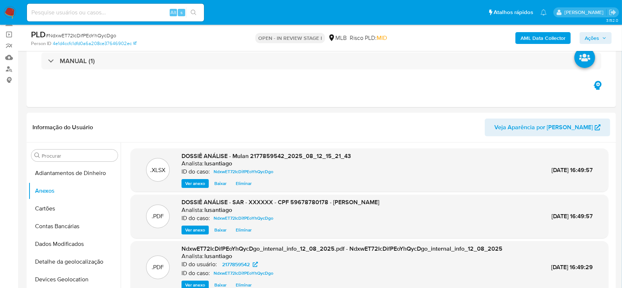
click at [598, 34] on span "Ações" at bounding box center [592, 38] width 14 height 12
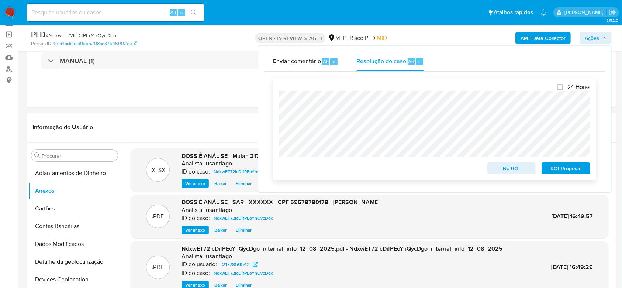
click at [568, 172] on span "ROI Proposal" at bounding box center [566, 168] width 38 height 10
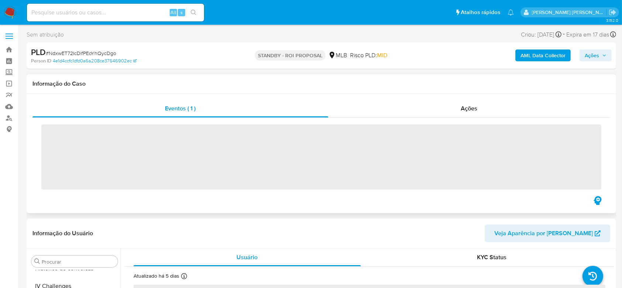
scroll to position [312, 0]
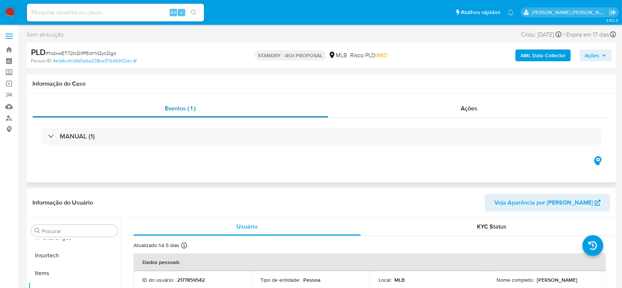
select select "10"
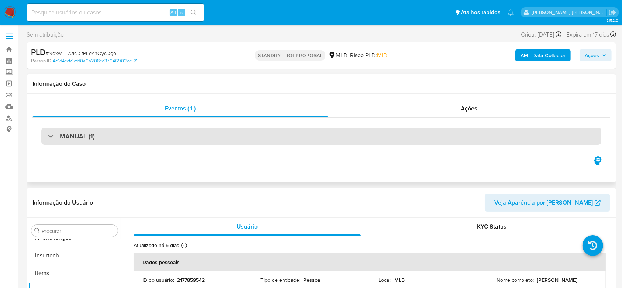
click at [101, 136] on div "MANUAL (1)" at bounding box center [321, 136] width 560 height 17
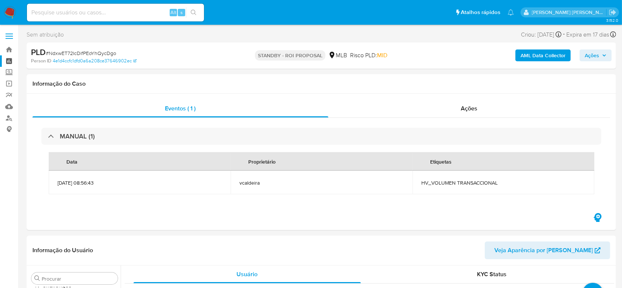
click at [11, 61] on link "Painel" at bounding box center [44, 60] width 88 height 11
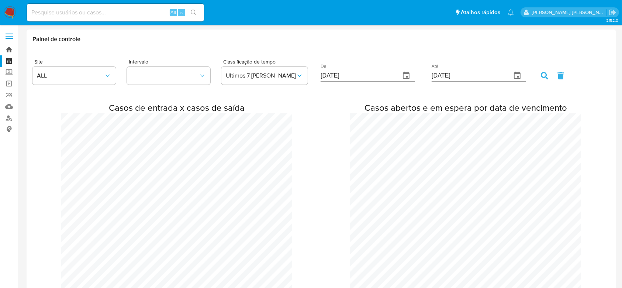
click at [9, 49] on link "Bandeja" at bounding box center [44, 49] width 88 height 11
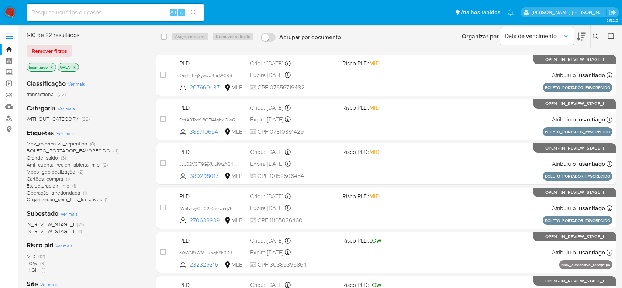
click at [55, 143] on span "Mov_expressiva_repentina" at bounding box center [57, 143] width 60 height 7
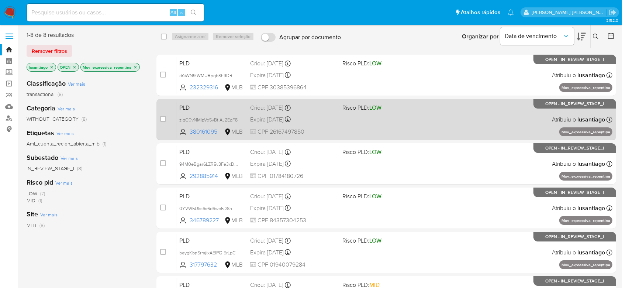
scroll to position [149, 0]
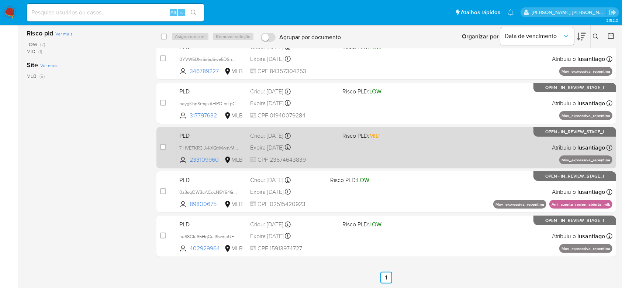
click at [316, 131] on span "Criou: 12/07/2025 Criou: 12/07/2025 00:54:31" at bounding box center [293, 135] width 86 height 10
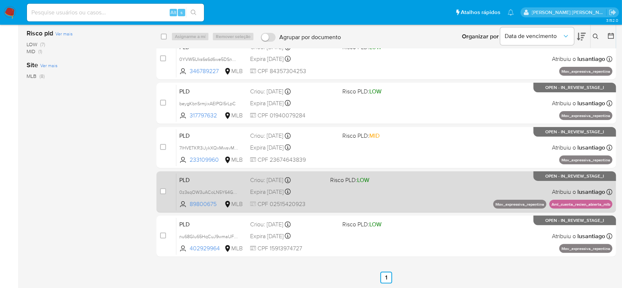
click at [333, 192] on div "PLD 0z3sqOW3uACoLN5Y64GUEEWc 89800675 MLB Risco PLD: LOW Criou: 12/07/2025 Crio…" at bounding box center [394, 191] width 436 height 37
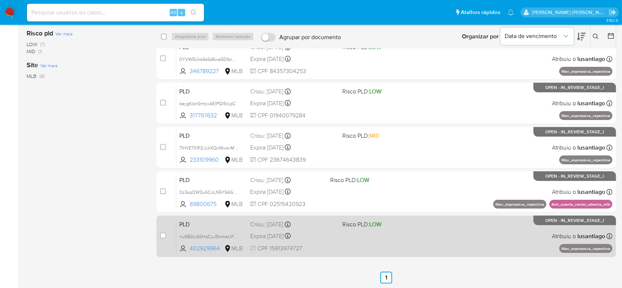
click at [322, 226] on div "Criou: 12/07/2025 Criou: 12/07/2025 00:51:27" at bounding box center [293, 224] width 86 height 8
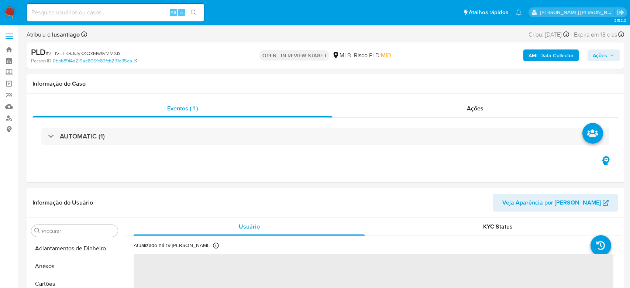
select select "10"
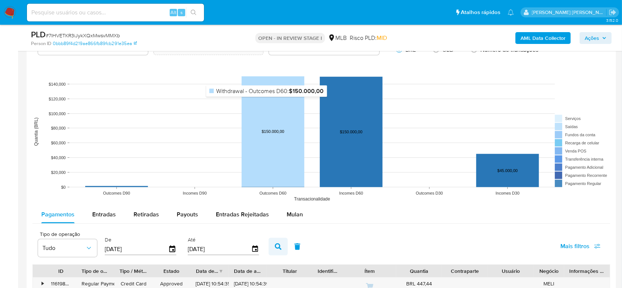
scroll to position [738, 0]
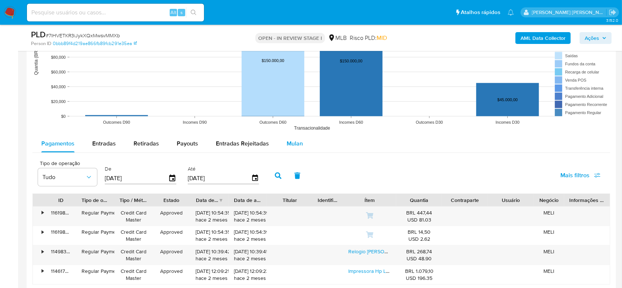
click at [289, 143] on span "Mulan" at bounding box center [295, 143] width 16 height 8
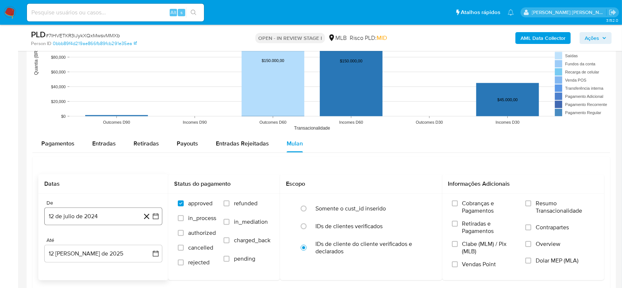
click at [94, 213] on button "12 de julio de 2024" at bounding box center [103, 216] width 118 height 18
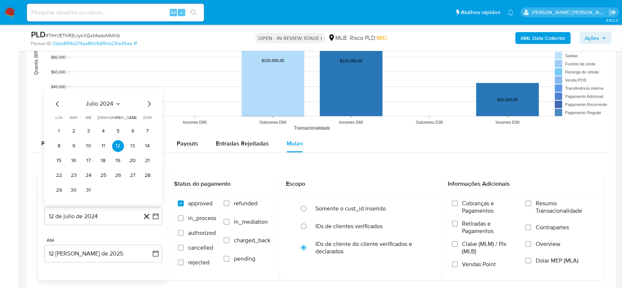
click at [105, 106] on span "julio 2024" at bounding box center [100, 103] width 28 height 7
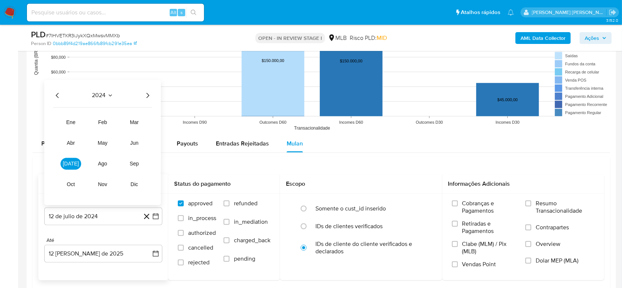
click at [149, 94] on icon "Año siguiente" at bounding box center [147, 95] width 9 height 9
click at [67, 121] on span "ene" at bounding box center [70, 122] width 9 height 6
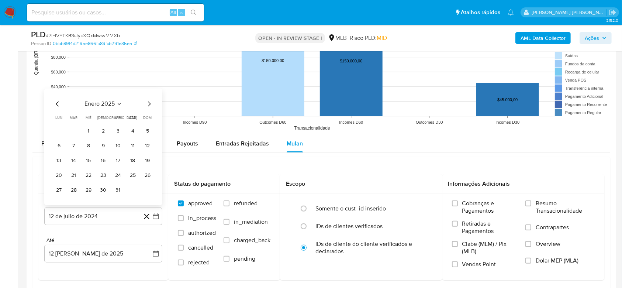
drag, startPoint x: 84, startPoint y: 130, endPoint x: 115, endPoint y: 149, distance: 36.8
click at [84, 131] on button "1" at bounding box center [89, 131] width 12 height 12
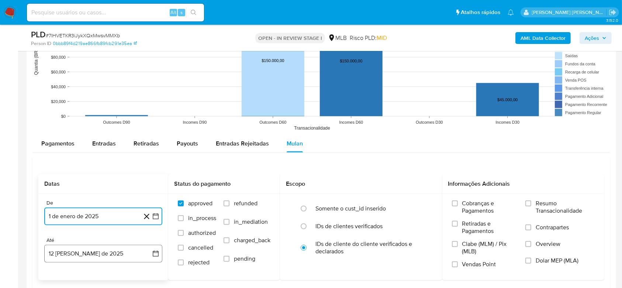
click at [94, 257] on button "12 [PERSON_NAME] de 2025" at bounding box center [103, 254] width 118 height 18
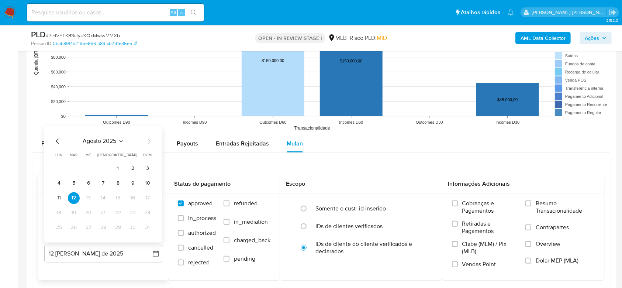
click at [58, 196] on button "11" at bounding box center [59, 198] width 12 height 12
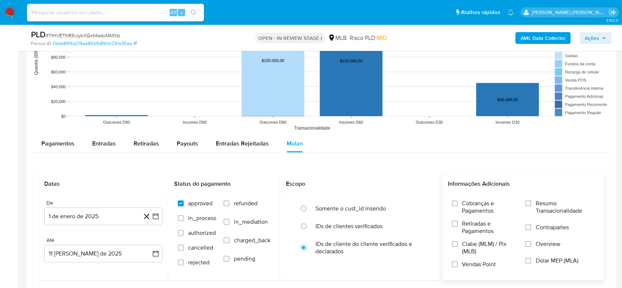
click at [558, 206] on span "Resumo Transacionalidade" at bounding box center [565, 207] width 59 height 15
click at [531, 206] on input "Resumo Transacionalidade" at bounding box center [528, 203] width 6 height 6
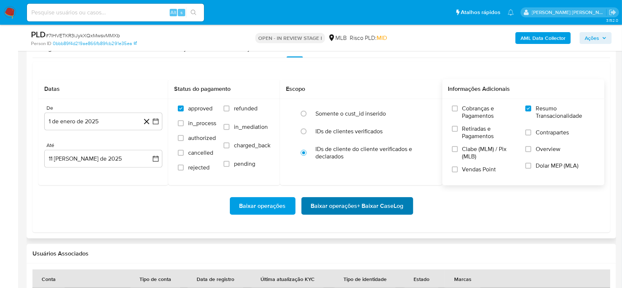
scroll to position [836, 0]
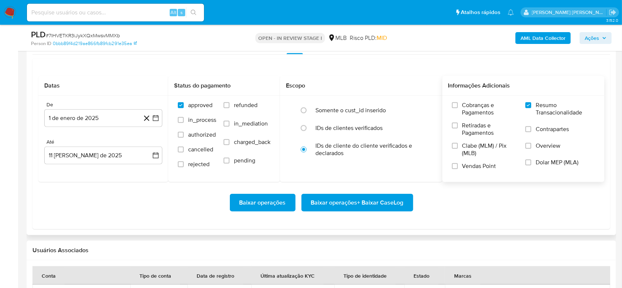
click at [354, 199] on span "Baixar operações + Baixar CaseLog" at bounding box center [357, 202] width 93 height 16
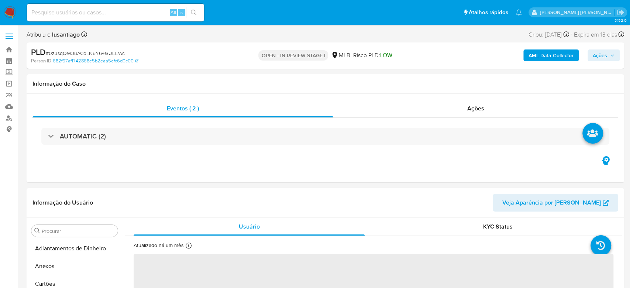
select select "10"
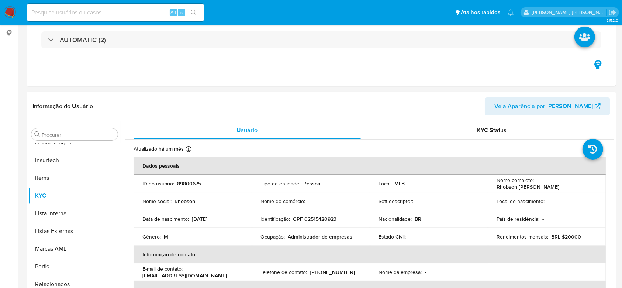
scroll to position [312, 0]
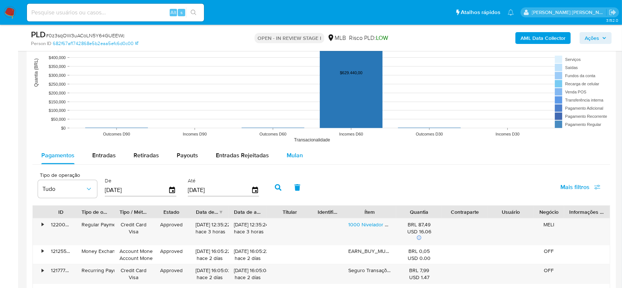
click at [287, 153] on span "Mulan" at bounding box center [295, 155] width 16 height 8
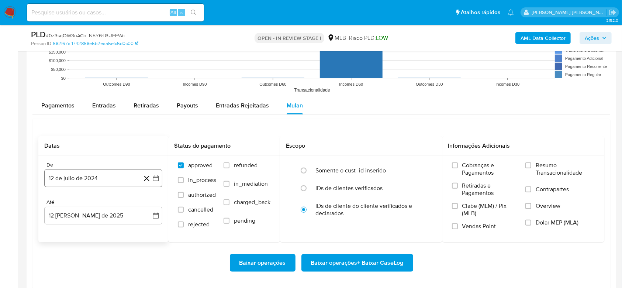
scroll to position [787, 0]
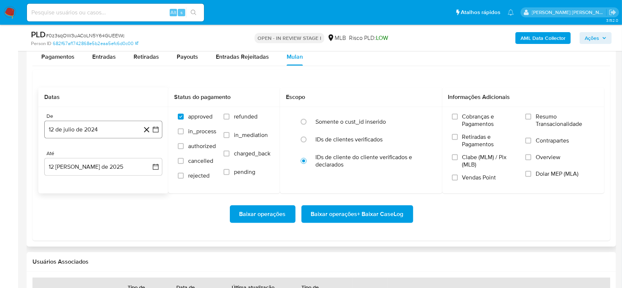
click at [77, 127] on button "12 de julio de 2024" at bounding box center [103, 130] width 118 height 18
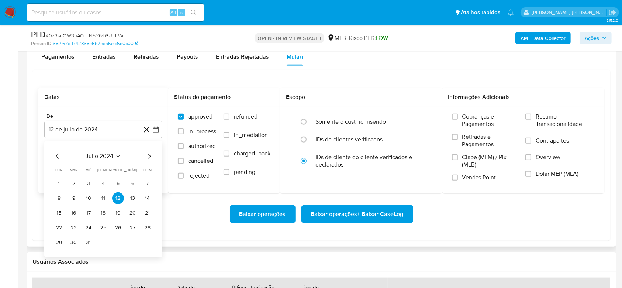
click at [90, 154] on span "julio 2024" at bounding box center [100, 155] width 28 height 7
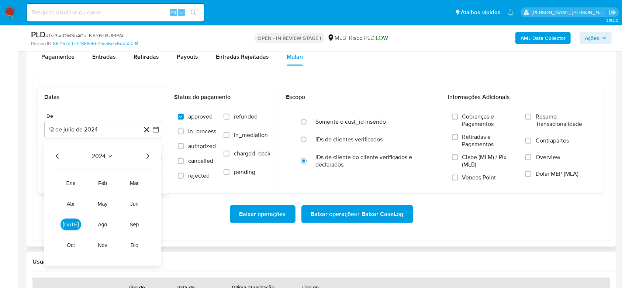
click at [148, 156] on icon "Año siguiente" at bounding box center [147, 156] width 9 height 9
click at [75, 187] on button "ene" at bounding box center [70, 183] width 21 height 12
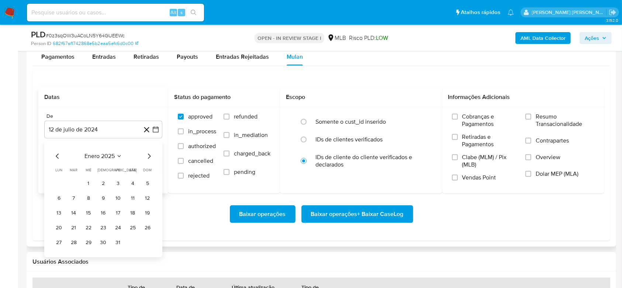
click at [88, 181] on button "1" at bounding box center [89, 183] width 12 height 12
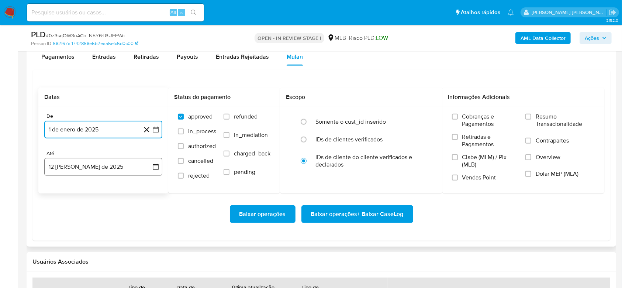
click at [96, 171] on button "12 [PERSON_NAME] de 2025" at bounding box center [103, 167] width 118 height 18
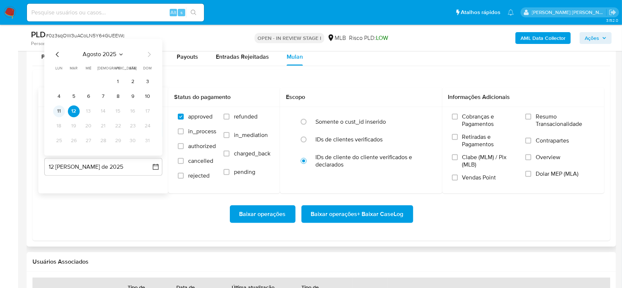
click at [58, 110] on button "11" at bounding box center [59, 111] width 12 height 12
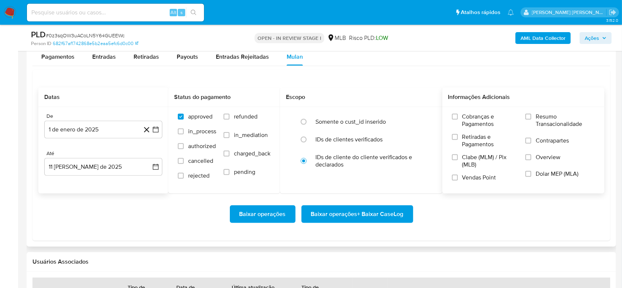
click at [553, 124] on span "Resumo Transacionalidade" at bounding box center [565, 120] width 59 height 15
click at [531, 120] on input "Resumo Transacionalidade" at bounding box center [528, 117] width 6 height 6
click at [363, 216] on span "Baixar operações + Baixar CaseLog" at bounding box center [357, 214] width 93 height 16
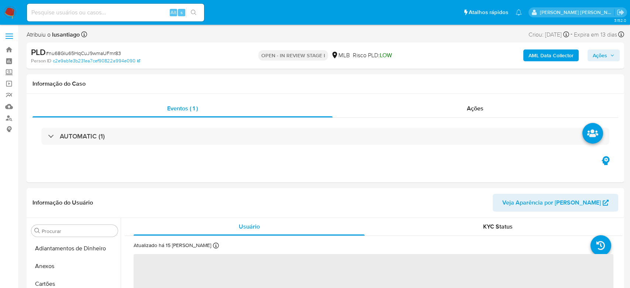
select select "10"
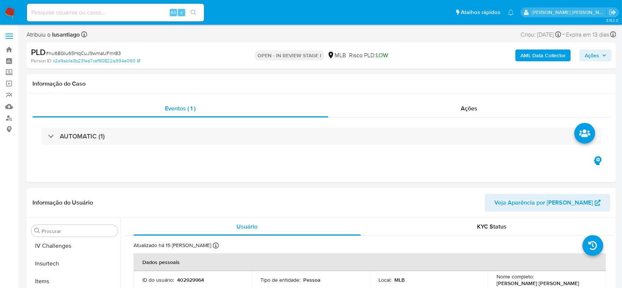
scroll to position [312, 0]
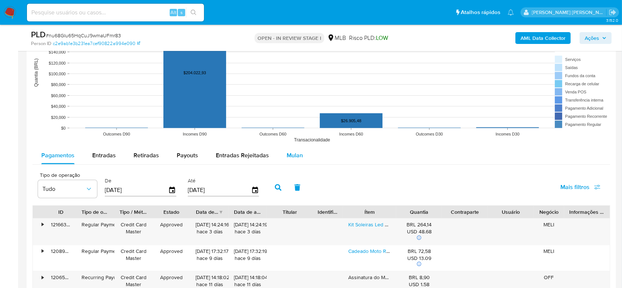
click at [294, 160] on div "Mulan" at bounding box center [295, 155] width 16 height 18
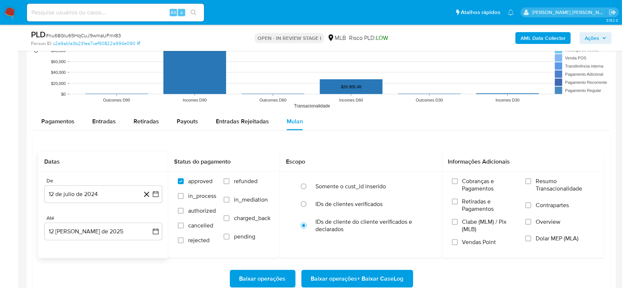
scroll to position [738, 0]
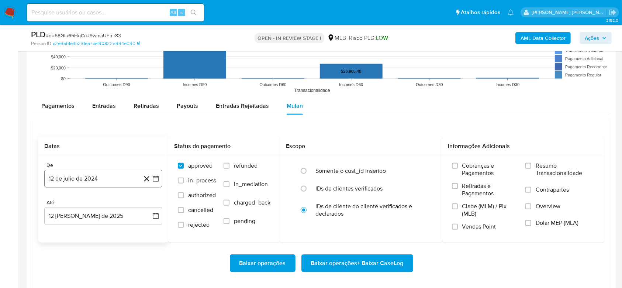
click at [93, 176] on button "12 de julio de 2024" at bounding box center [103, 179] width 118 height 18
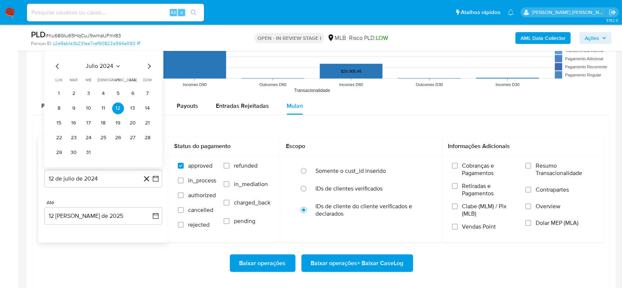
click at [110, 65] on span "julio 2024" at bounding box center [100, 66] width 28 height 7
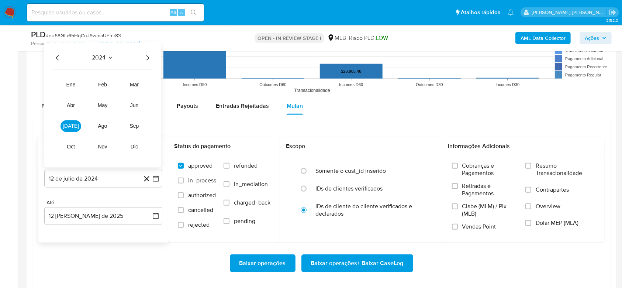
click at [149, 58] on icon "Año siguiente" at bounding box center [147, 57] width 9 height 9
click at [134, 106] on span "jun" at bounding box center [134, 106] width 8 height 6
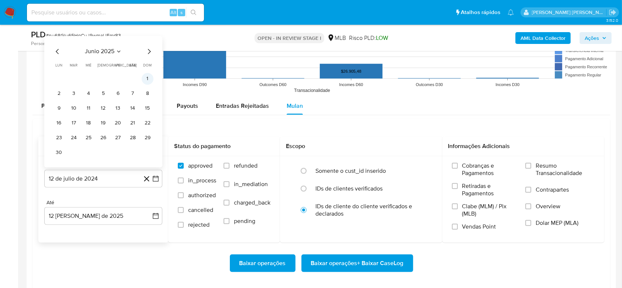
click at [148, 75] on button "1" at bounding box center [148, 79] width 12 height 12
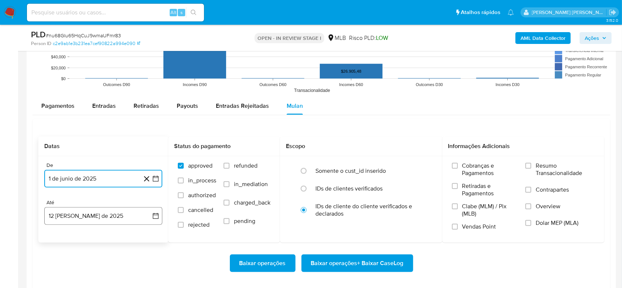
click at [82, 219] on button "12 [PERSON_NAME] de 2025" at bounding box center [103, 216] width 118 height 18
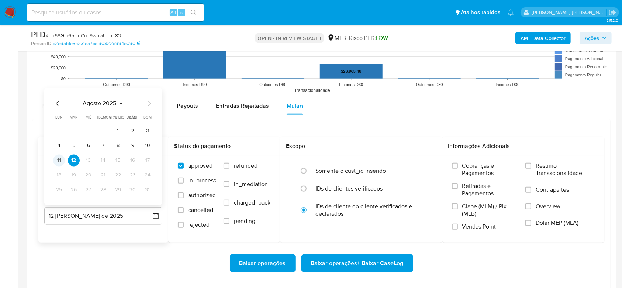
click at [55, 158] on button "11" at bounding box center [59, 161] width 12 height 12
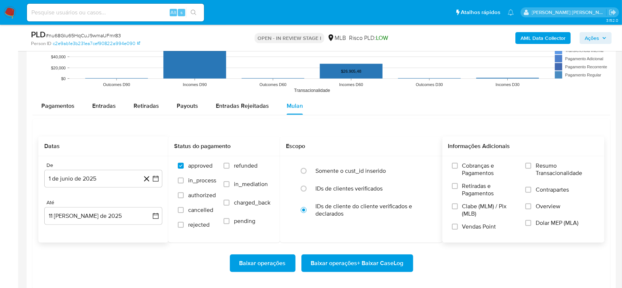
click at [543, 166] on span "Resumo Transacionalidade" at bounding box center [565, 169] width 59 height 15
click at [531, 166] on input "Resumo Transacionalidade" at bounding box center [528, 166] width 6 height 6
click at [362, 263] on span "Baixar operações + Baixar CaseLog" at bounding box center [357, 263] width 93 height 16
